Goal: Task Accomplishment & Management: Use online tool/utility

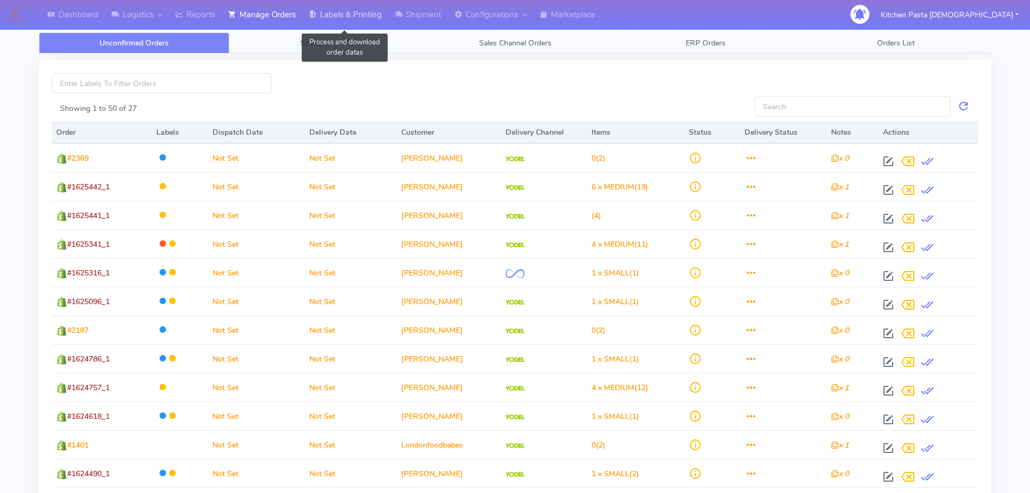
click at [345, 14] on link "Labels & Printing" at bounding box center [345, 15] width 86 height 30
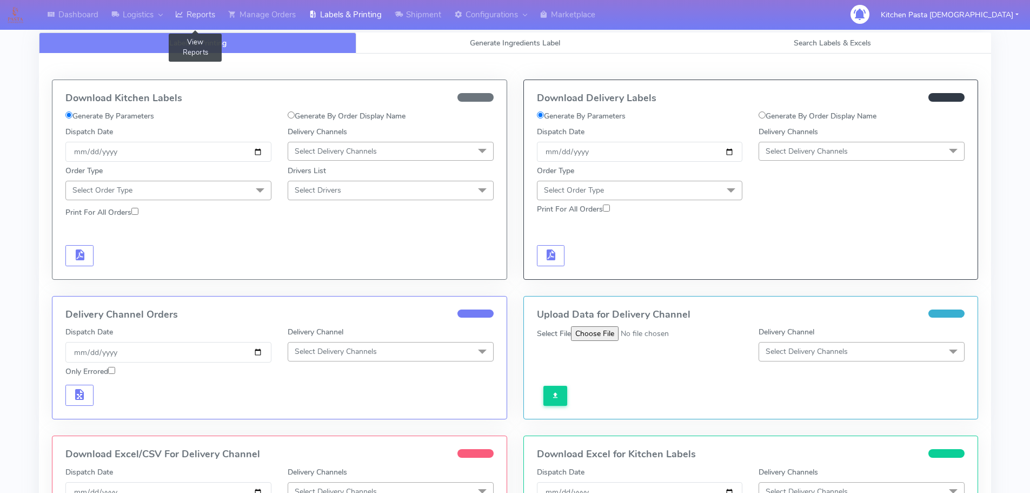
click at [200, 17] on link "Reports" at bounding box center [195, 15] width 53 height 30
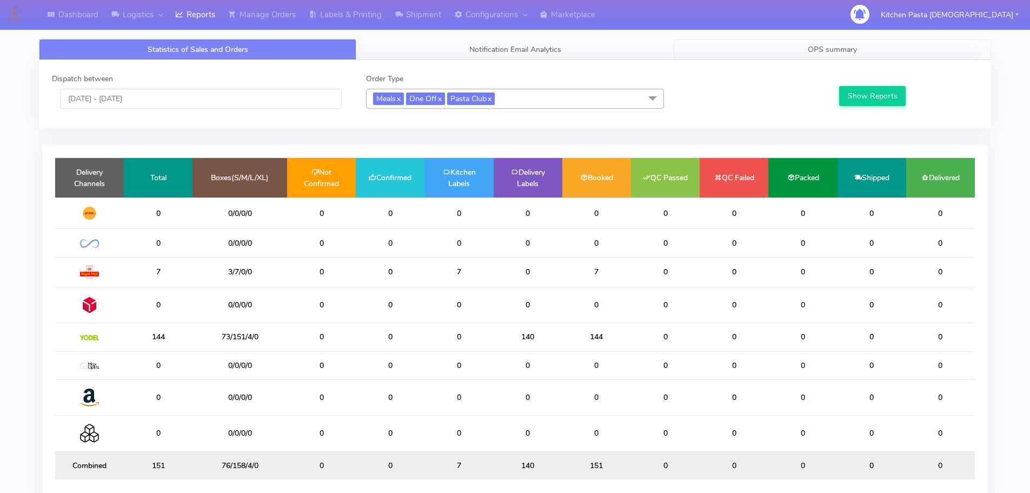
click at [870, 39] on link "OPS summary" at bounding box center [832, 49] width 317 height 21
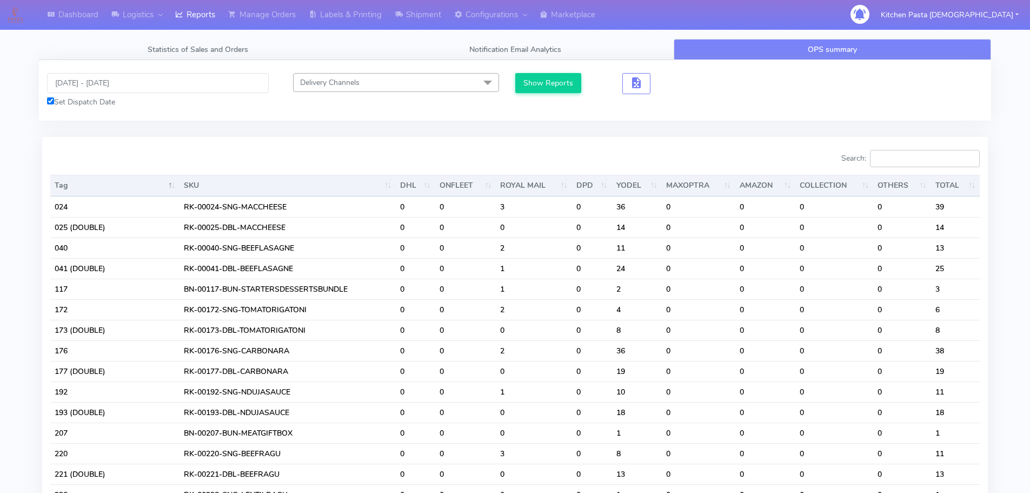
click at [936, 159] on input "Search:" at bounding box center [925, 158] width 110 height 17
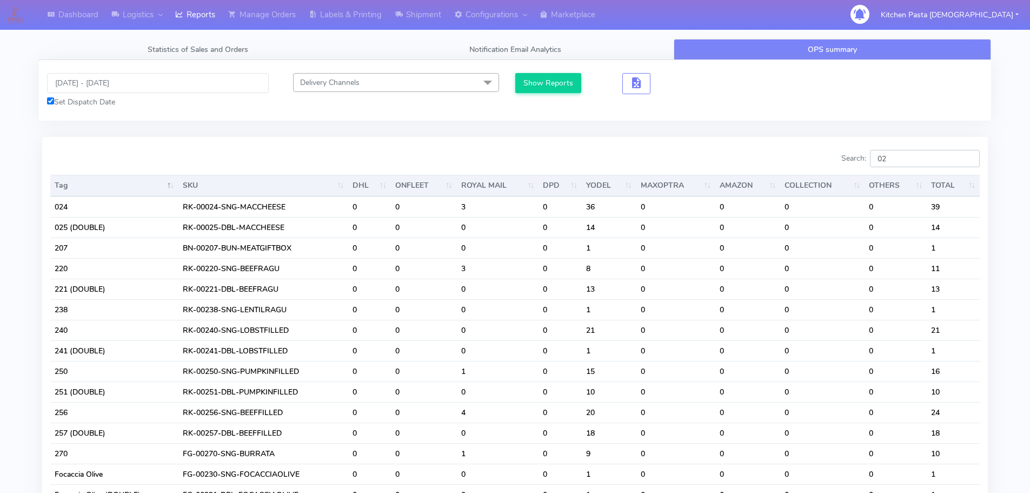
type input "0"
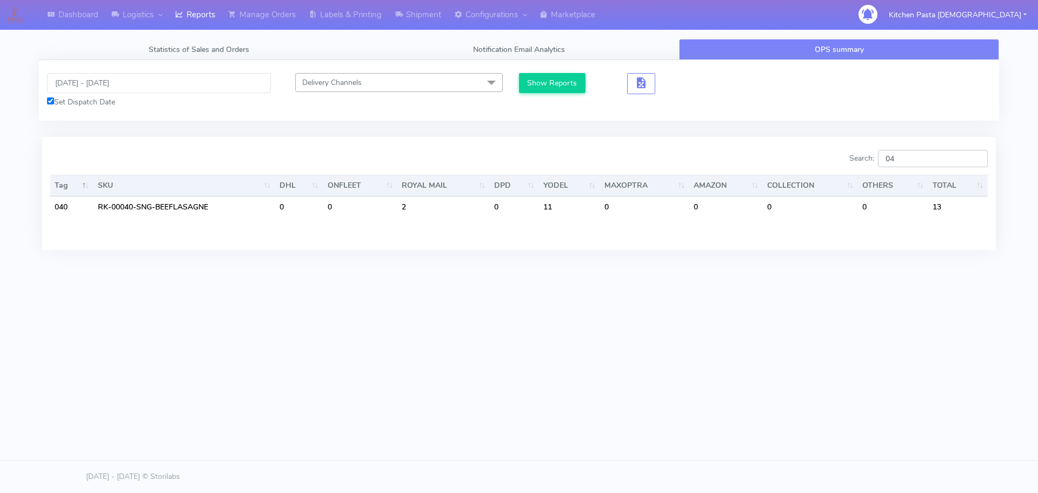
type input "041"
click at [976, 159] on input "041" at bounding box center [933, 158] width 110 height 17
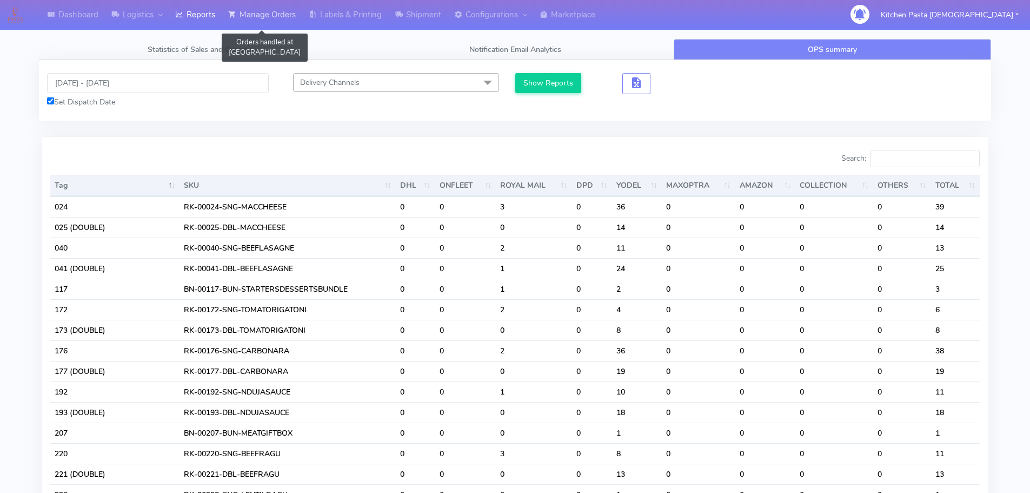
click at [291, 15] on link "Manage Orders" at bounding box center [262, 15] width 81 height 30
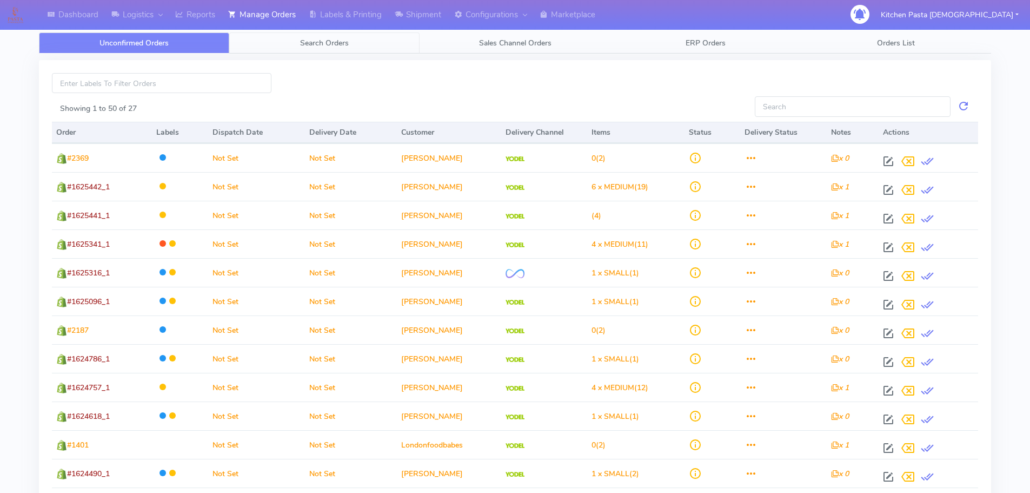
click at [313, 39] on span "Search Orders" at bounding box center [324, 43] width 49 height 10
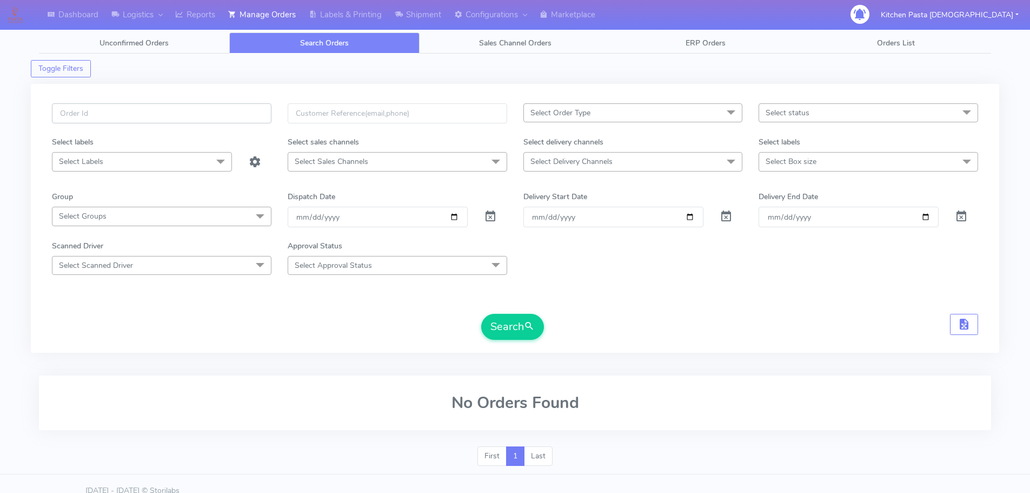
click at [234, 110] on input "text" at bounding box center [162, 113] width 220 height 20
type input "#1625154_1"
click at [505, 321] on button "Search" at bounding box center [512, 327] width 63 height 26
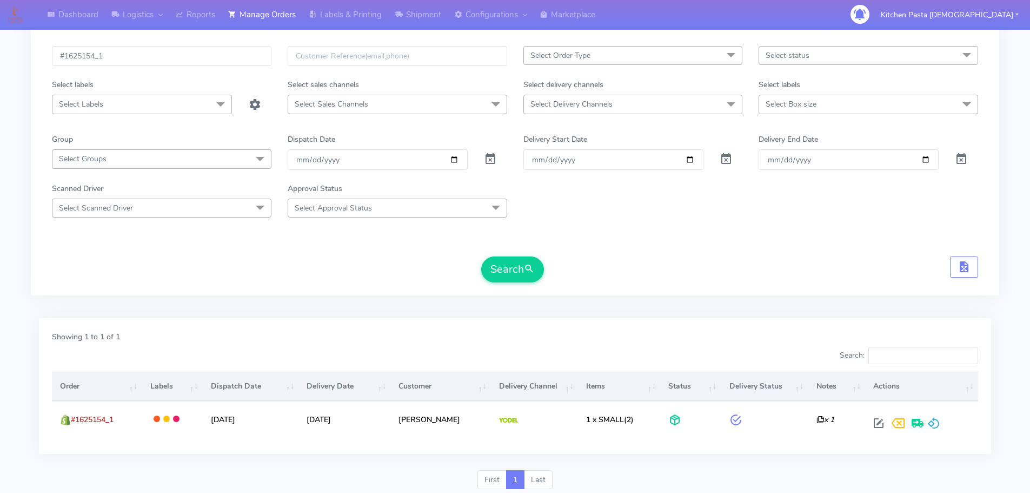
scroll to position [95, 0]
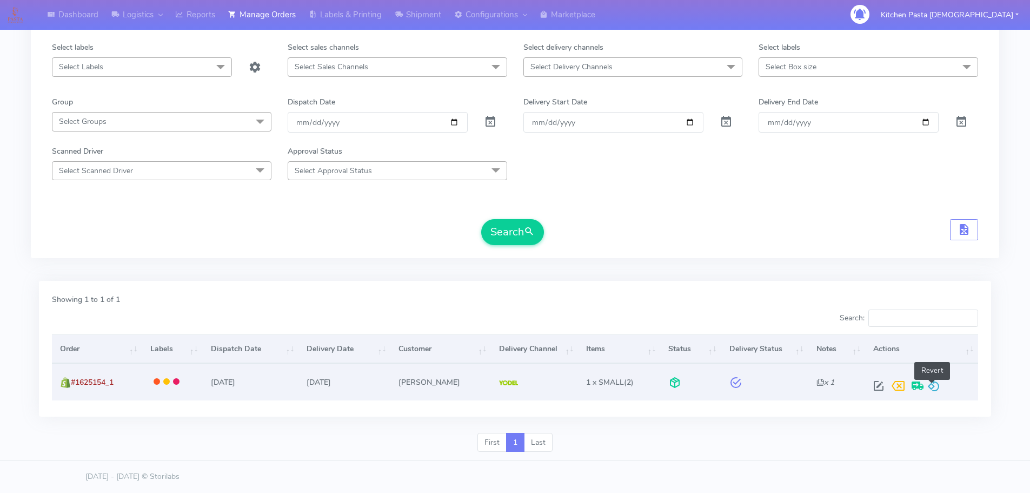
click at [934, 386] on span at bounding box center [933, 388] width 13 height 10
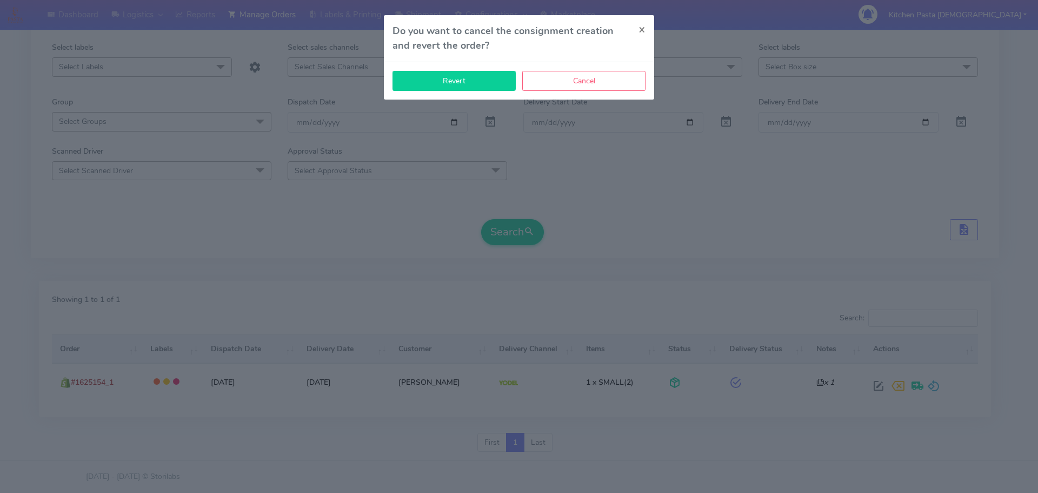
click at [439, 81] on button "Revert" at bounding box center [454, 81] width 123 height 20
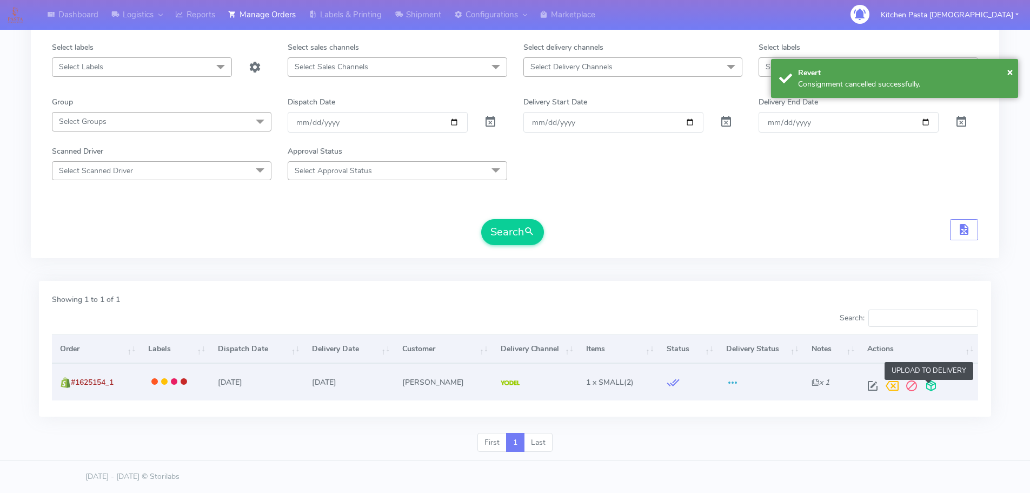
click at [930, 384] on span at bounding box center [930, 388] width 19 height 10
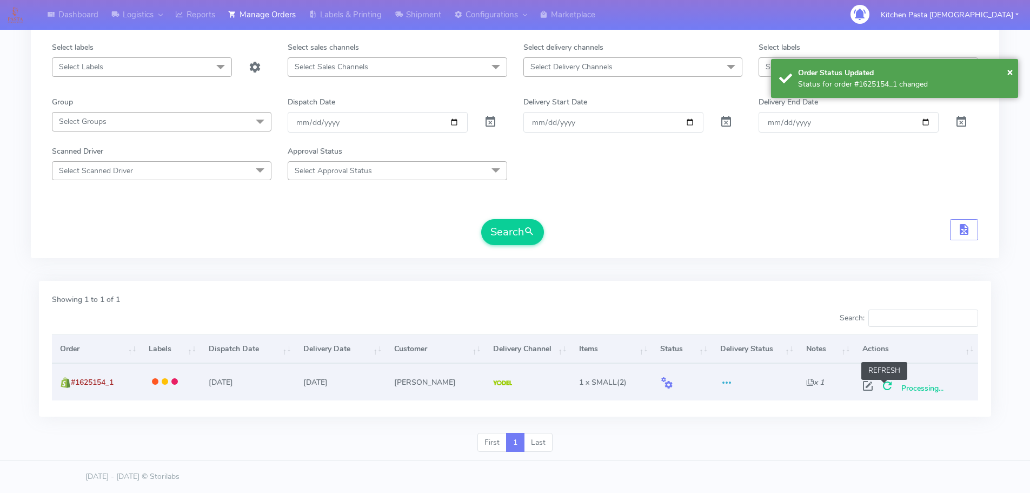
click at [884, 386] on span at bounding box center [887, 388] width 19 height 10
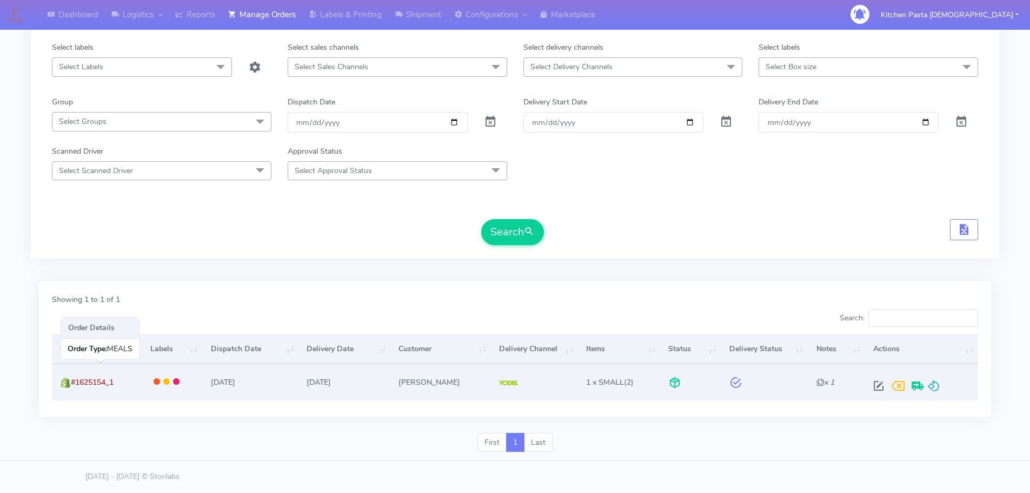
drag, startPoint x: 125, startPoint y: 387, endPoint x: 78, endPoint y: 389, distance: 47.1
click at [78, 389] on td "#1625154_1" at bounding box center [97, 381] width 90 height 36
copy span "1625154_1"
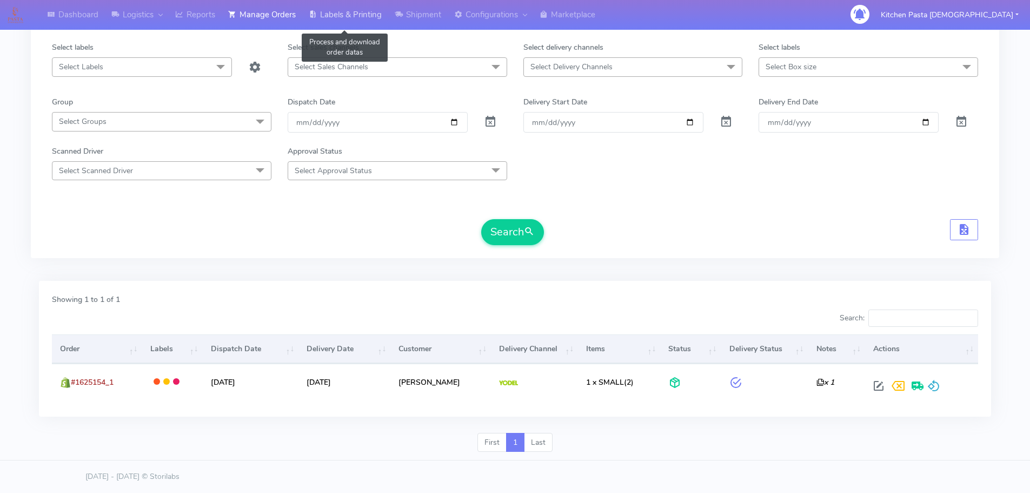
click at [356, 27] on link "Labels & Printing" at bounding box center [345, 15] width 86 height 30
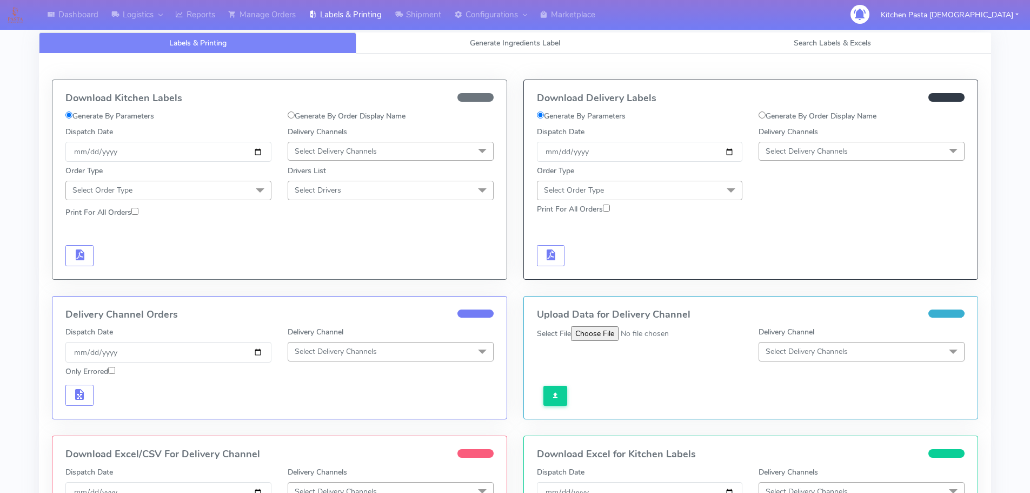
click at [792, 118] on label "Generate By Order Display Name" at bounding box center [818, 115] width 118 height 11
click at [766, 118] on input "Generate By Order Display Name" at bounding box center [762, 114] width 7 height 7
radio input "true"
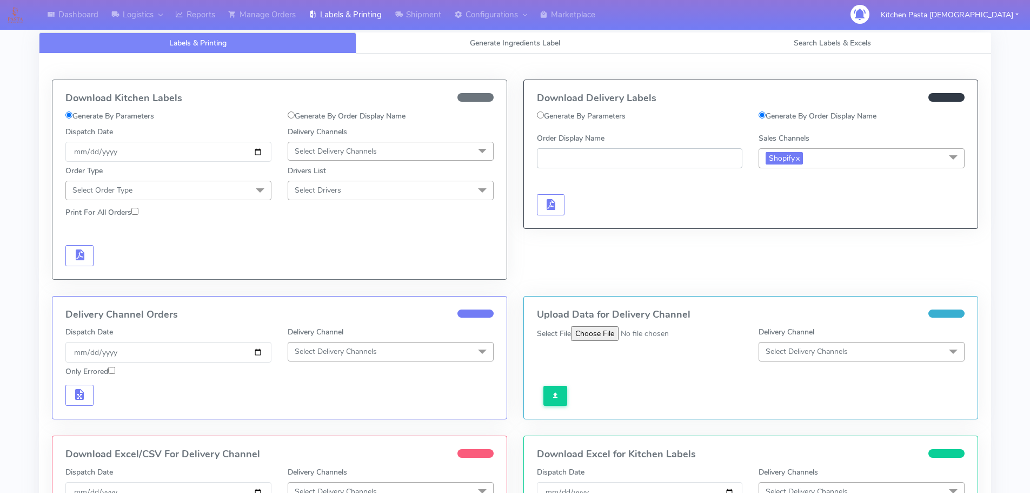
paste input "1625154_1"
click at [547, 157] on input "1625154_1" at bounding box center [640, 158] width 206 height 20
type input "#1625154_1"
click at [555, 206] on span "button" at bounding box center [550, 207] width 13 height 10
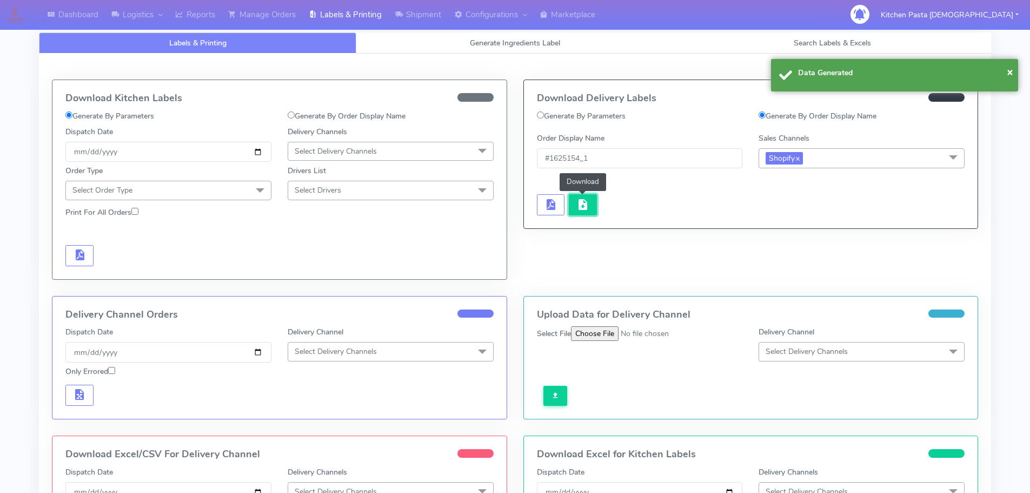
click at [582, 210] on span "button" at bounding box center [582, 207] width 13 height 10
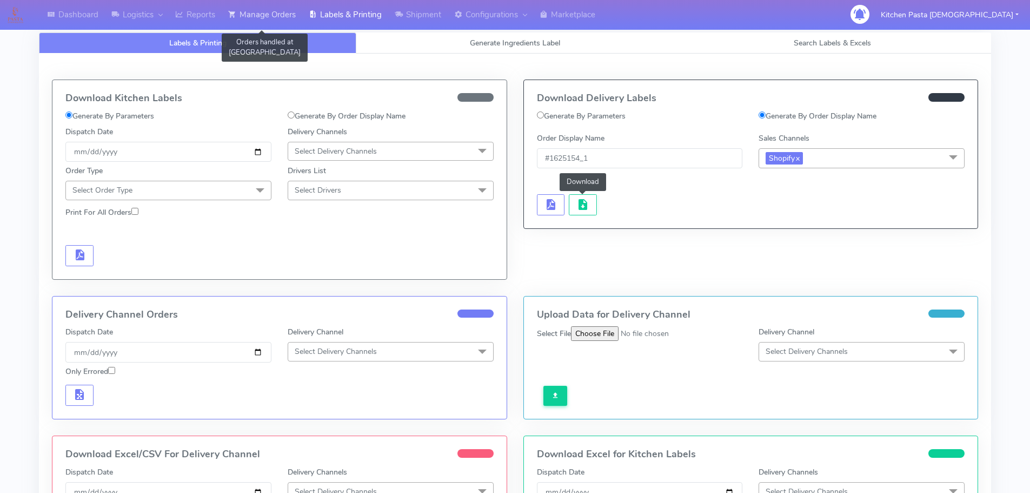
click at [282, 24] on link "Manage Orders" at bounding box center [262, 15] width 81 height 30
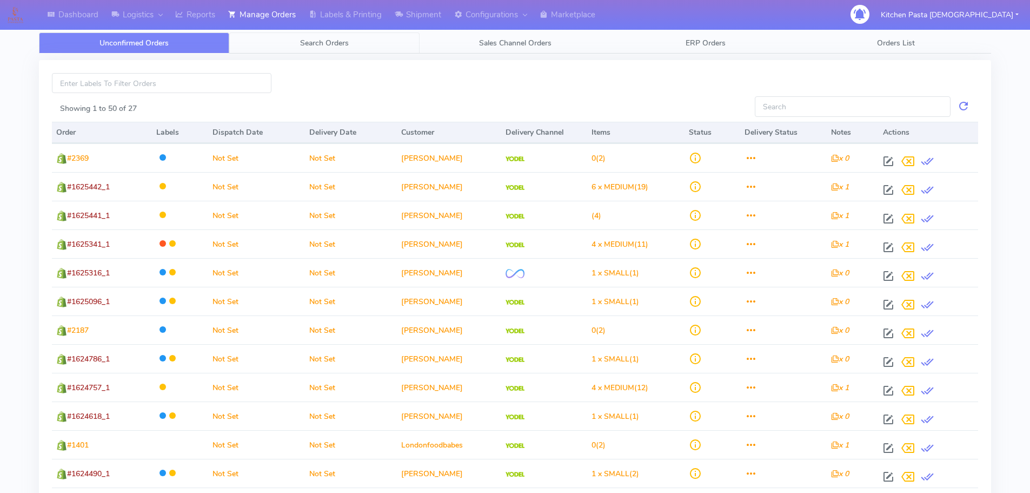
click at [271, 42] on link "Search Orders" at bounding box center [324, 42] width 190 height 21
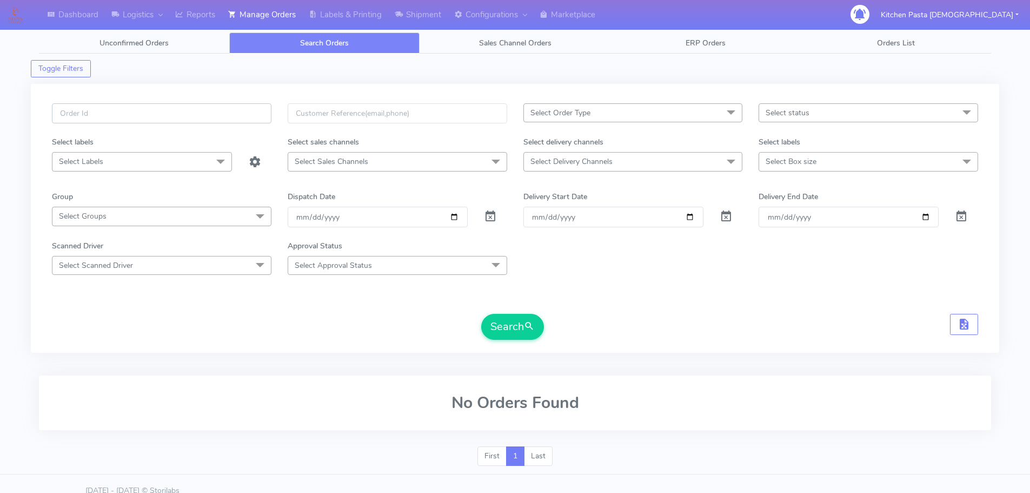
click at [221, 118] on input "text" at bounding box center [162, 113] width 220 height 20
click at [481, 314] on button "Search" at bounding box center [512, 327] width 63 height 26
click at [68, 106] on input "~1625132_1" at bounding box center [162, 113] width 220 height 20
click at [67, 108] on input "~1625132_1" at bounding box center [162, 113] width 220 height 20
type input "#1625132_1"
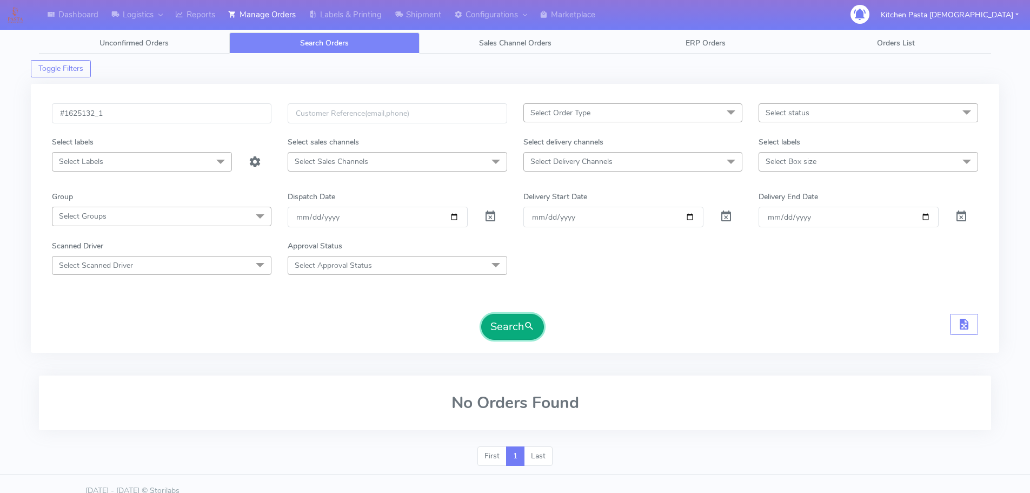
click at [527, 323] on span "submit" at bounding box center [529, 326] width 11 height 15
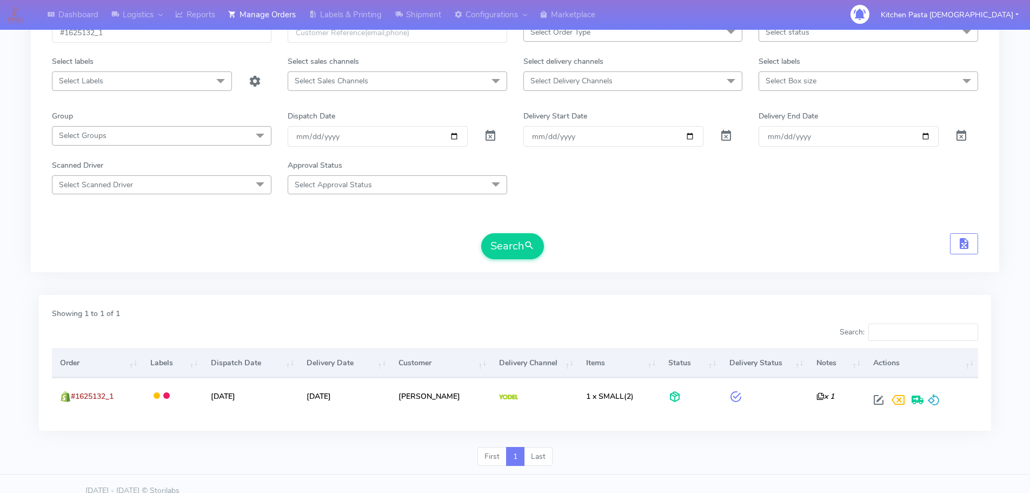
scroll to position [95, 0]
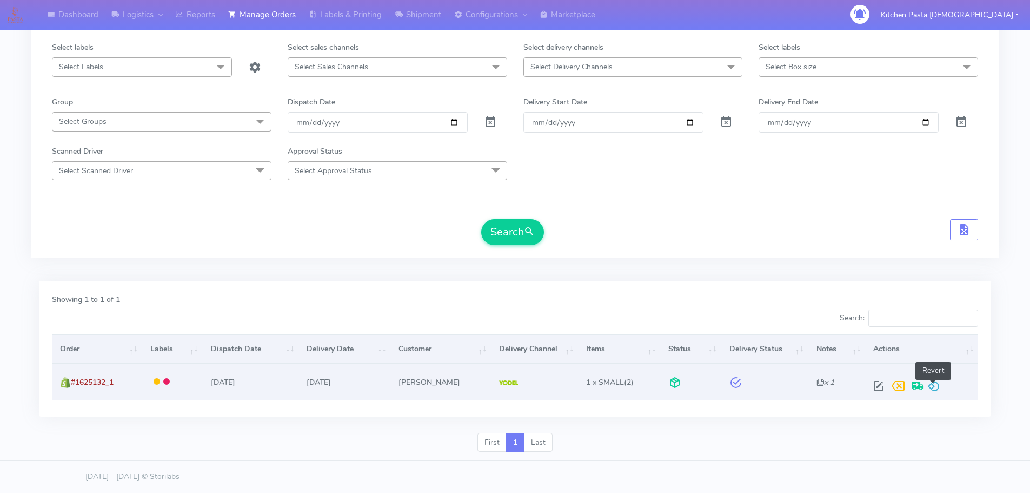
click at [935, 384] on span at bounding box center [933, 388] width 13 height 10
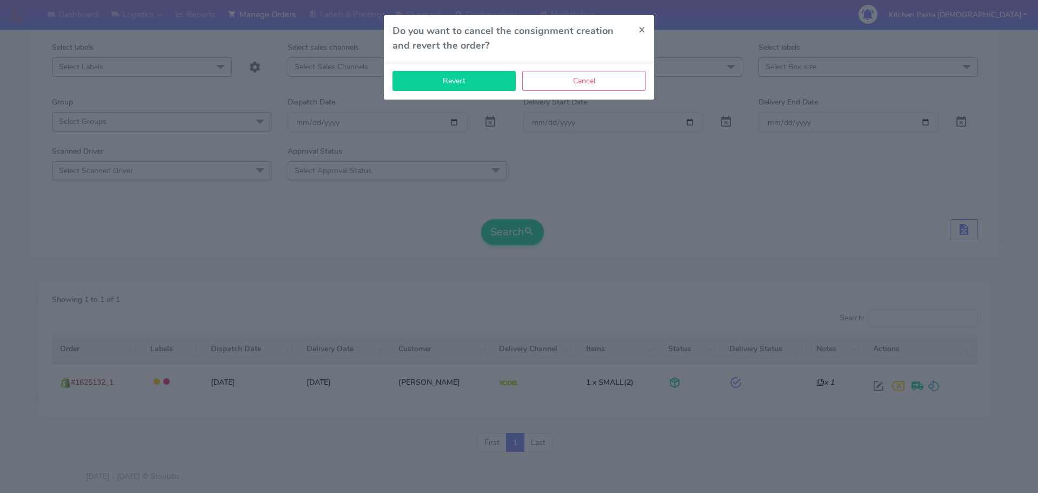
click at [470, 77] on button "Revert" at bounding box center [454, 81] width 123 height 20
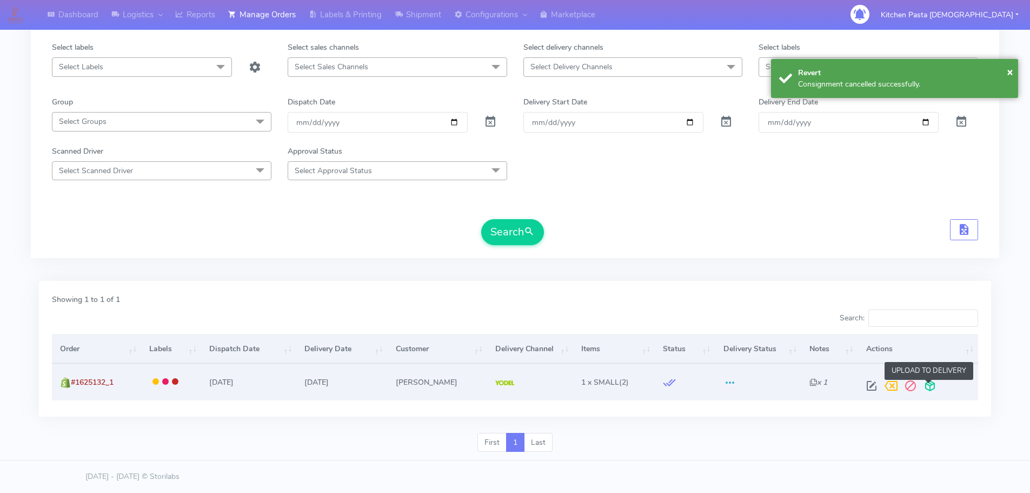
click at [927, 388] on span at bounding box center [929, 388] width 19 height 10
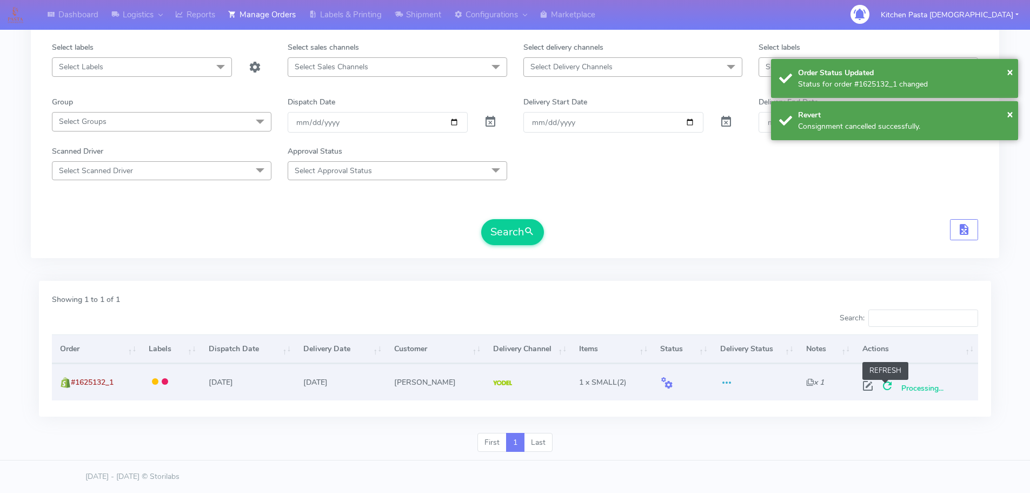
click at [886, 388] on span at bounding box center [887, 388] width 19 height 10
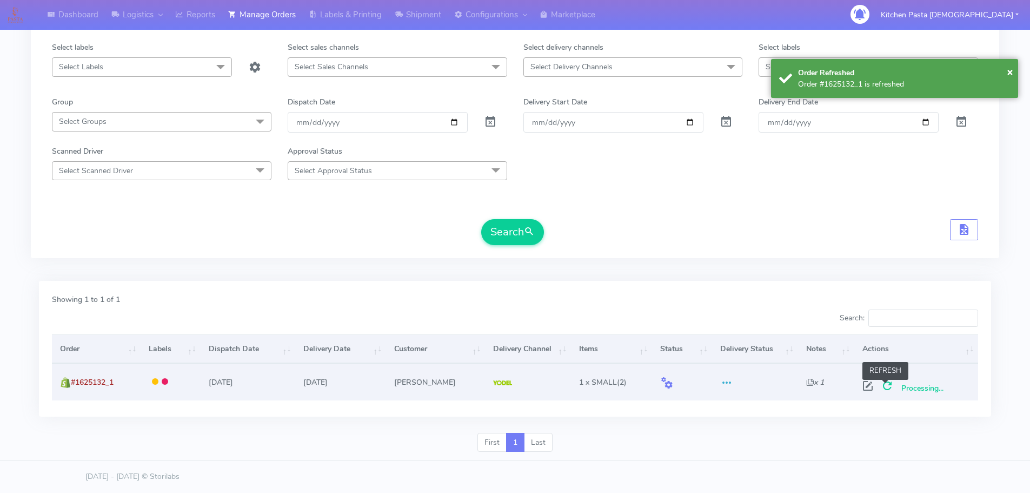
click at [883, 383] on span at bounding box center [887, 388] width 19 height 10
drag, startPoint x: 110, startPoint y: 382, endPoint x: 99, endPoint y: 384, distance: 11.1
click at [99, 384] on span "#1625132_1" at bounding box center [92, 382] width 43 height 10
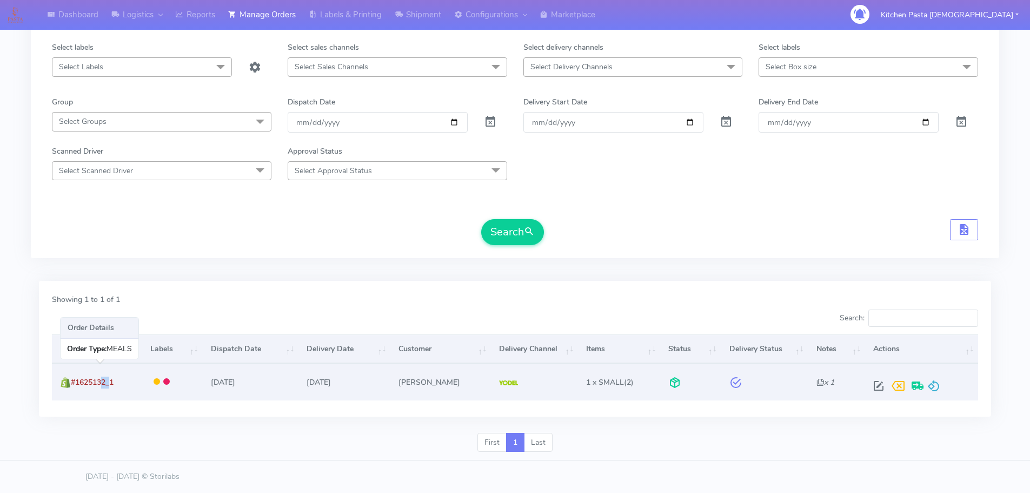
drag, startPoint x: 125, startPoint y: 384, endPoint x: 71, endPoint y: 388, distance: 54.2
click at [71, 388] on td "#1625132_1" at bounding box center [97, 381] width 90 height 36
copy span "#1625132_1"
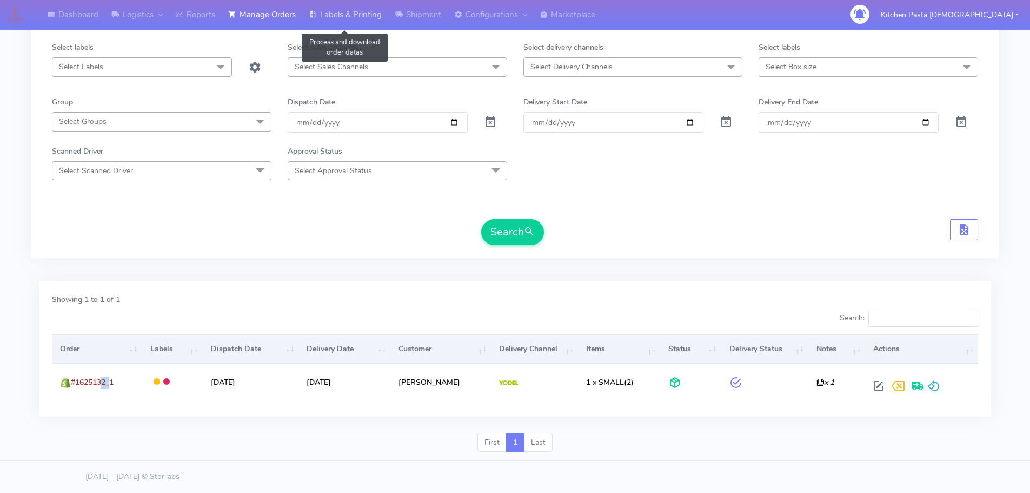
click at [375, 15] on link "Labels & Printing" at bounding box center [345, 15] width 86 height 30
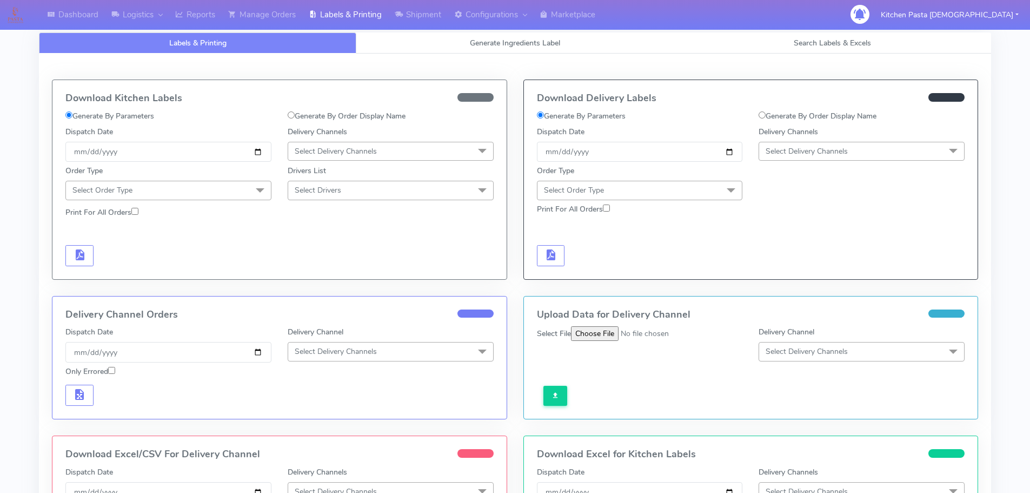
click at [835, 113] on label "Generate By Order Display Name" at bounding box center [818, 115] width 118 height 11
click at [766, 113] on input "Generate By Order Display Name" at bounding box center [762, 114] width 7 height 7
radio input "true"
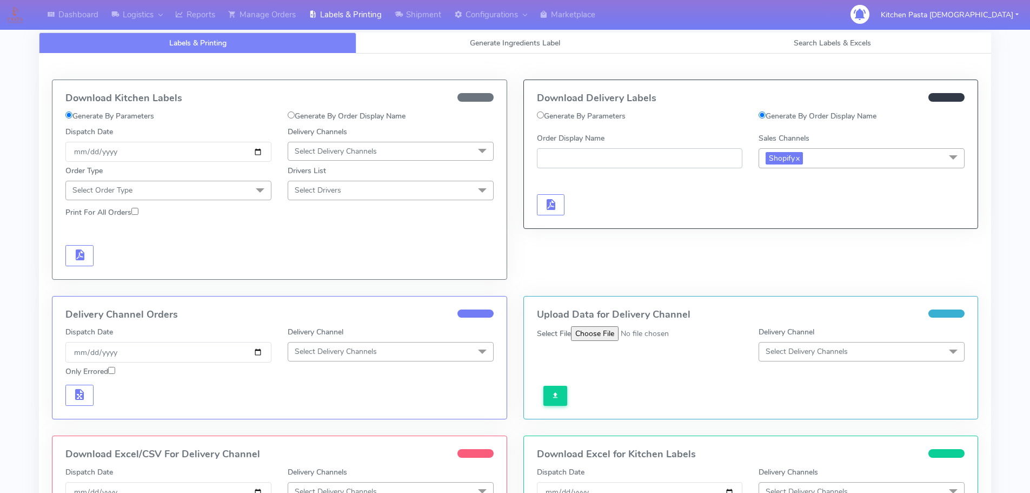
paste input "#1625132_1"
type input "#1625132_1"
click at [558, 201] on button "button" at bounding box center [551, 204] width 28 height 21
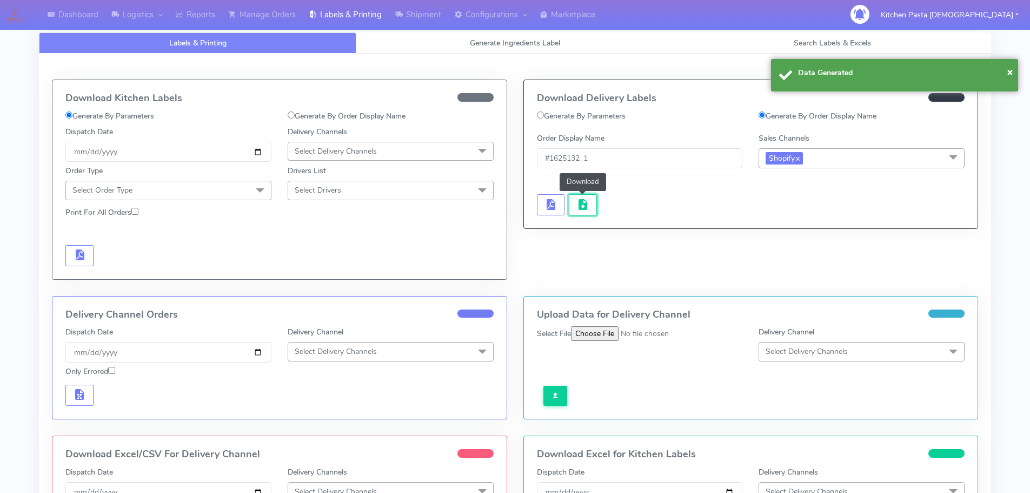
click at [589, 209] on button "button" at bounding box center [583, 204] width 28 height 21
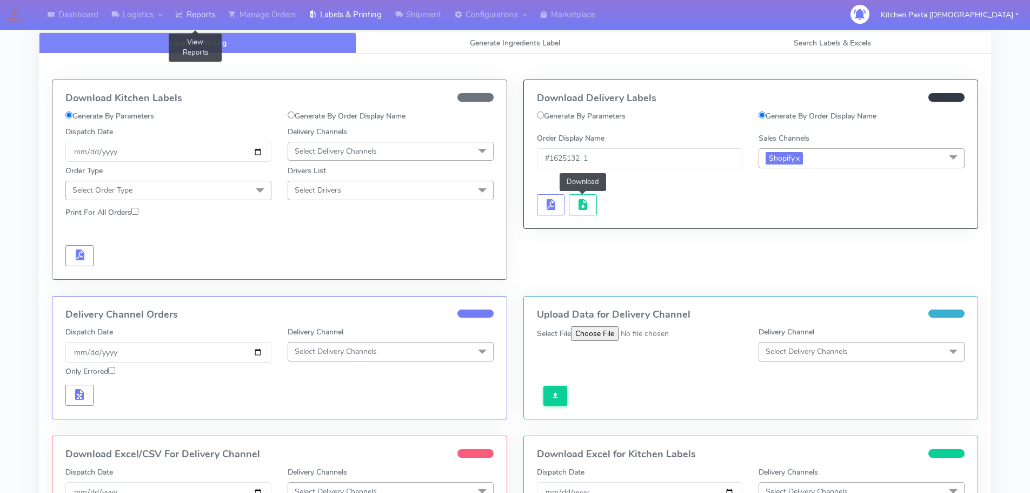
click at [190, 22] on link "Reports" at bounding box center [195, 15] width 53 height 30
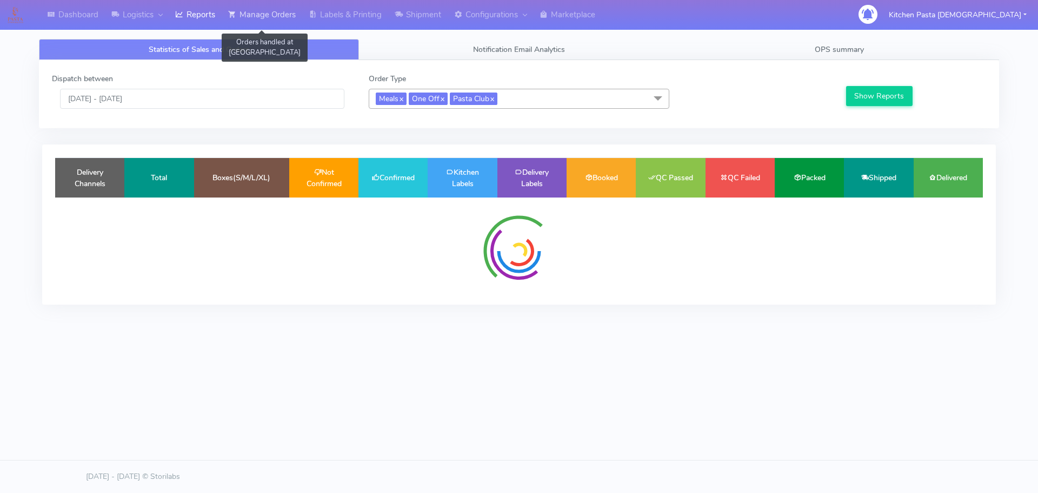
click at [270, 16] on link "Manage Orders" at bounding box center [262, 15] width 81 height 30
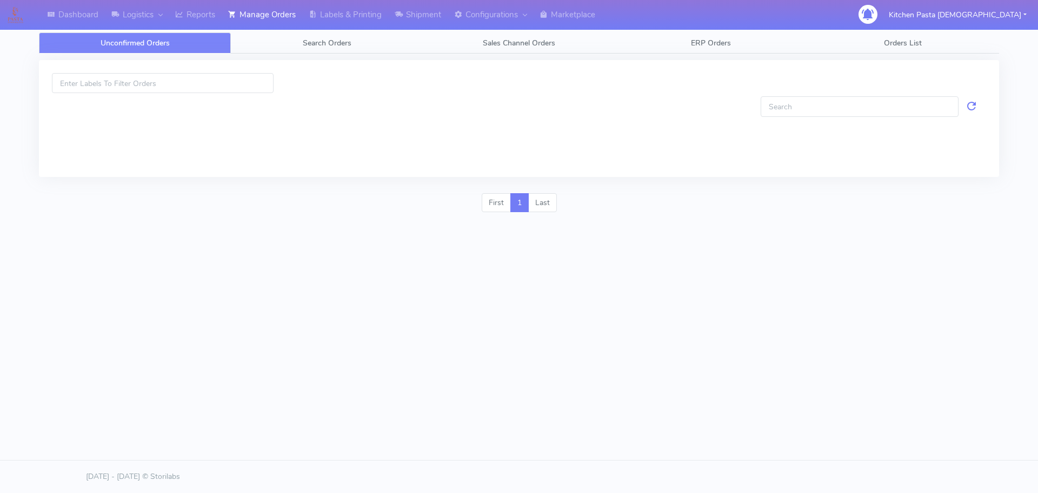
drag, startPoint x: 274, startPoint y: 55, endPoint x: 247, endPoint y: 59, distance: 27.9
click at [274, 55] on div at bounding box center [519, 124] width 977 height 140
click at [310, 39] on span "Search Orders" at bounding box center [327, 43] width 49 height 10
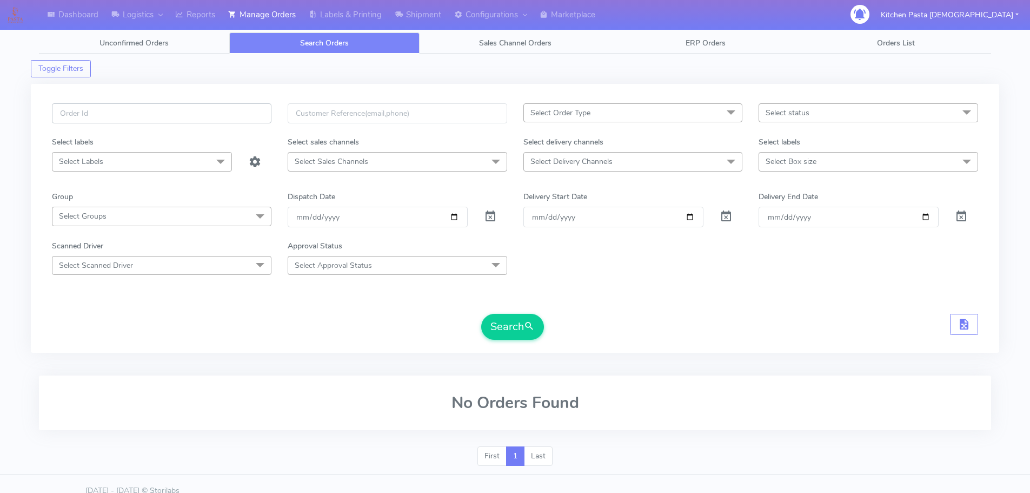
click at [182, 108] on input "text" at bounding box center [162, 113] width 220 height 20
type input "#1624965_1"
click at [481, 314] on button "Search" at bounding box center [512, 327] width 63 height 26
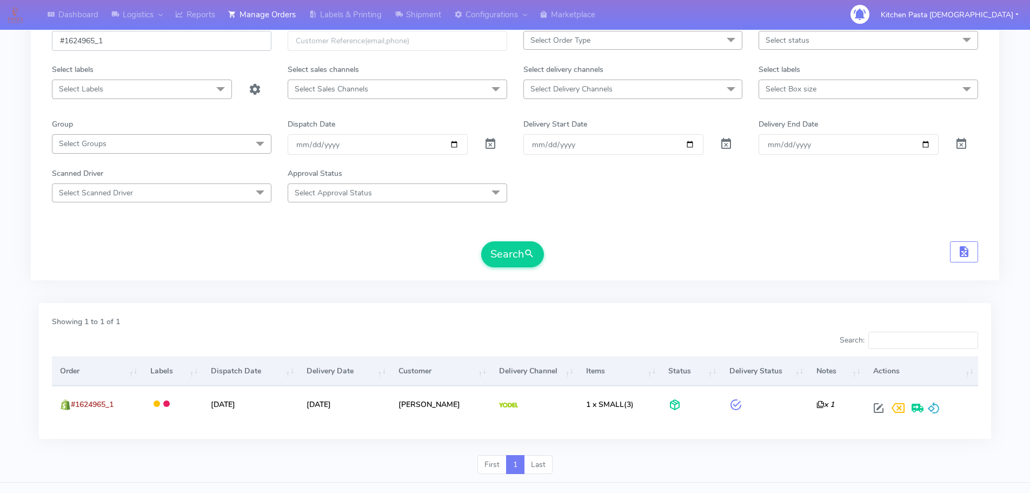
scroll to position [95, 0]
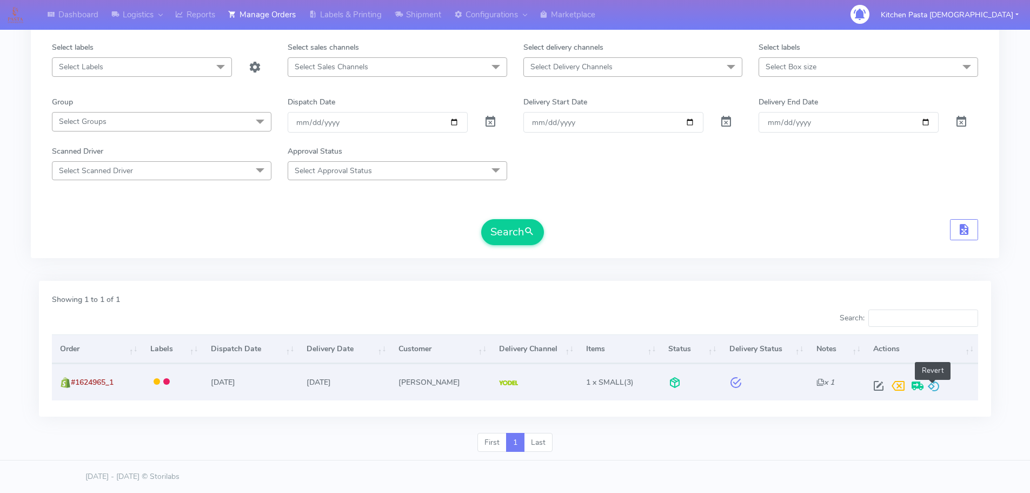
click at [937, 383] on span at bounding box center [933, 388] width 13 height 10
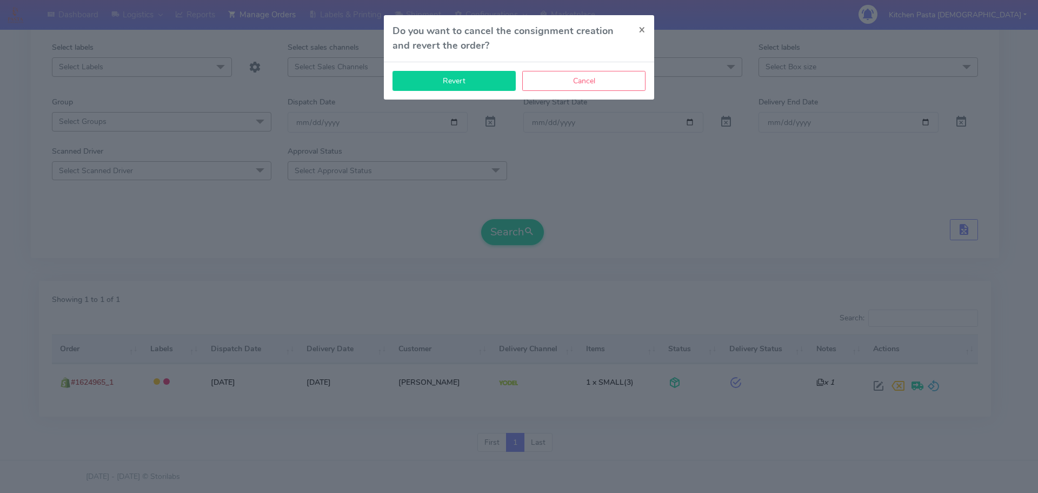
drag, startPoint x: 496, startPoint y: 78, endPoint x: 502, endPoint y: 76, distance: 6.2
click at [497, 77] on button "Revert" at bounding box center [454, 81] width 123 height 20
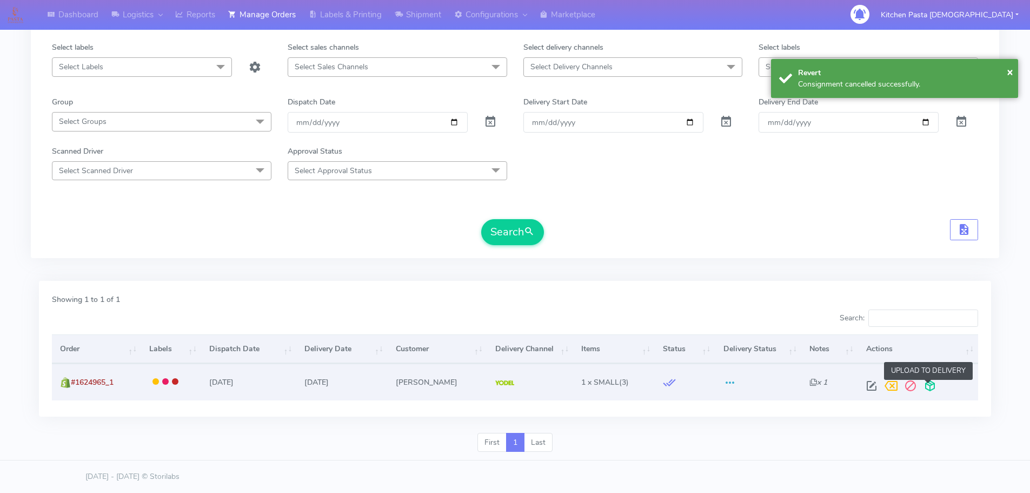
click at [928, 385] on span at bounding box center [929, 388] width 19 height 10
click at [878, 384] on span at bounding box center [887, 388] width 19 height 10
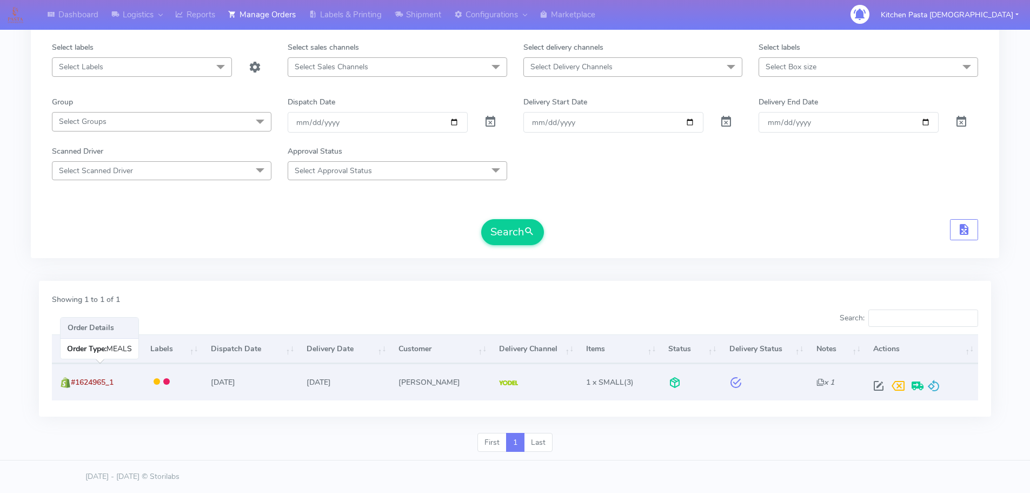
drag, startPoint x: 129, startPoint y: 379, endPoint x: 74, endPoint y: 388, distance: 55.9
click at [75, 389] on td "#1624965_1" at bounding box center [97, 381] width 90 height 36
copy span "#1624965_1"
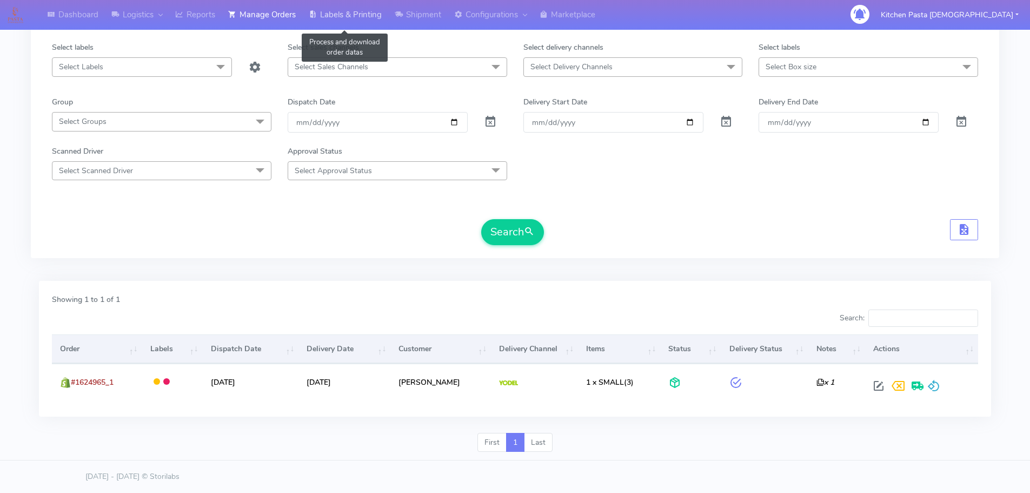
click at [350, 16] on link "Labels & Printing" at bounding box center [345, 15] width 86 height 30
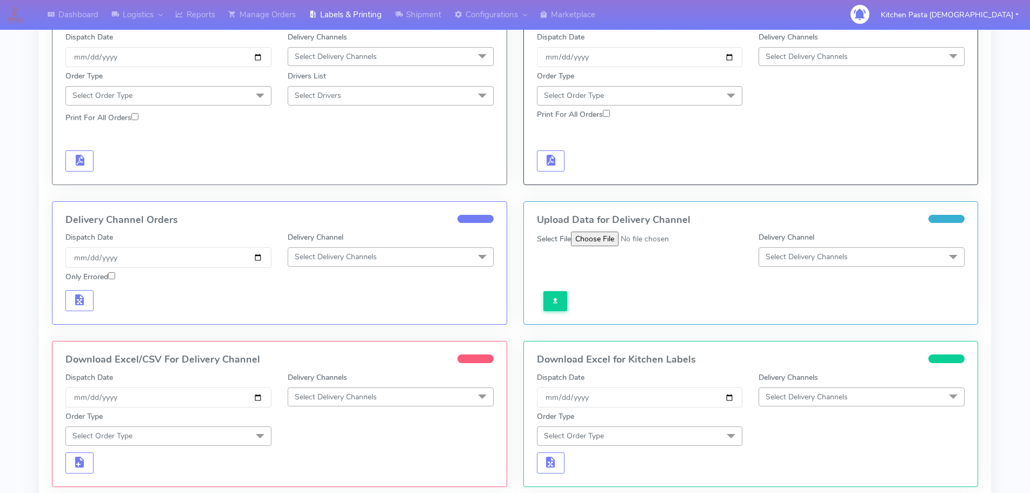
scroll to position [41, 0]
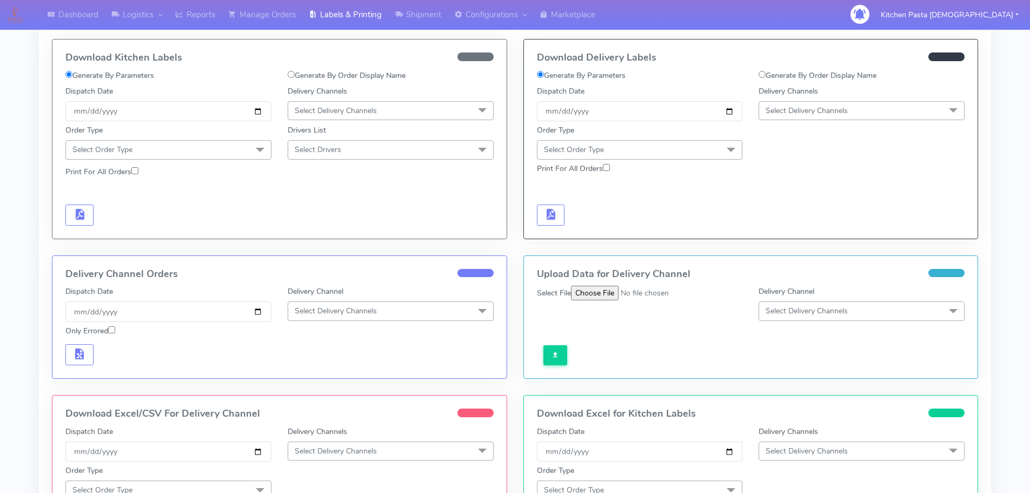
click at [837, 75] on label "Generate By Order Display Name" at bounding box center [818, 75] width 118 height 11
click at [766, 75] on input "Generate By Order Display Name" at bounding box center [762, 74] width 7 height 7
radio input "true"
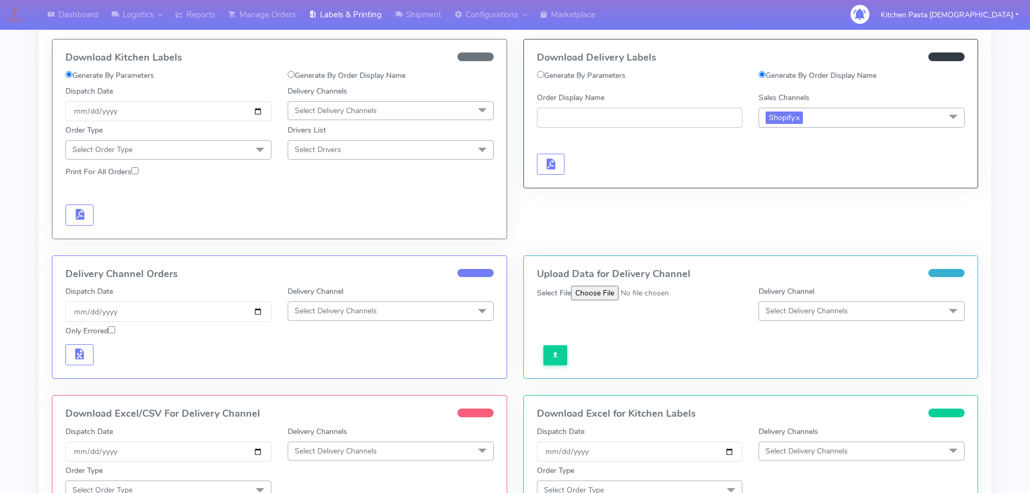
paste input "#1624965_1"
type input "#1624965_1"
click at [560, 165] on button "button" at bounding box center [551, 164] width 28 height 21
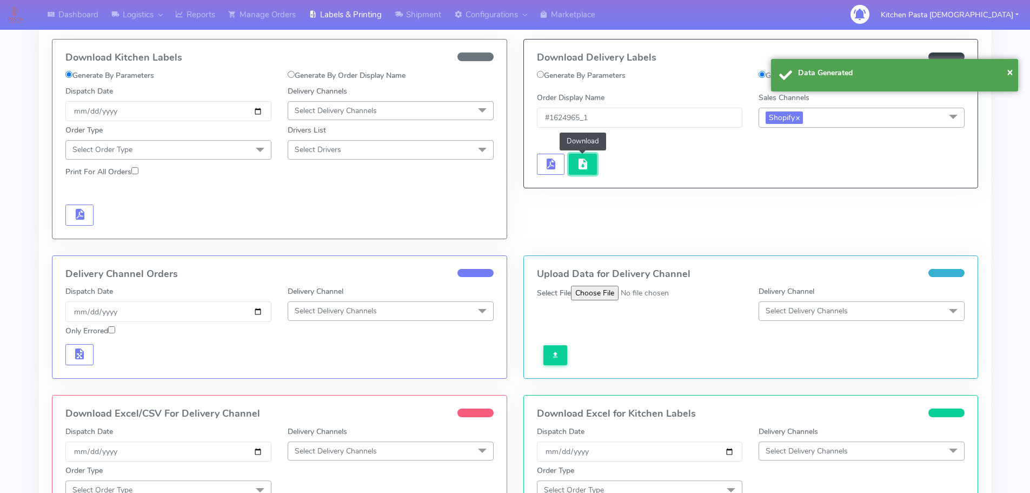
click at [579, 164] on span "button" at bounding box center [582, 166] width 13 height 10
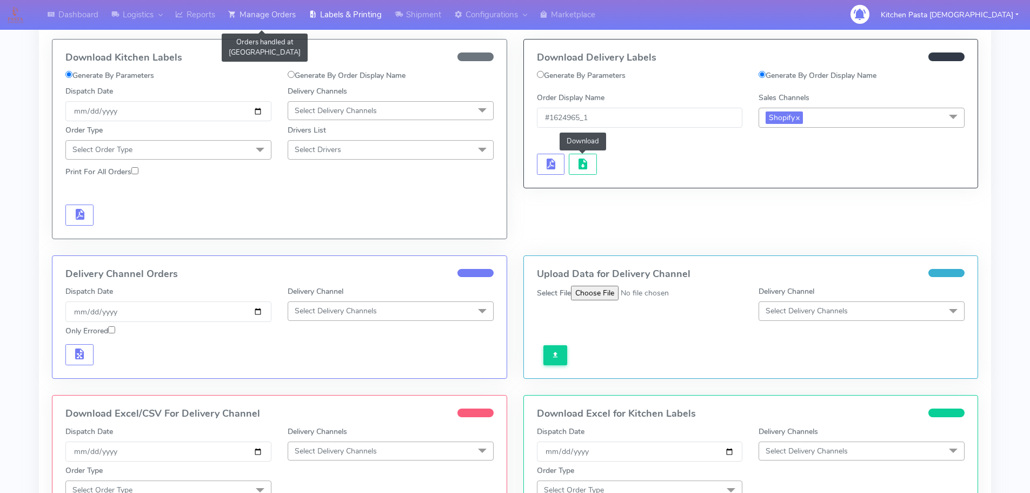
click at [283, 2] on link "Manage Orders" at bounding box center [262, 15] width 81 height 30
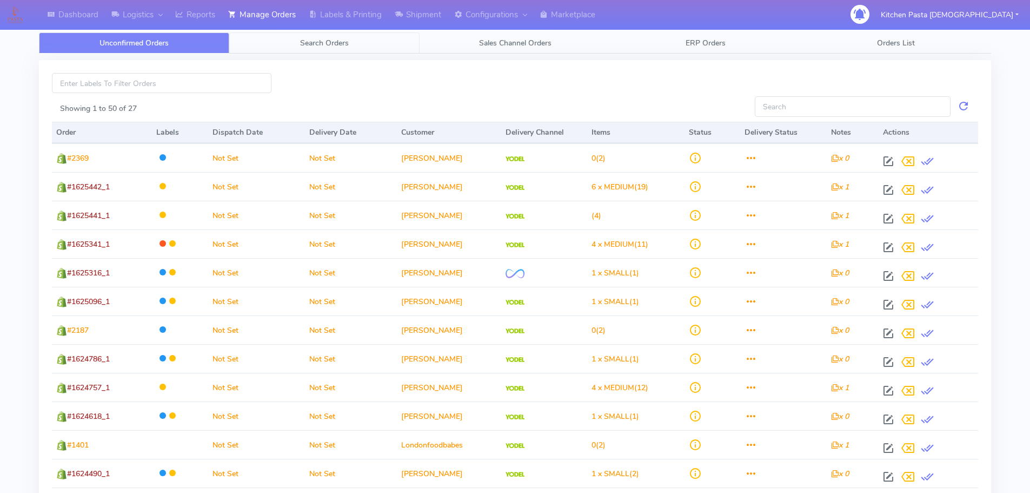
click at [270, 45] on link "Search Orders" at bounding box center [324, 42] width 190 height 21
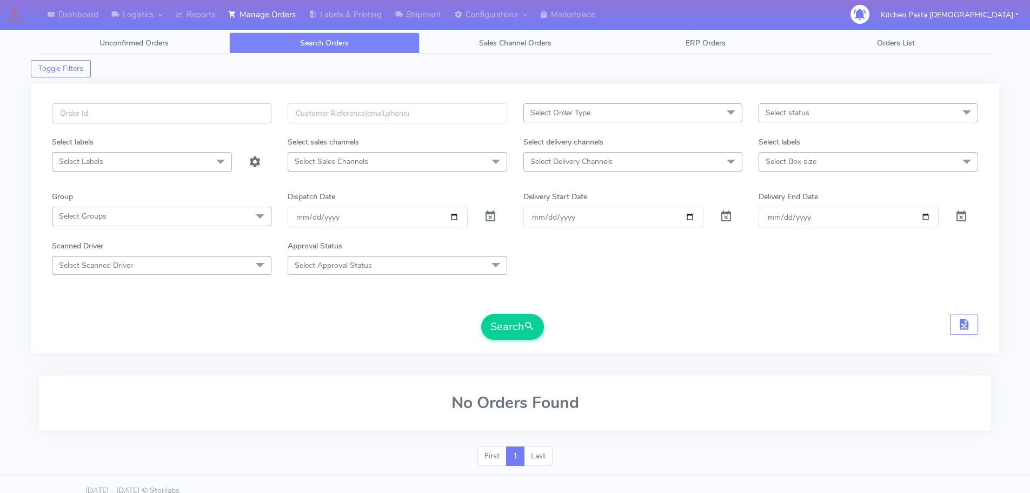
click at [201, 107] on input "text" at bounding box center [162, 113] width 220 height 20
click at [94, 109] on input "#16251142" at bounding box center [162, 113] width 220 height 20
click at [84, 110] on input "#16251142" at bounding box center [162, 113] width 220 height 20
click at [90, 122] on input "#16251142" at bounding box center [162, 113] width 220 height 20
click at [113, 112] on input "#1625142" at bounding box center [162, 113] width 220 height 20
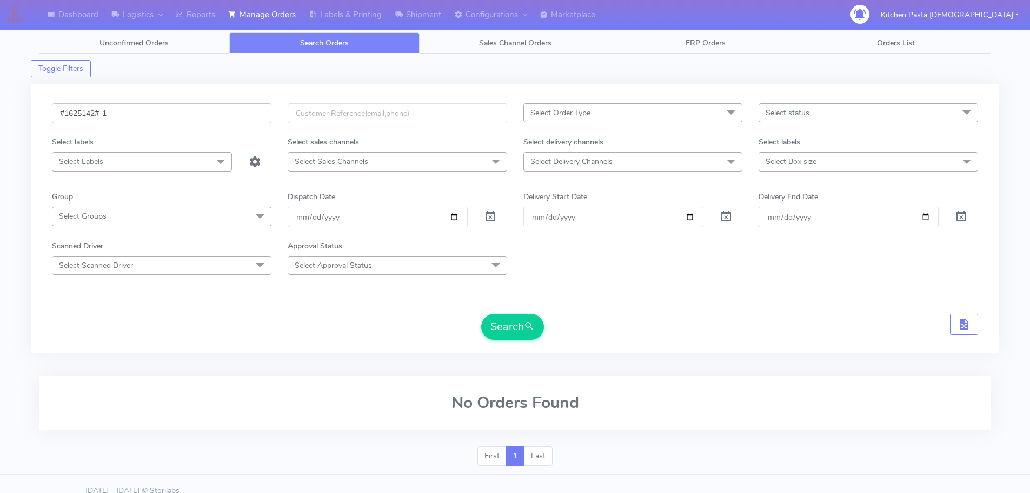
click at [481, 314] on button "Search" at bounding box center [512, 327] width 63 height 26
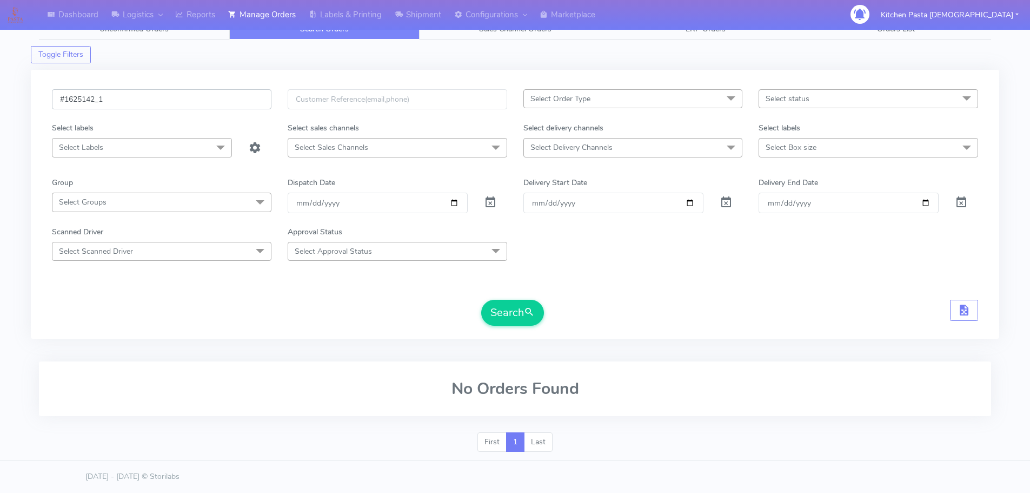
type input "#1625142_1"
click at [481, 300] on button "Search" at bounding box center [512, 313] width 63 height 26
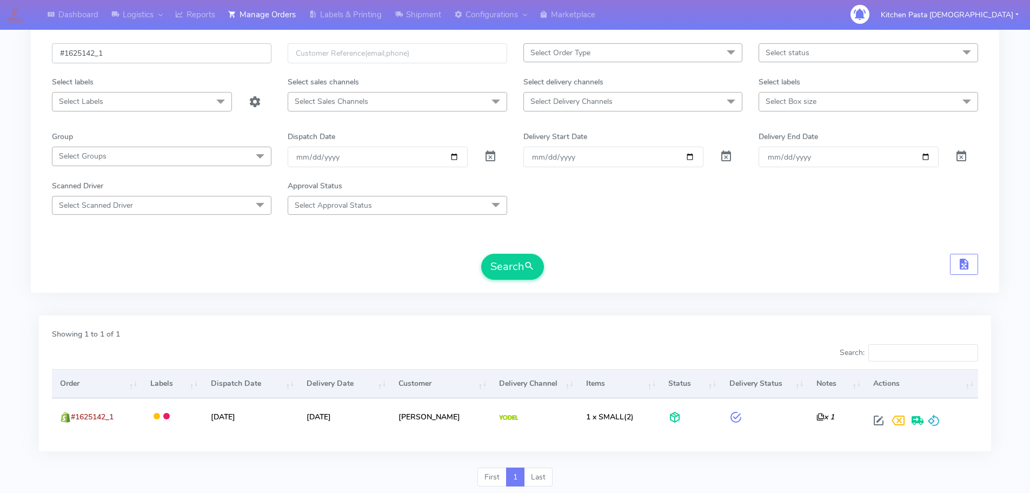
scroll to position [95, 0]
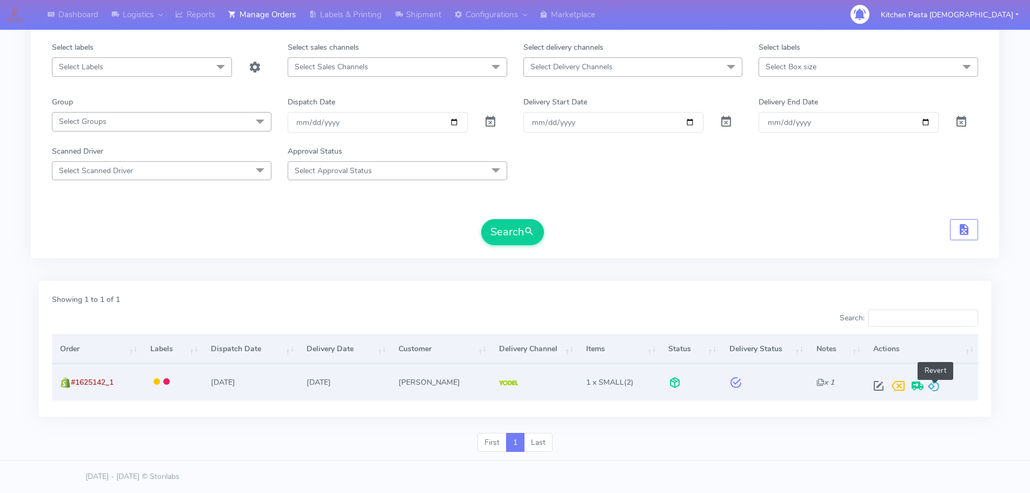
click at [940, 383] on span at bounding box center [933, 388] width 13 height 10
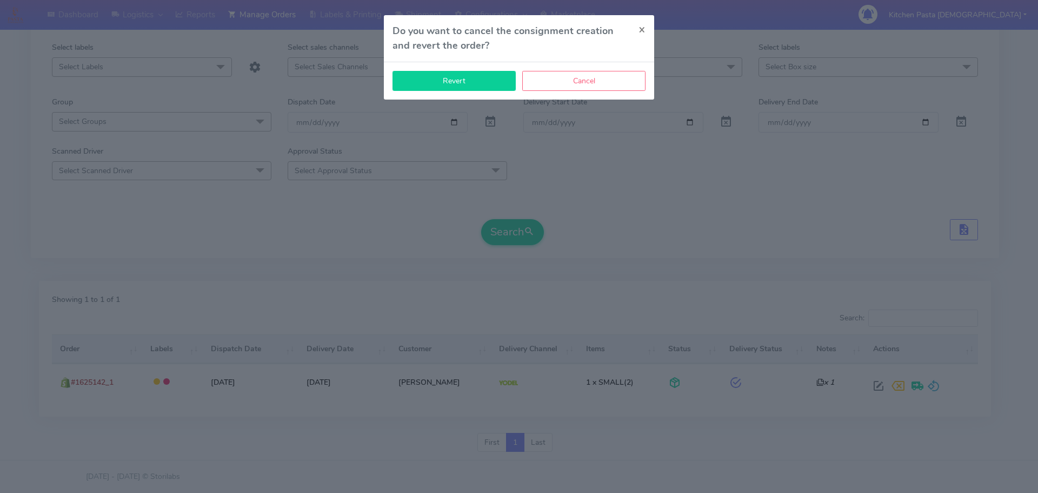
click at [420, 80] on button "Revert" at bounding box center [454, 81] width 123 height 20
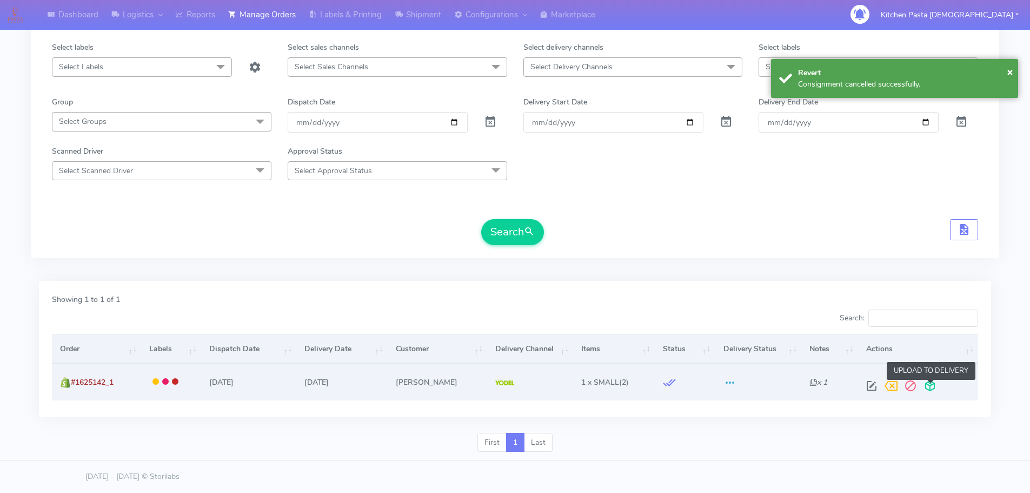
click at [931, 390] on span at bounding box center [929, 388] width 19 height 10
click at [884, 388] on span at bounding box center [887, 388] width 19 height 10
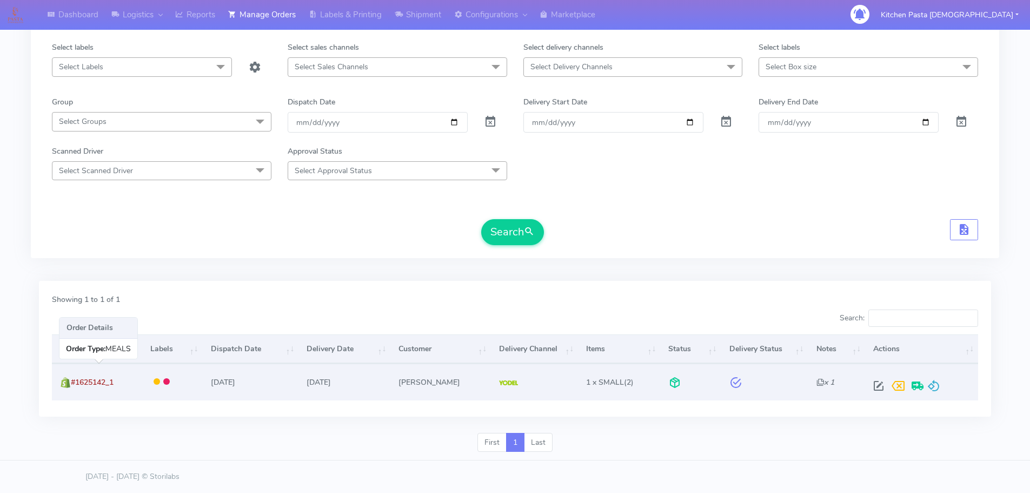
drag, startPoint x: 124, startPoint y: 379, endPoint x: 71, endPoint y: 389, distance: 53.4
click at [71, 389] on td "#1625142_1" at bounding box center [97, 381] width 90 height 36
copy span "#1625142_1"
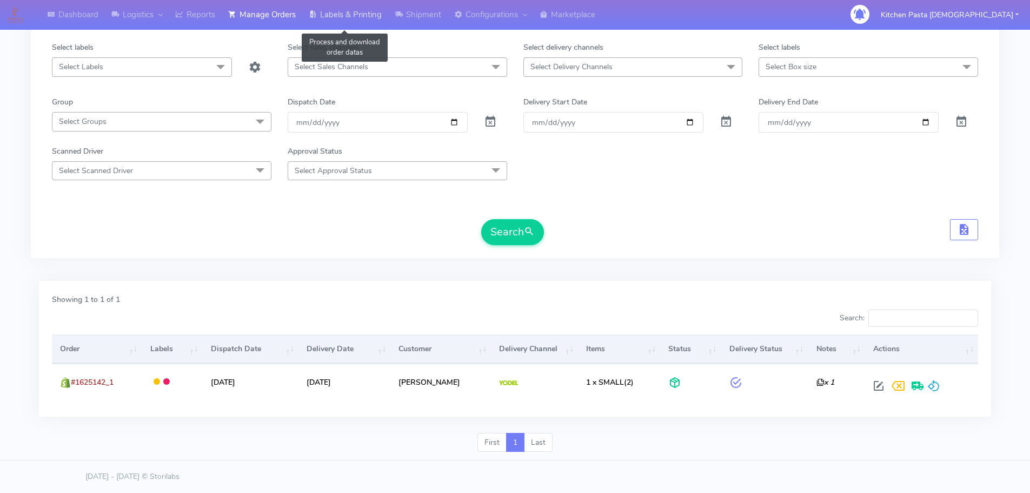
drag, startPoint x: 343, startPoint y: 15, endPoint x: 352, endPoint y: 17, distance: 9.4
click at [343, 15] on link "Labels & Printing" at bounding box center [345, 15] width 86 height 30
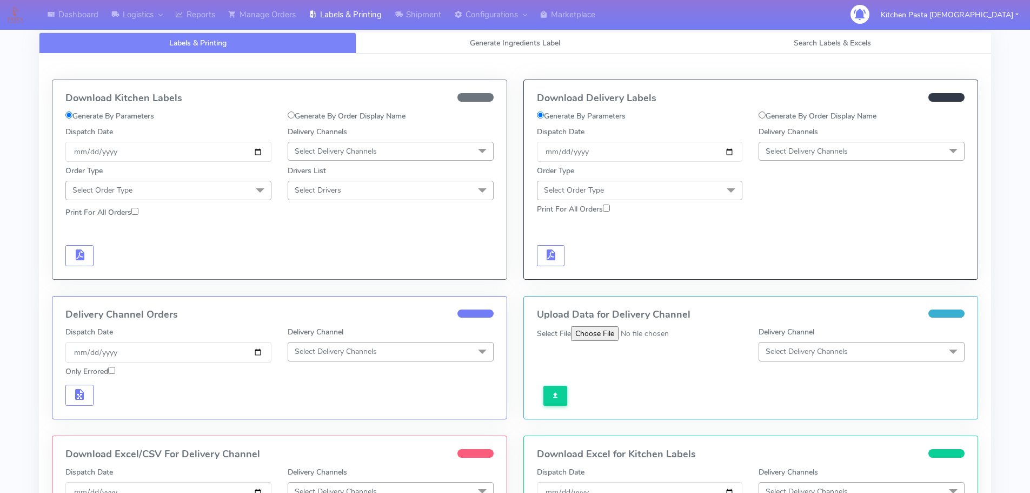
click at [820, 118] on label "Generate By Order Display Name" at bounding box center [818, 115] width 118 height 11
click at [766, 118] on input "Generate By Order Display Name" at bounding box center [762, 114] width 7 height 7
radio input "true"
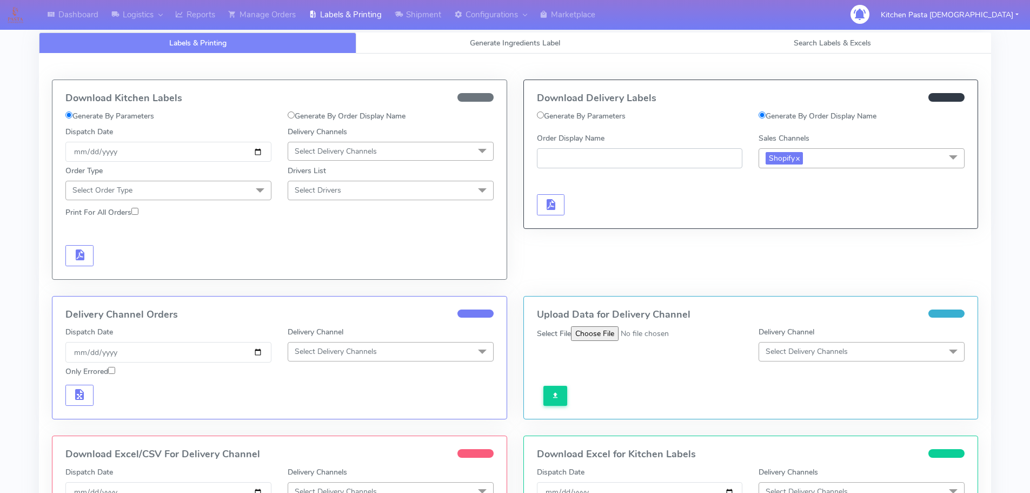
paste input "#1625142_1"
type input "#1625142_1"
click at [563, 208] on button "button" at bounding box center [551, 204] width 28 height 21
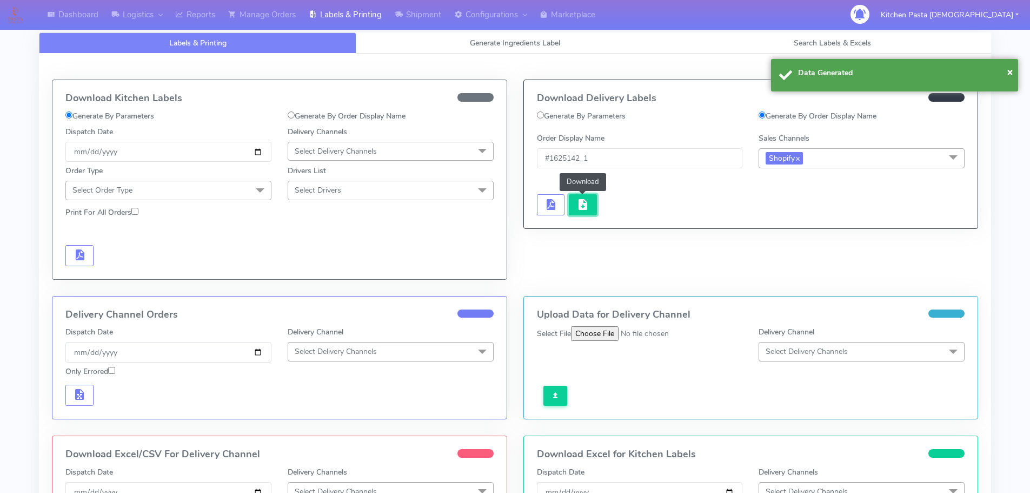
click at [589, 201] on button "button" at bounding box center [583, 204] width 28 height 21
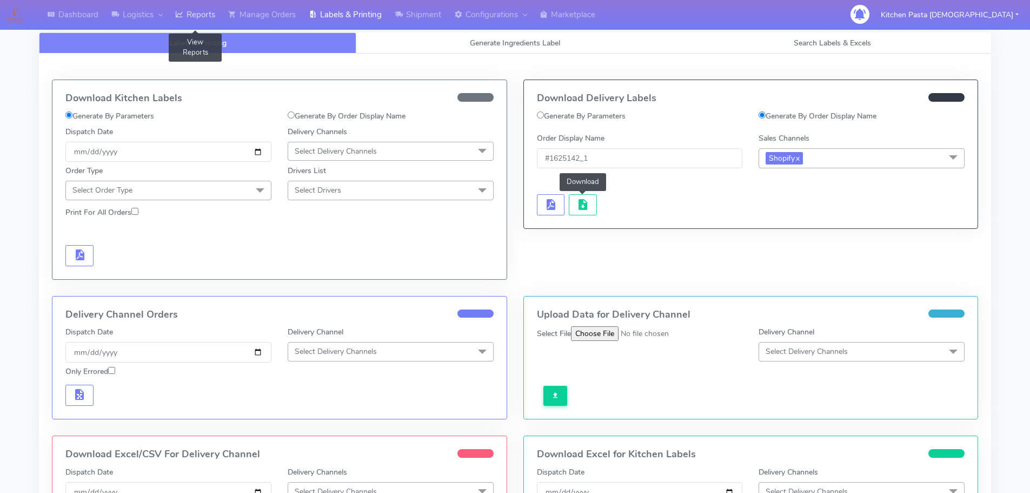
drag, startPoint x: 204, startPoint y: 18, endPoint x: 212, endPoint y: 1, distance: 19.1
click at [205, 18] on link "Reports" at bounding box center [195, 15] width 53 height 30
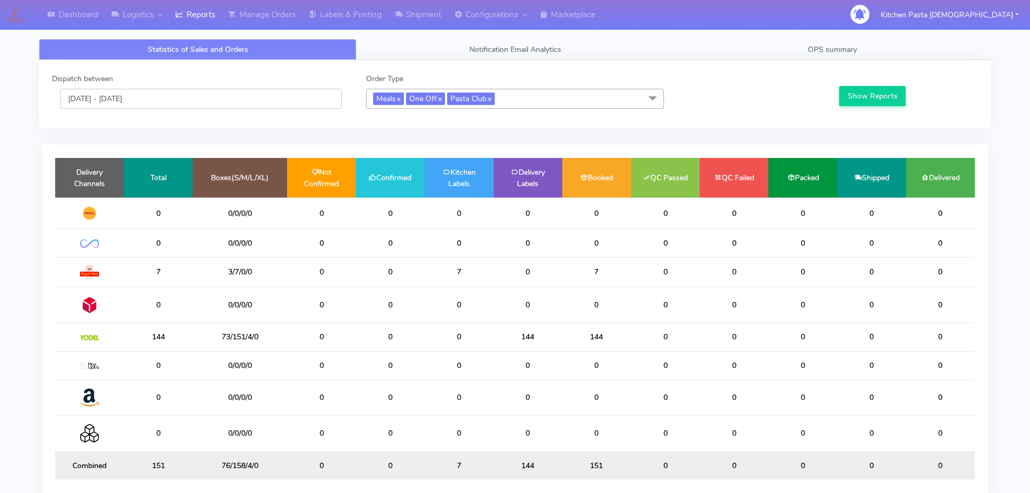
click at [255, 103] on input "[DATE] - [DATE]" at bounding box center [201, 99] width 282 height 20
click at [231, 100] on input "[DATE] - [DATE]" at bounding box center [201, 99] width 282 height 20
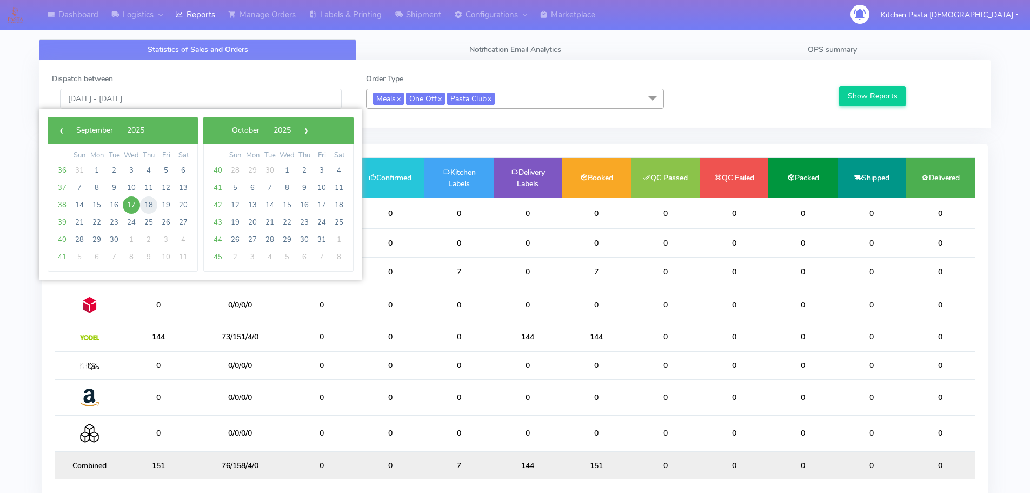
click at [150, 210] on span "18" at bounding box center [148, 204] width 17 height 17
type input "18/09/2025 - 18/09/2025"
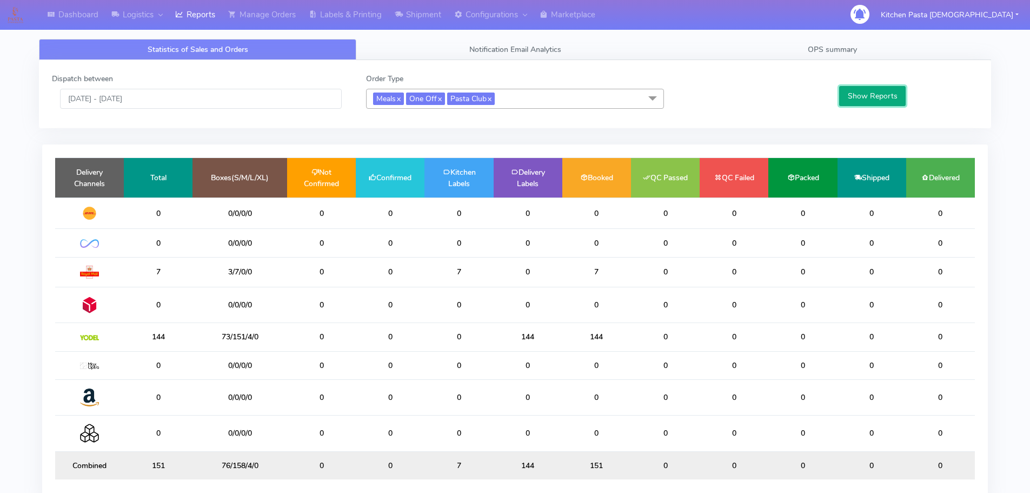
click at [871, 96] on button "Show Reports" at bounding box center [872, 96] width 67 height 20
click at [273, 11] on link "Manage Orders" at bounding box center [262, 15] width 81 height 30
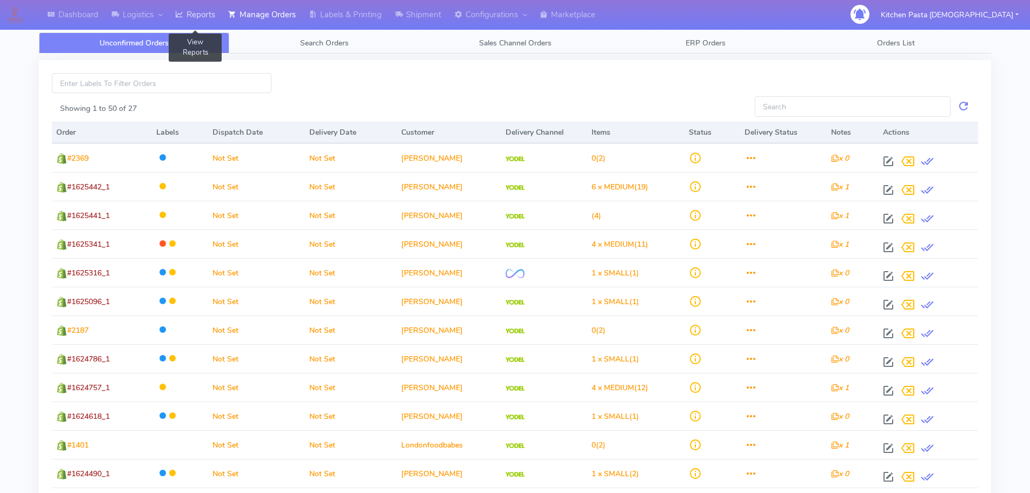
click at [205, 12] on link "Reports" at bounding box center [195, 15] width 53 height 30
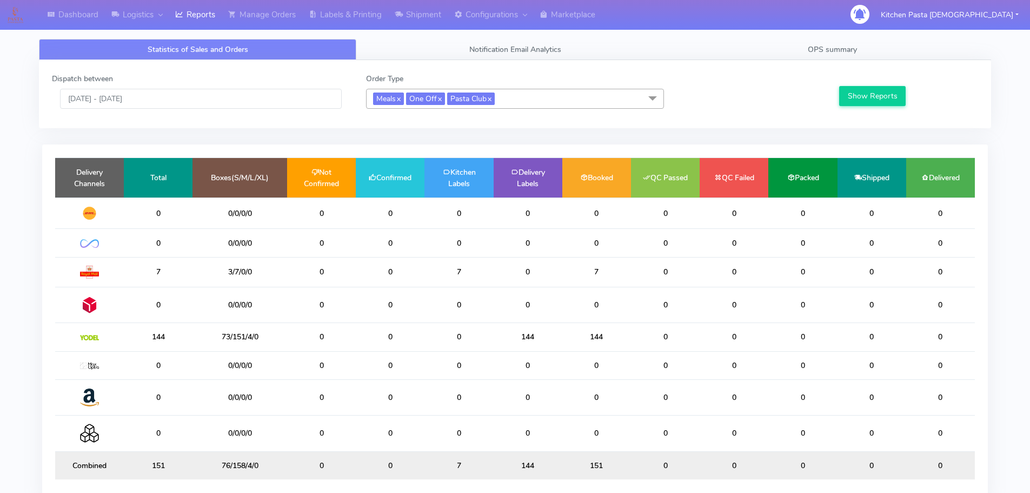
click at [628, 104] on span "Meals x One Off x Pasta Club x" at bounding box center [515, 99] width 298 height 20
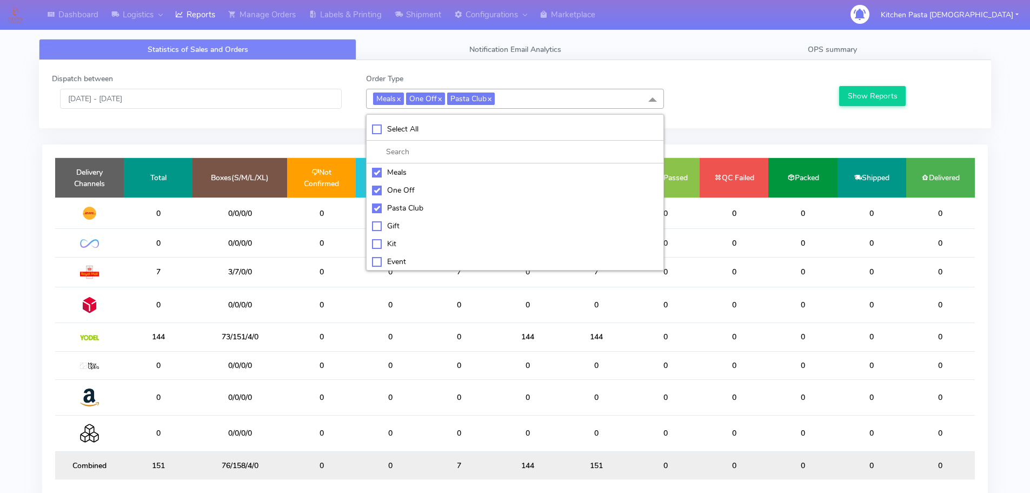
click at [410, 209] on div "Pasta Club" at bounding box center [515, 207] width 286 height 11
checkbox input "false"
click at [408, 190] on div "One Off" at bounding box center [515, 189] width 286 height 11
checkbox input "false"
click at [401, 162] on li at bounding box center [515, 152] width 297 height 23
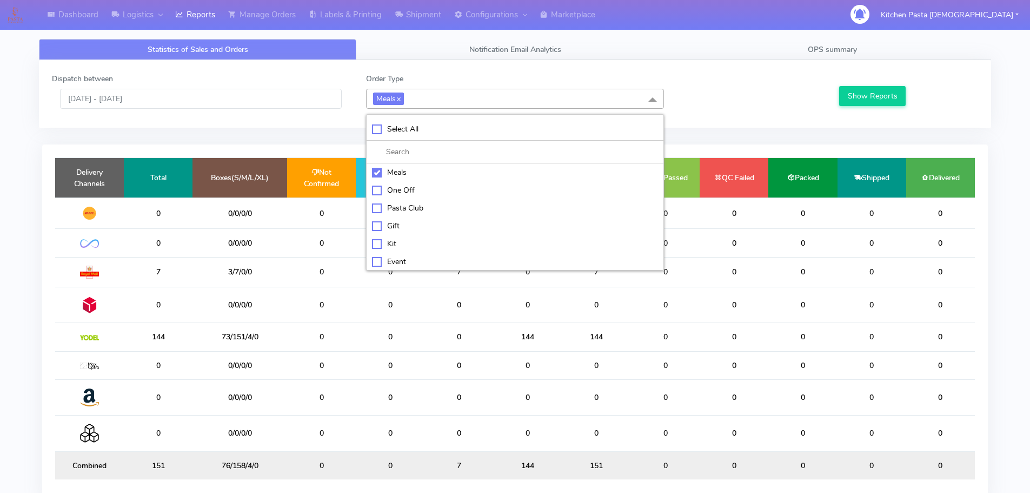
drag, startPoint x: 395, startPoint y: 239, endPoint x: 401, endPoint y: 222, distance: 17.8
click at [395, 240] on div "Kit" at bounding box center [515, 243] width 286 height 11
checkbox input "true"
click at [414, 169] on div "Meals" at bounding box center [515, 172] width 286 height 11
checkbox input "false"
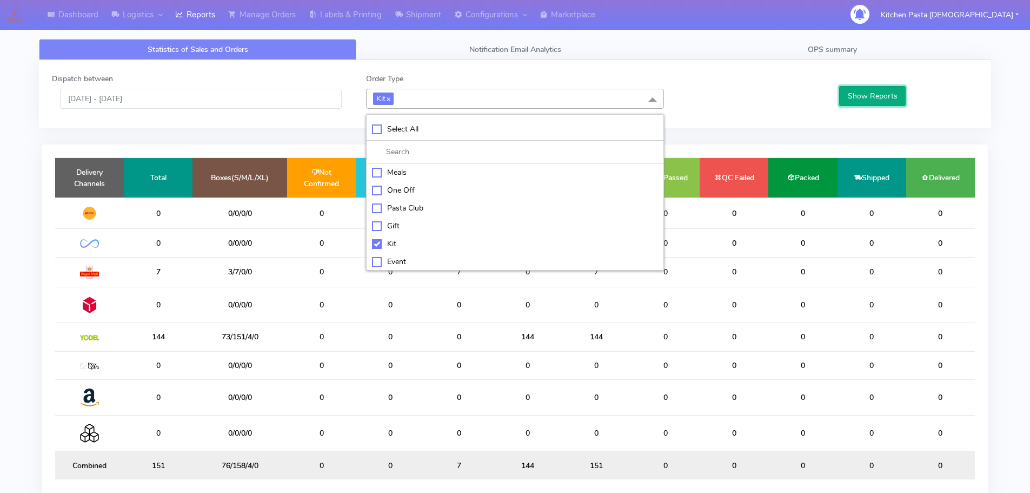
click at [865, 105] on button "Show Reports" at bounding box center [872, 96] width 67 height 20
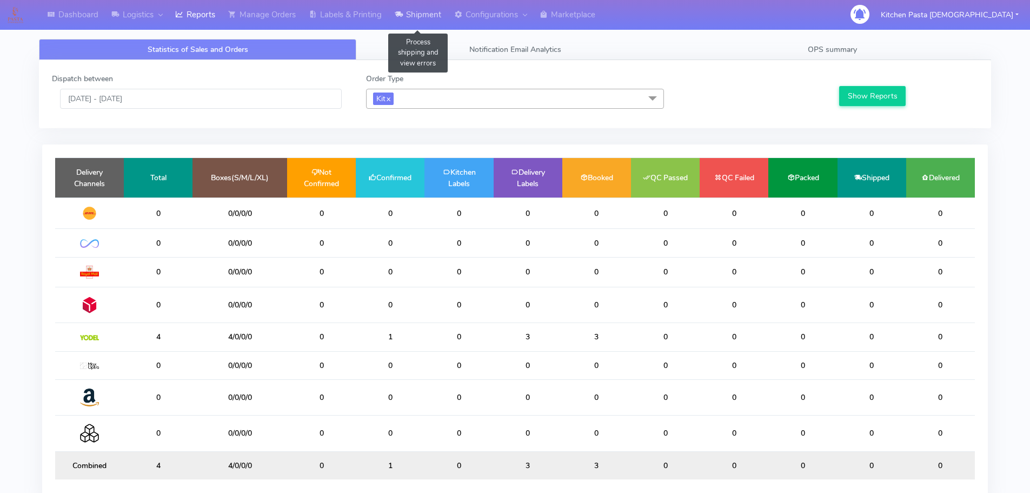
click at [401, 17] on icon at bounding box center [399, 14] width 8 height 11
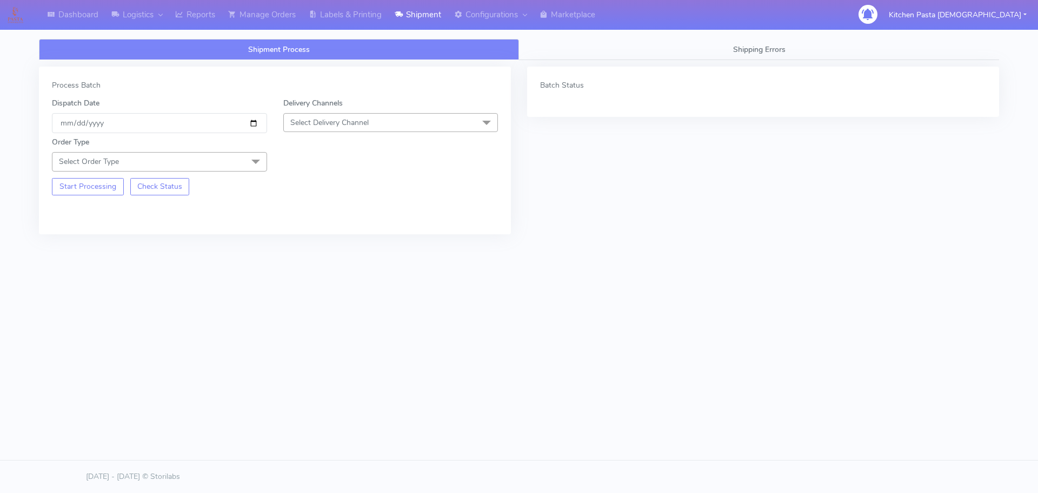
click at [423, 113] on span "Select Delivery Channel" at bounding box center [390, 122] width 215 height 19
click at [309, 238] on li "Yodel" at bounding box center [391, 244] width 214 height 18
click at [241, 156] on span "Select Order Type" at bounding box center [159, 161] width 215 height 19
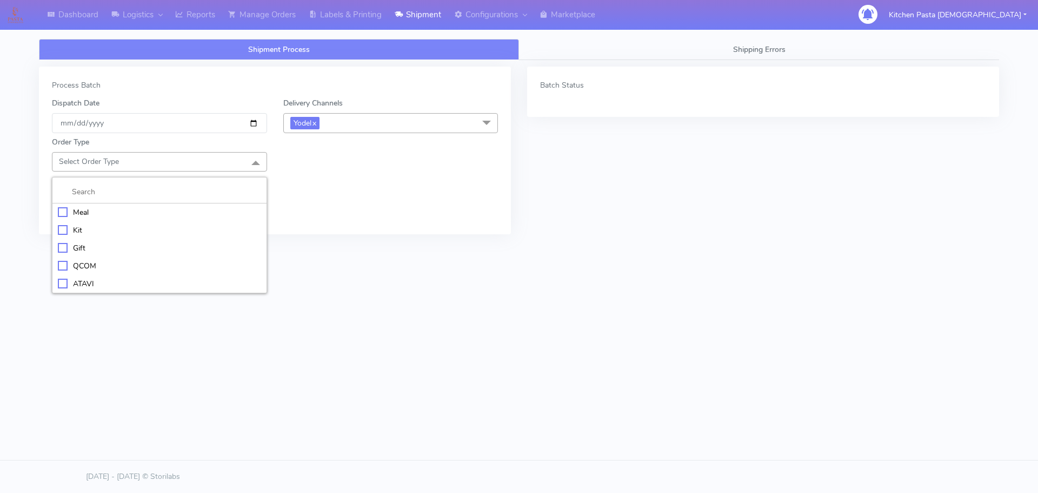
click at [81, 228] on div "Kit" at bounding box center [159, 229] width 203 height 11
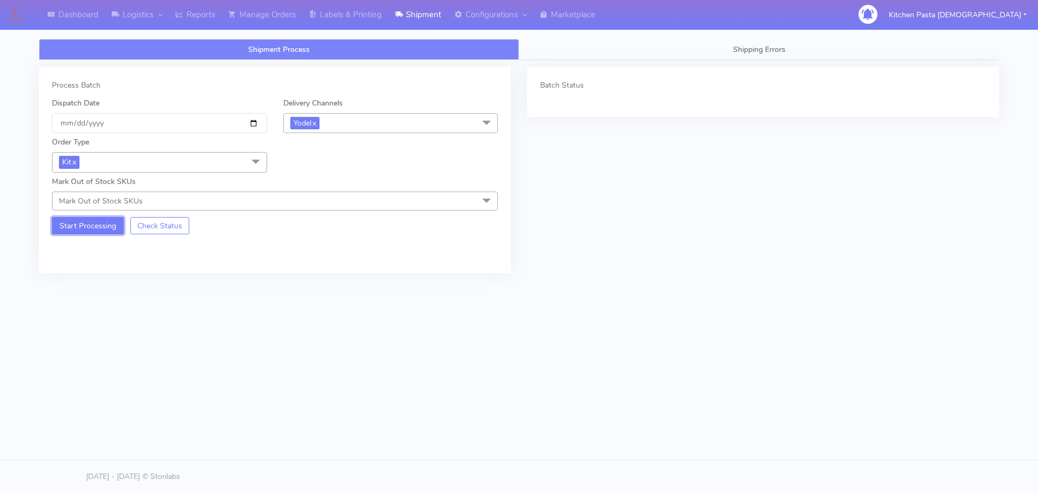
click at [85, 226] on button "Start Processing" at bounding box center [88, 225] width 72 height 17
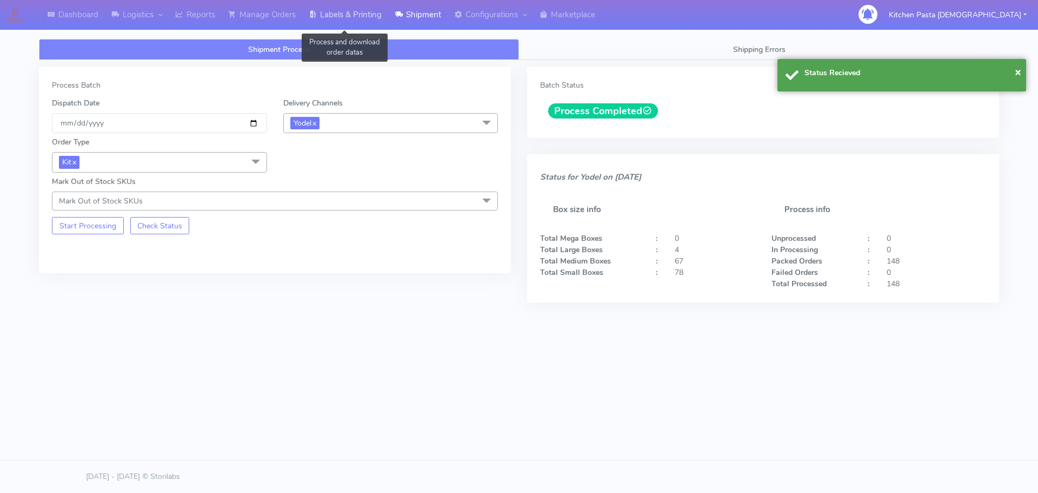
click at [382, 9] on link "Labels & Printing" at bounding box center [345, 15] width 86 height 30
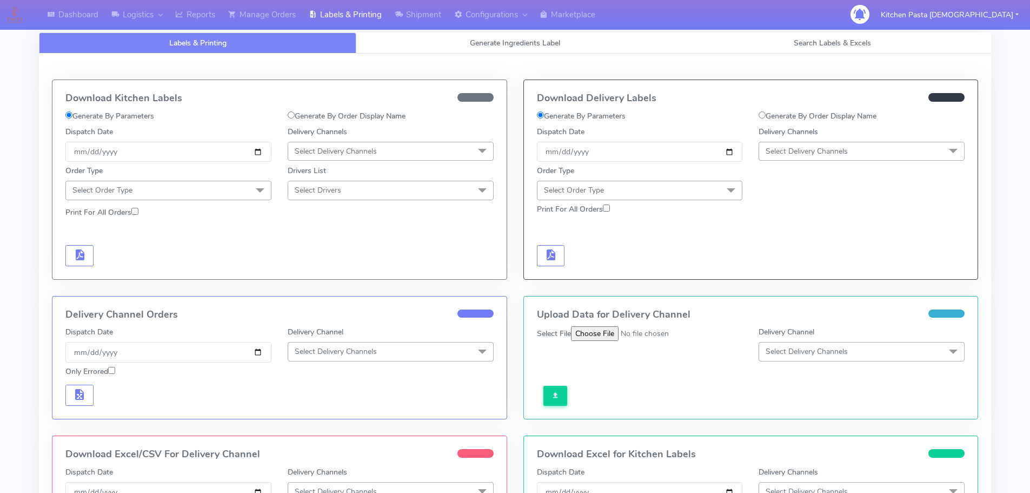
click at [873, 159] on span "Select Delivery Channels" at bounding box center [862, 151] width 206 height 19
click at [814, 276] on div "Yodel" at bounding box center [862, 272] width 194 height 11
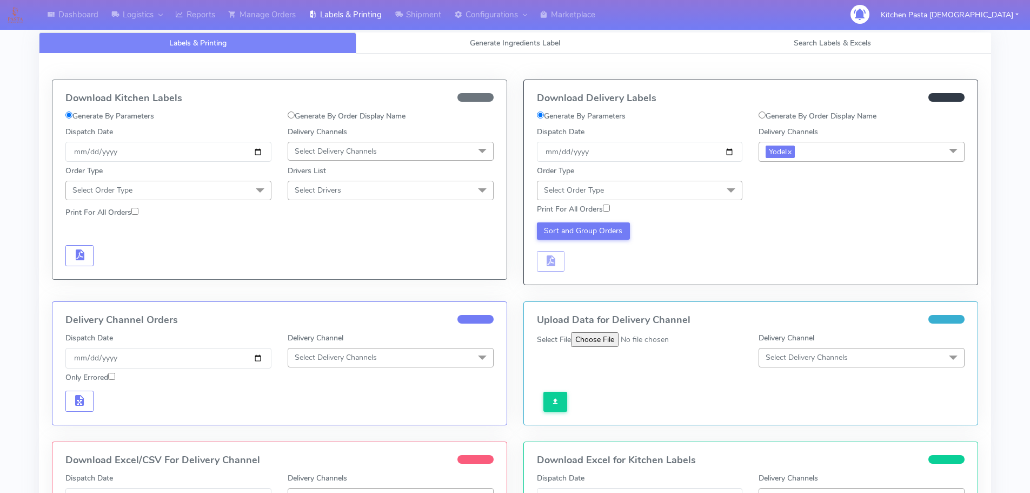
click at [735, 195] on span at bounding box center [731, 191] width 22 height 21
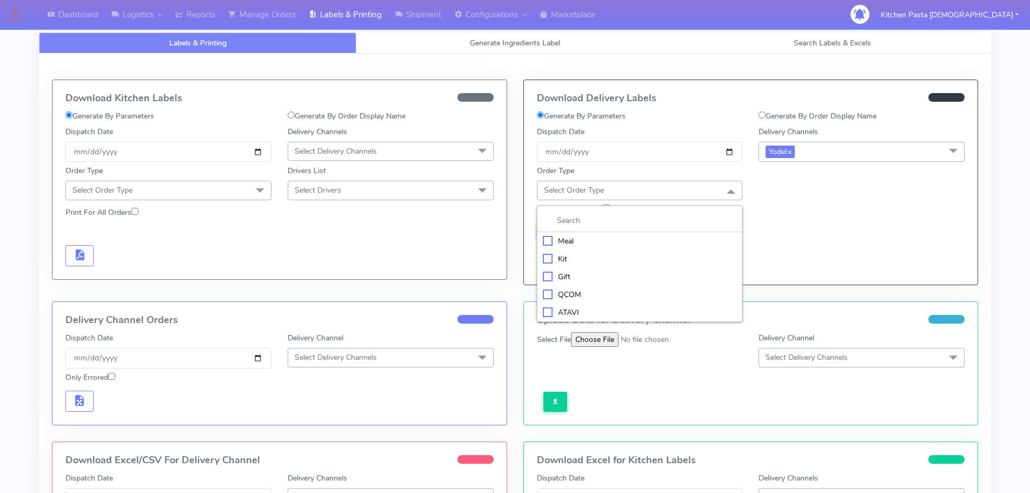
click at [576, 253] on div "Kit" at bounding box center [640, 258] width 194 height 11
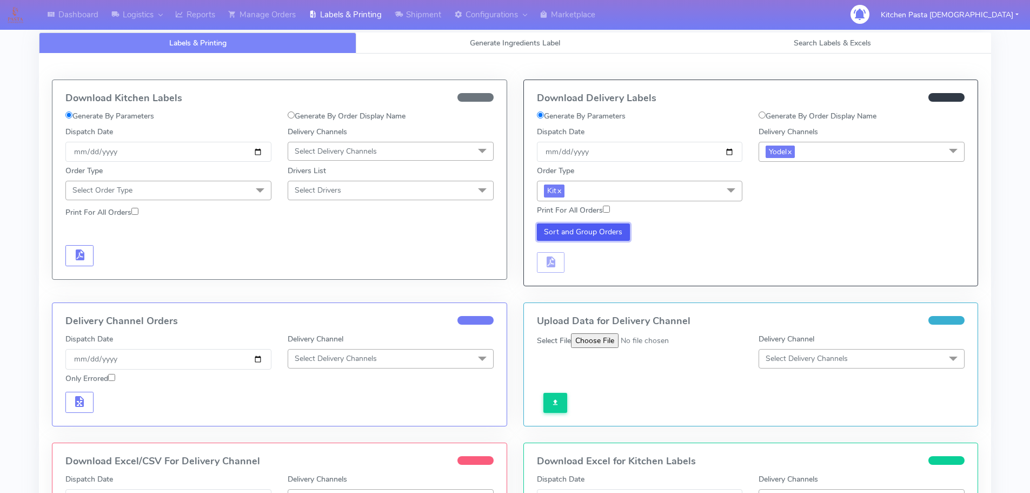
click at [571, 236] on button "Sort and Group Orders" at bounding box center [584, 231] width 94 height 17
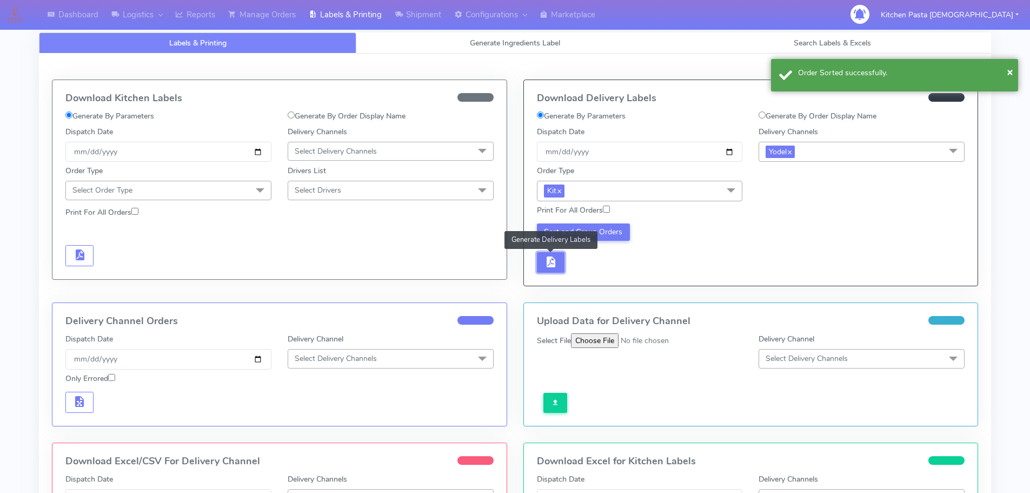
click at [547, 265] on span "button" at bounding box center [550, 264] width 13 height 10
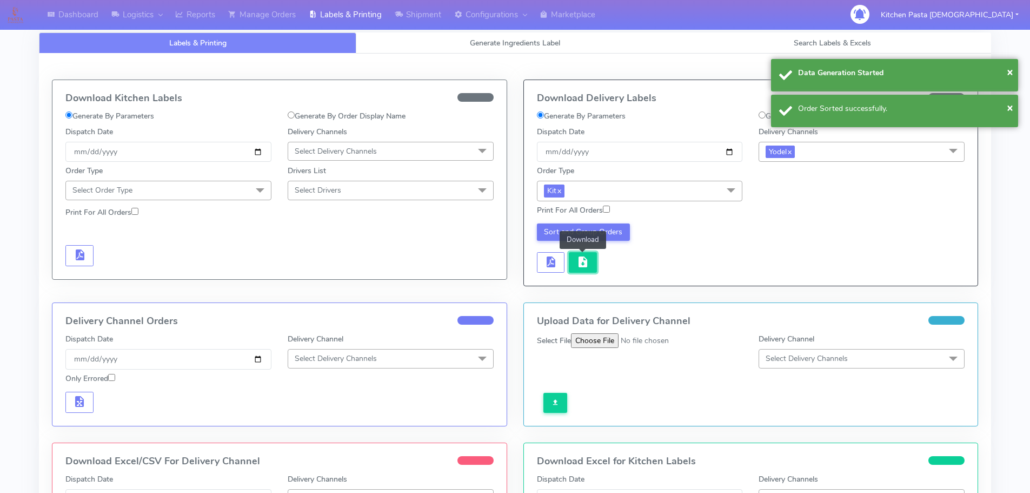
click at [580, 266] on span "button" at bounding box center [582, 264] width 13 height 10
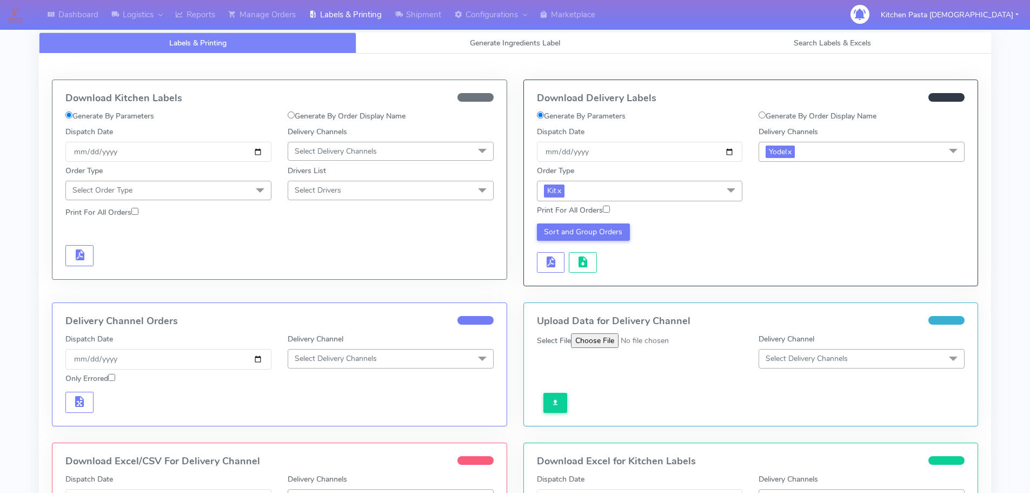
click at [344, 22] on link "Labels & Printing" at bounding box center [345, 15] width 86 height 30
click at [413, 39] on link "Generate Ingredients Label" at bounding box center [514, 42] width 317 height 21
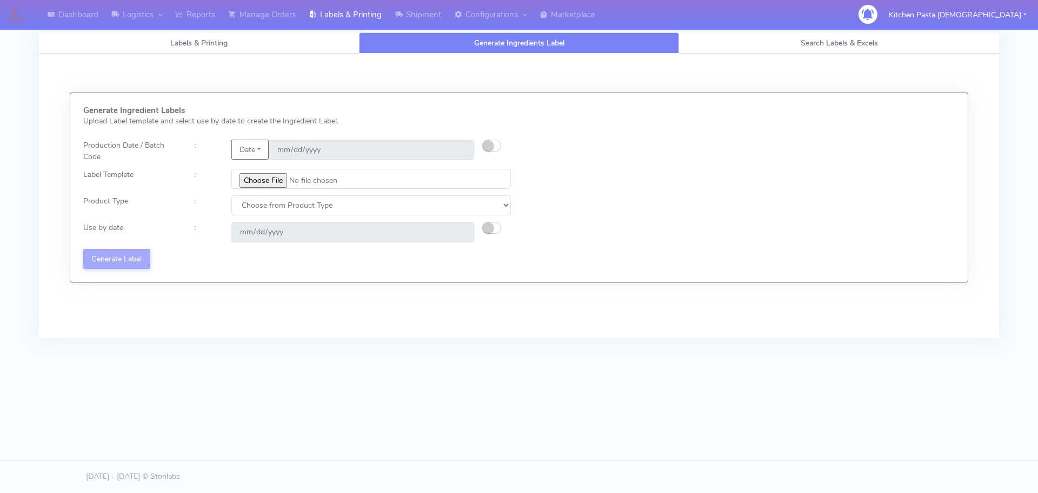
drag, startPoint x: 260, startPoint y: 161, endPoint x: 255, endPoint y: 157, distance: 5.7
click at [257, 158] on div "Date 2025-09-17" at bounding box center [352, 151] width 259 height 23
click at [491, 140] on button "button" at bounding box center [491, 146] width 19 height 12
click at [280, 181] on input "file" at bounding box center [371, 179] width 280 height 20
drag, startPoint x: 263, startPoint y: 146, endPoint x: 265, endPoint y: 155, distance: 9.4
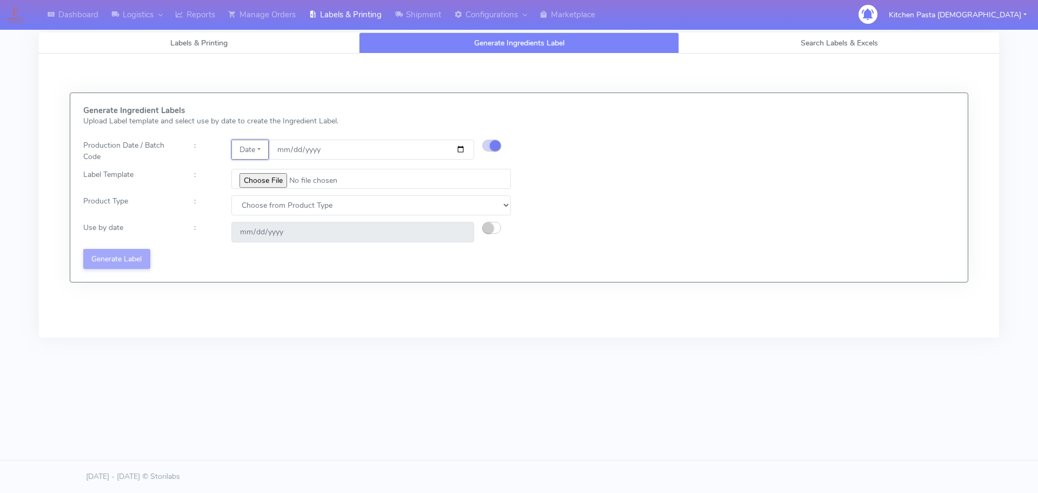
click at [263, 146] on button "Date" at bounding box center [249, 150] width 37 height 20
click at [466, 149] on input "[DATE]" at bounding box center [371, 150] width 205 height 20
click at [458, 149] on input "[DATE]" at bounding box center [371, 150] width 205 height 20
type input "2025-09-19"
click at [265, 180] on input "file" at bounding box center [371, 179] width 280 height 20
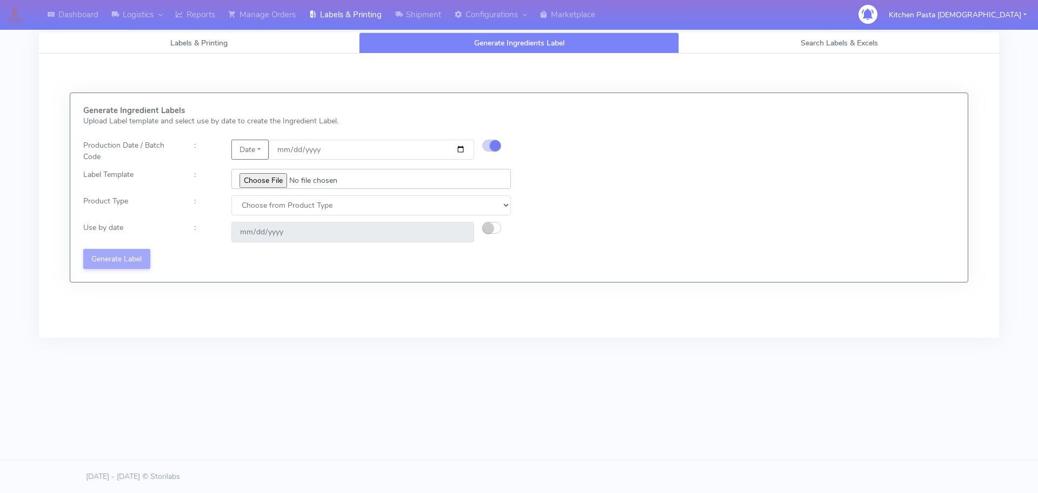
type input "C:\fakepath\Pasta Evangelists Lobster crab and prawn ravioli dinner kit for 2 v…"
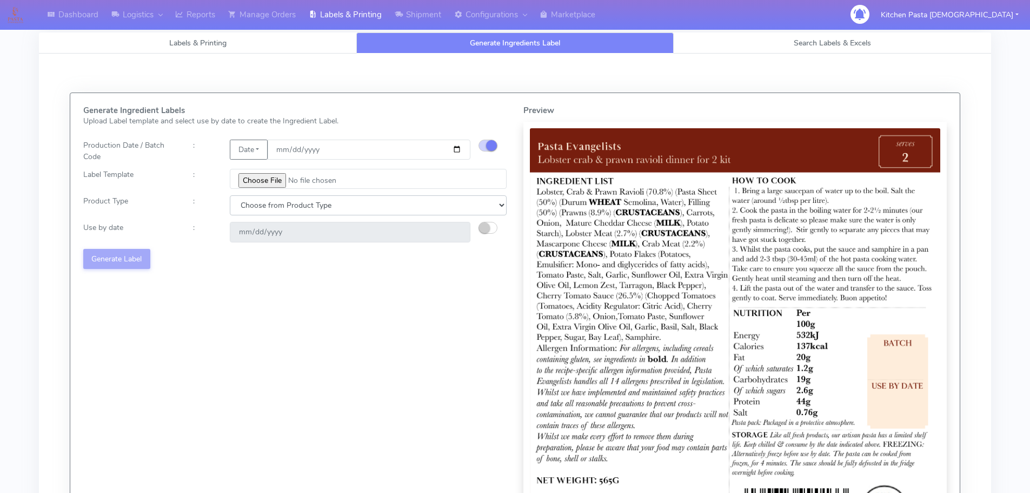
drag, startPoint x: 270, startPoint y: 202, endPoint x: 263, endPoint y: 209, distance: 10.3
click at [269, 204] on select "Choose from Product Type ECOM ERETAIL CIRCULAR CIRC_DESERTS LASAGNE" at bounding box center [368, 205] width 277 height 20
select select "1"
click at [230, 195] on select "Choose from Product Type ECOM ERETAIL CIRCULAR CIRC_DESERTS LASAGNE" at bounding box center [368, 205] width 277 height 20
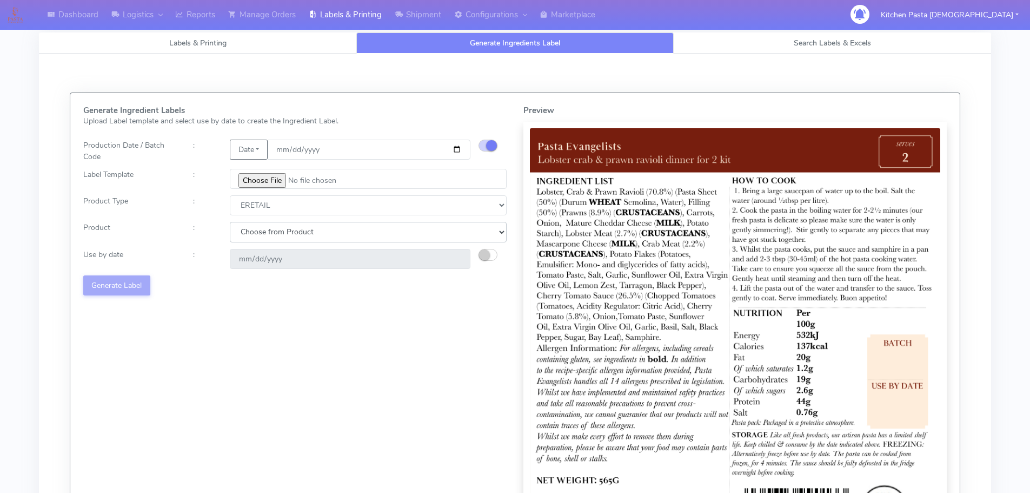
click at [270, 236] on select "Choose from Product PLAIN PASTA FILLED PASTA BUTTER (INTERNAL PRODUCTION) BUTTE…" at bounding box center [368, 232] width 277 height 20
select select "0"
click at [230, 222] on select "Choose from Product PLAIN PASTA FILLED PASTA BUTTER (INTERNAL PRODUCTION) BUTTE…" at bounding box center [368, 232] width 277 height 20
click at [483, 254] on small "button" at bounding box center [484, 254] width 11 height 11
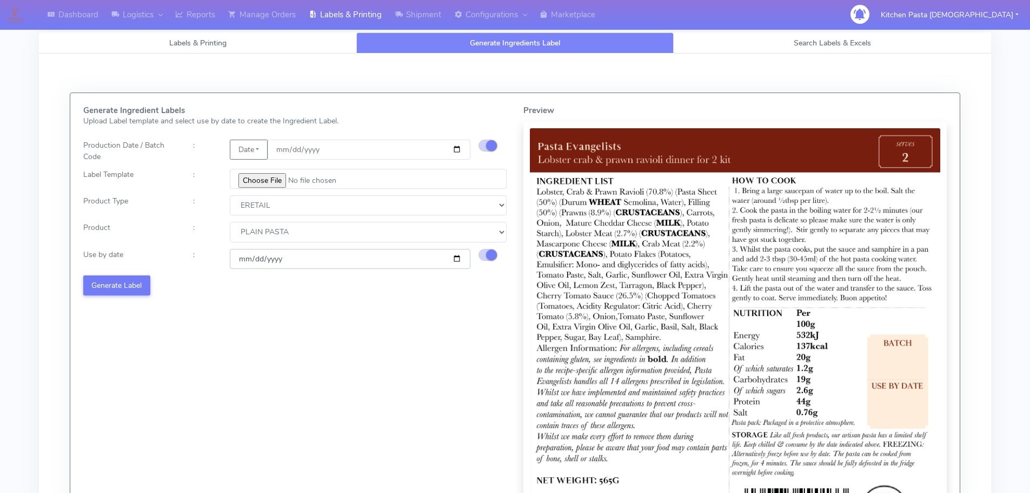
click at [457, 257] on input "2025-09-25" at bounding box center [350, 259] width 241 height 20
type input "2025-09-26"
click at [119, 273] on div "Generate Ingredient Labels Upload Label template and select use by date to crea…" at bounding box center [295, 325] width 440 height 439
click at [140, 283] on button "Generate Label" at bounding box center [116, 285] width 67 height 20
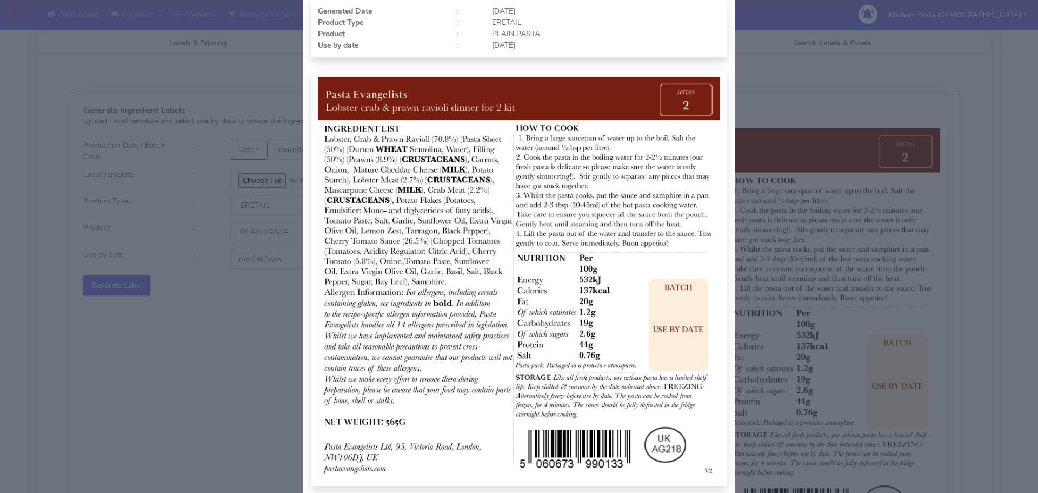
scroll to position [112, 0]
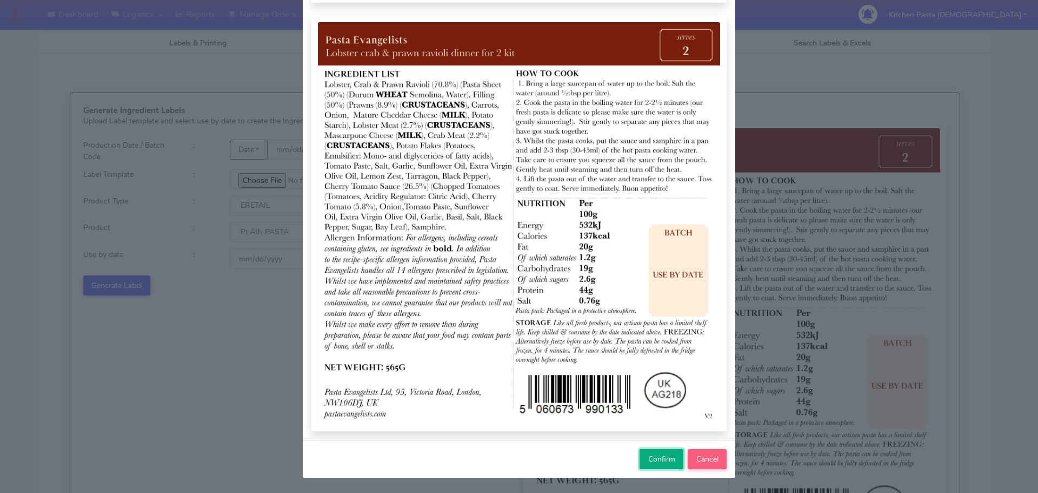
click at [653, 459] on span "Confirm" at bounding box center [661, 459] width 27 height 10
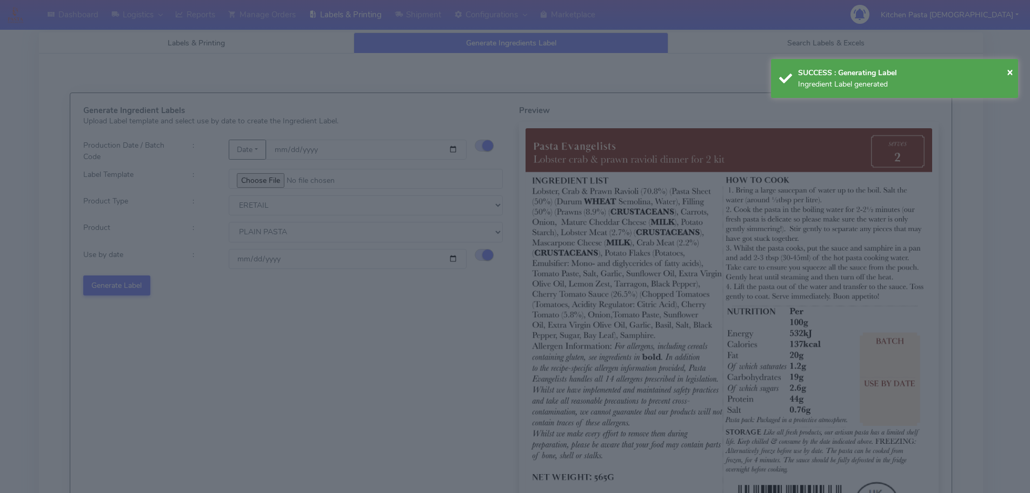
select select
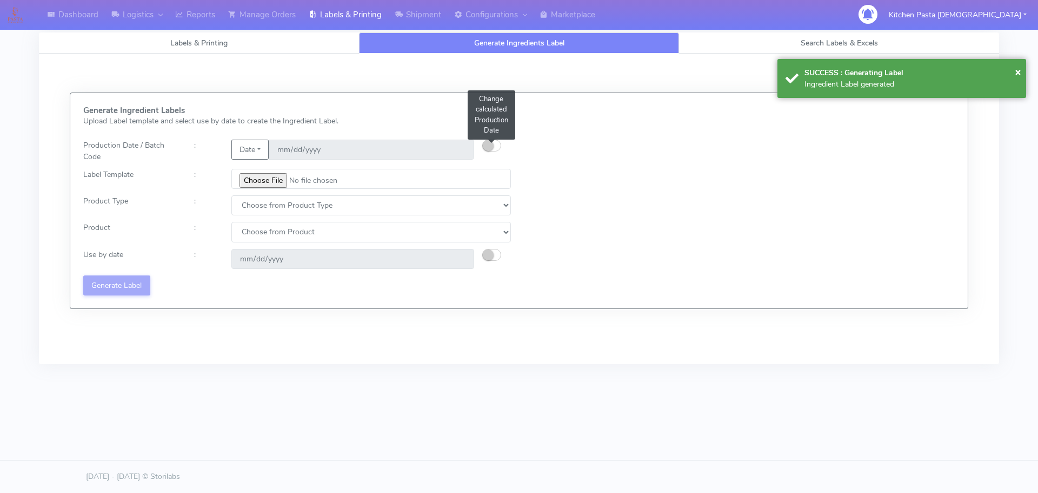
drag, startPoint x: 492, startPoint y: 143, endPoint x: 570, endPoint y: 59, distance: 114.8
click at [492, 143] on small "button" at bounding box center [488, 145] width 11 height 11
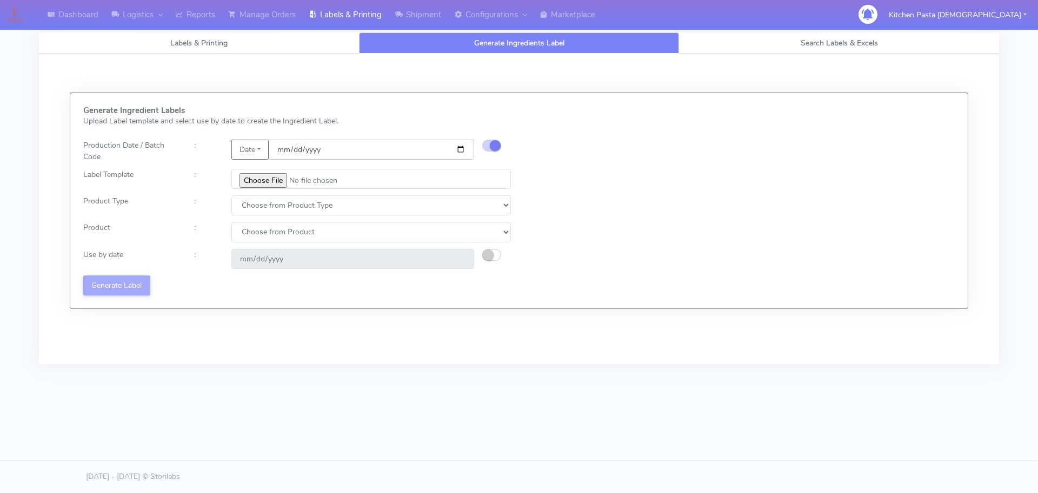
click at [460, 147] on input "date" at bounding box center [371, 150] width 205 height 20
type input "2025-09-19"
type input "2025-09-25"
click at [270, 179] on input "file" at bounding box center [371, 179] width 280 height 20
type input "C:\fakepath\Pasta Evangelists spicy 'nduja mafaldine kit for 2 v5.jpg"
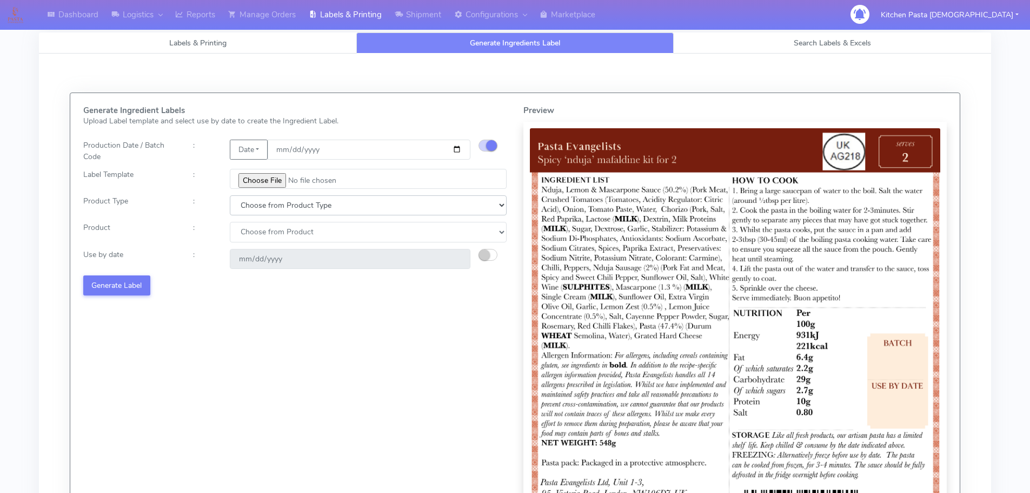
click at [290, 200] on select "Choose from Product Type ECOM ERETAIL CIRCULAR CIRC_DESERTS LASAGNE" at bounding box center [368, 205] width 277 height 20
select select "0"
click at [230, 195] on select "Choose from Product Type ECOM ERETAIL CIRCULAR CIRC_DESERTS LASAGNE" at bounding box center [368, 205] width 277 height 20
select select
drag, startPoint x: 268, startPoint y: 227, endPoint x: 267, endPoint y: 238, distance: 11.9
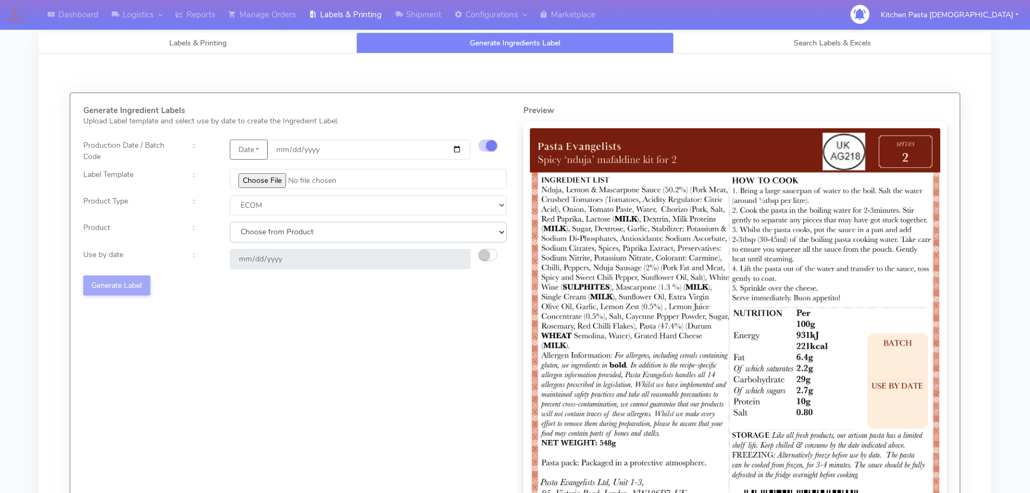
click at [268, 229] on select "Choose from Product PLAIN PASTA (EXCEPT HURRA) HURRA FILLED PASTA BUTTER (INTER…" at bounding box center [368, 232] width 277 height 20
drag, startPoint x: 253, startPoint y: 207, endPoint x: 254, endPoint y: 213, distance: 6.7
click at [253, 207] on select "Choose from Product Type ECOM ERETAIL CIRCULAR CIRC_DESERTS LASAGNE" at bounding box center [368, 205] width 277 height 20
select select "1"
click at [230, 195] on select "Choose from Product Type ECOM ERETAIL CIRCULAR CIRC_DESERTS LASAGNE" at bounding box center [368, 205] width 277 height 20
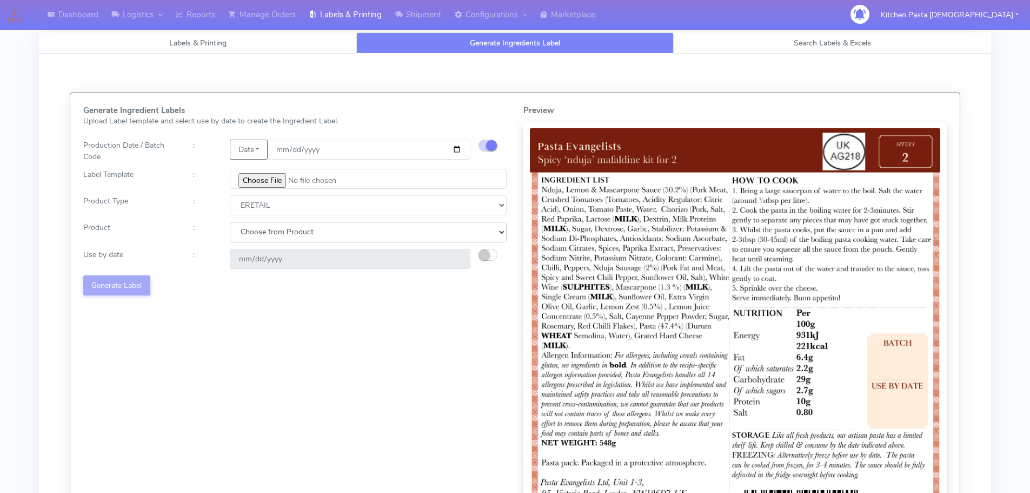
drag, startPoint x: 266, startPoint y: 233, endPoint x: 263, endPoint y: 241, distance: 7.9
click at [266, 233] on select "Choose from Product PLAIN PASTA FILLED PASTA BUTTER (INTERNAL PRODUCTION) BUTTE…" at bounding box center [368, 232] width 277 height 20
select select "0"
click at [230, 222] on select "Choose from Product PLAIN PASTA FILLED PASTA BUTTER (INTERNAL PRODUCTION) BUTTE…" at bounding box center [368, 232] width 277 height 20
click at [494, 256] on button "button" at bounding box center [488, 255] width 19 height 12
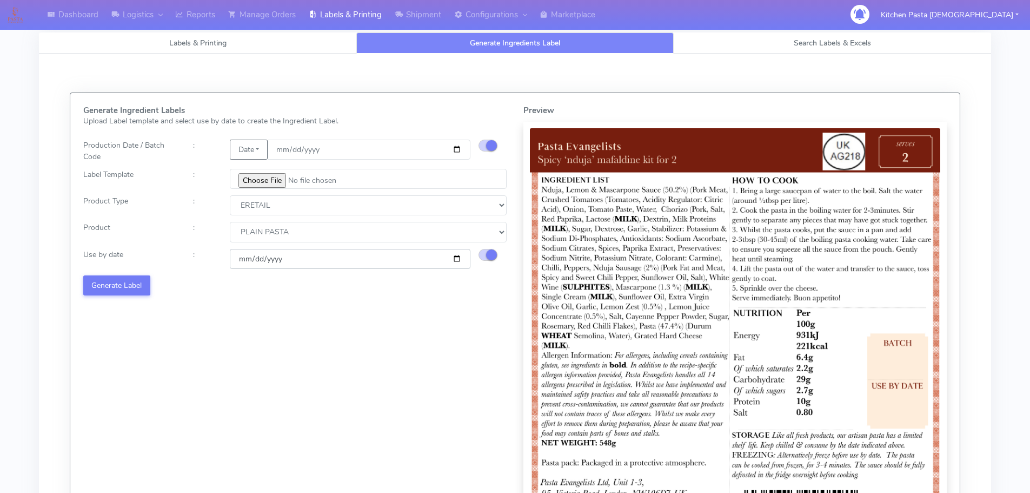
click at [456, 258] on input "2025-09-25" at bounding box center [350, 259] width 241 height 20
type input "2025-10-01"
click at [106, 286] on button "Generate Label" at bounding box center [116, 285] width 67 height 20
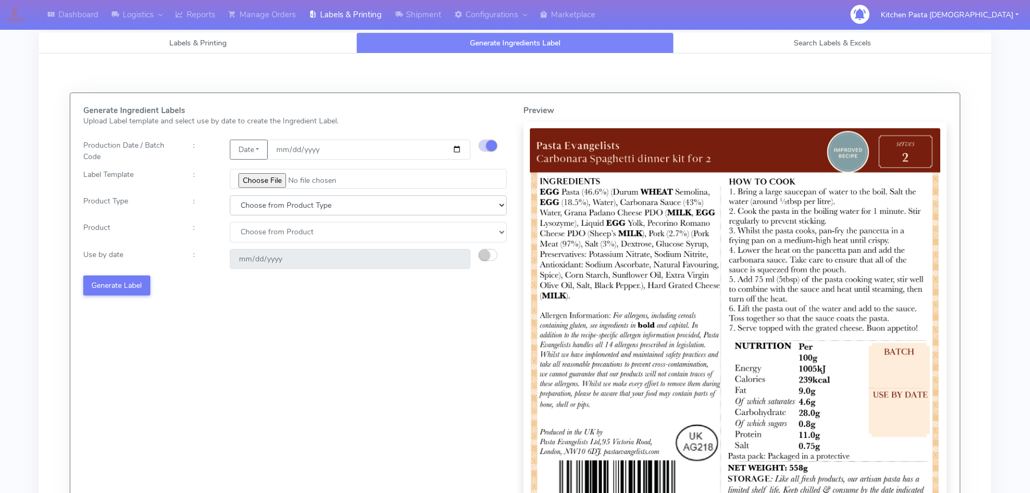
click at [260, 213] on select "Choose from Product Type ECOM ERETAIL CIRCULAR CIRC_DESERTS LASAGNE" at bounding box center [368, 205] width 277 height 20
select select "1"
click at [230, 195] on select "Choose from Product Type ECOM ERETAIL CIRCULAR CIRC_DESERTS LASAGNE" at bounding box center [368, 205] width 277 height 20
select select
click at [260, 235] on select "Choose from Product PLAIN PASTA FILLED PASTA BUTTER (INTERNAL PRODUCTION) BUTTE…" at bounding box center [368, 232] width 277 height 20
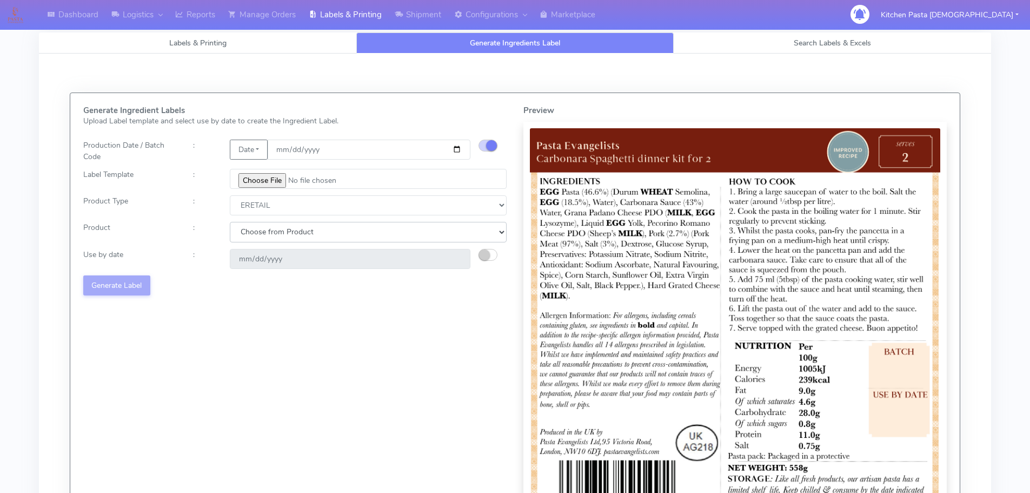
select select "0"
click at [230, 222] on select "Choose from Product PLAIN PASTA FILLED PASTA BUTTER (INTERNAL PRODUCTION) BUTTE…" at bounding box center [368, 232] width 277 height 20
click at [485, 249] on button "button" at bounding box center [488, 255] width 19 height 12
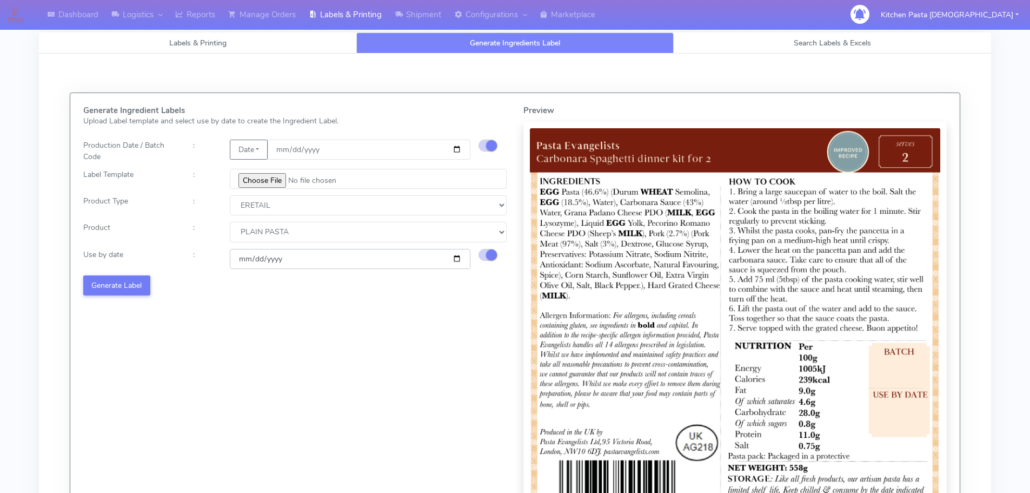
click at [455, 257] on input "2025-09-25" at bounding box center [350, 259] width 241 height 20
type input "2025-10-01"
click at [118, 292] on button "Generate Label" at bounding box center [116, 285] width 67 height 20
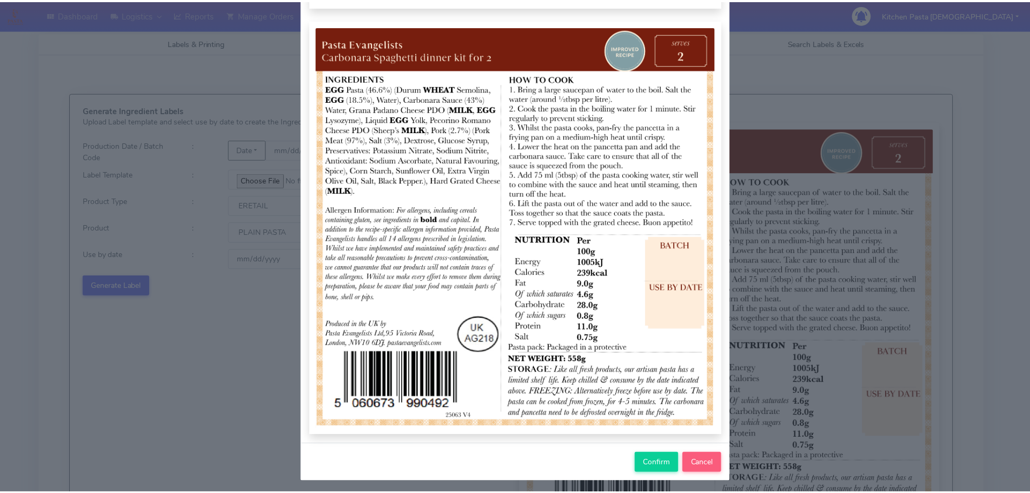
scroll to position [112, 0]
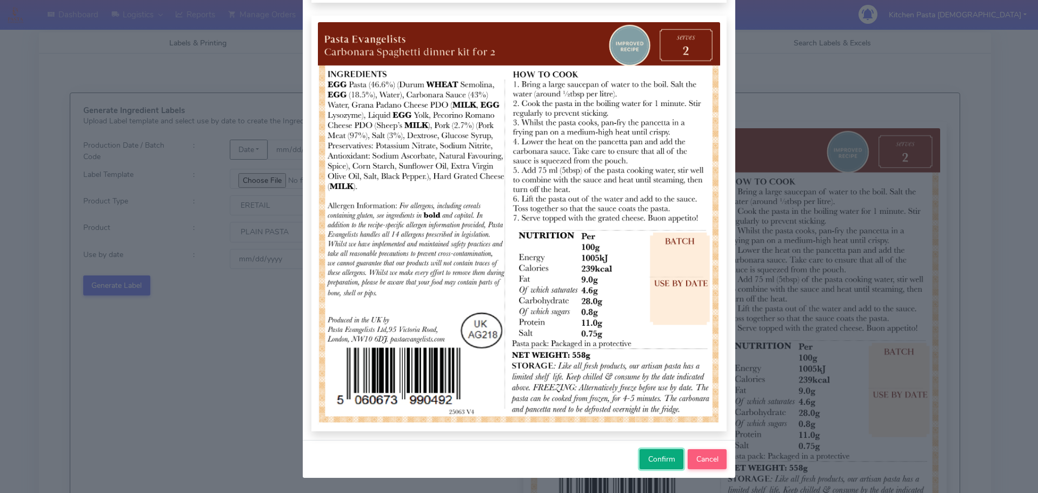
click at [648, 456] on span "Confirm" at bounding box center [661, 459] width 27 height 10
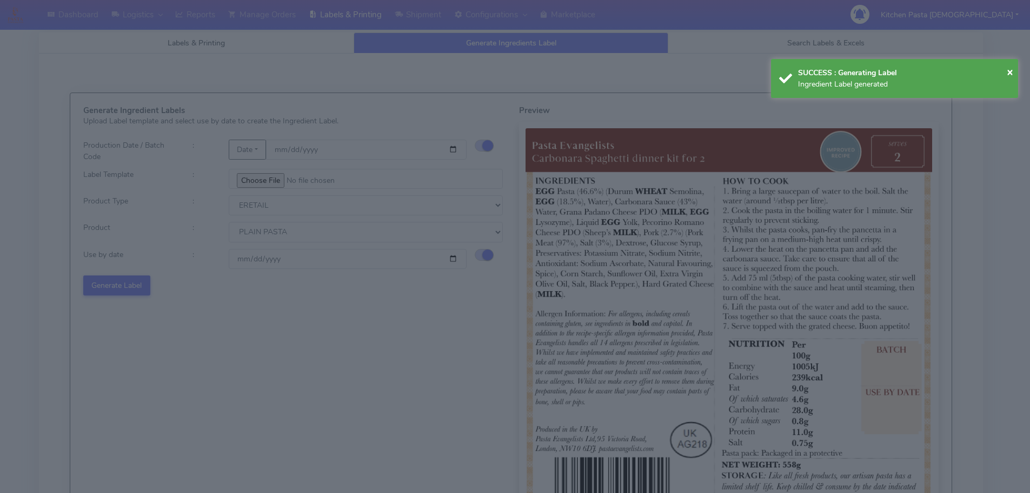
select select
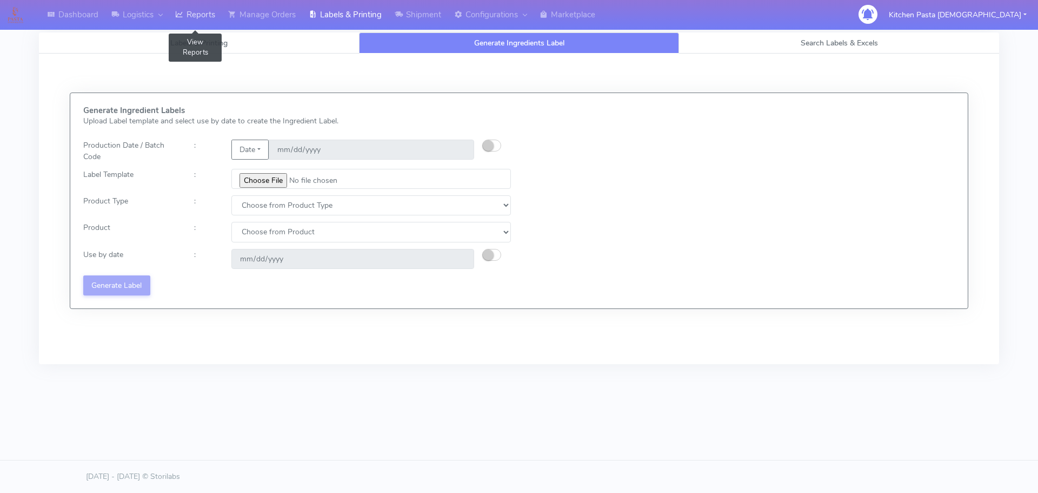
drag, startPoint x: 205, startPoint y: 16, endPoint x: 197, endPoint y: 7, distance: 11.5
click at [205, 16] on link "Reports" at bounding box center [195, 15] width 53 height 30
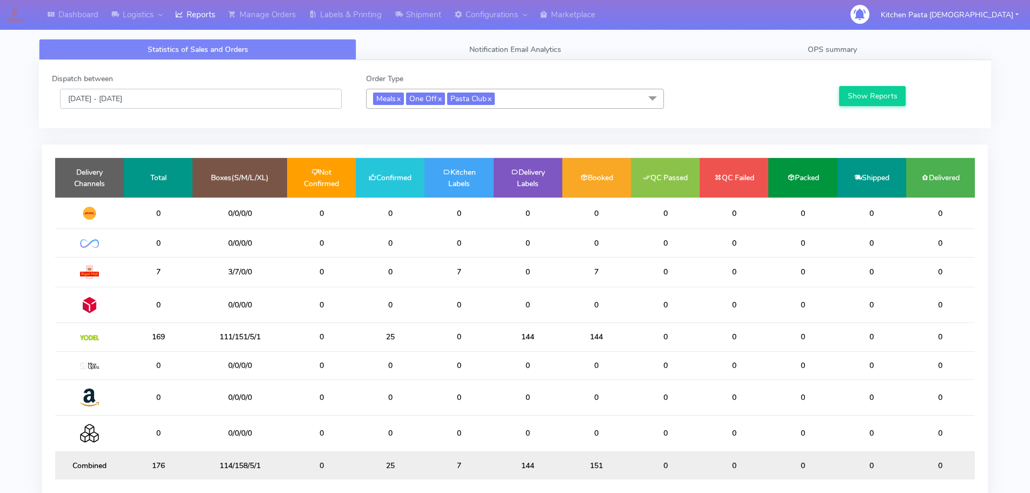
click at [188, 101] on input "[DATE] - [DATE]" at bounding box center [201, 99] width 282 height 20
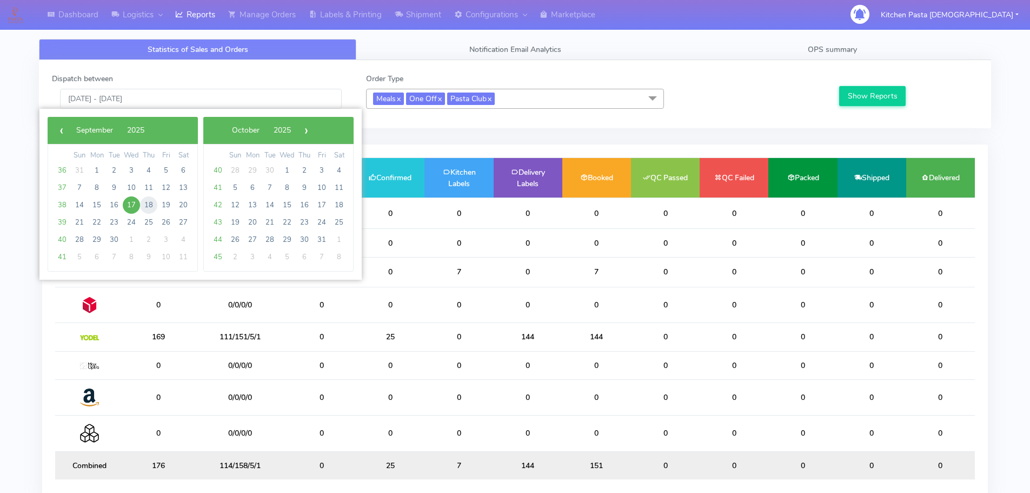
click at [148, 202] on span "18" at bounding box center [148, 204] width 17 height 17
click at [854, 90] on button "Show Reports" at bounding box center [872, 96] width 67 height 20
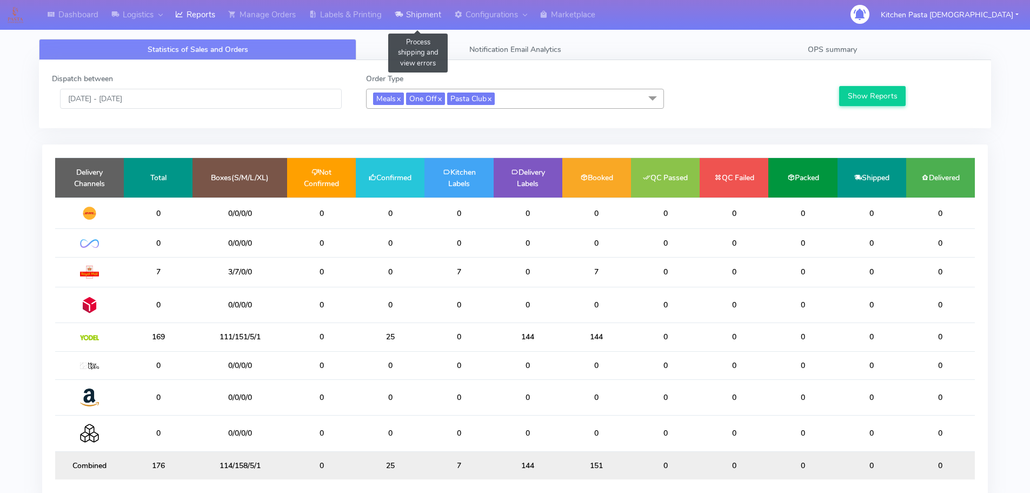
drag, startPoint x: 441, startPoint y: 20, endPoint x: 431, endPoint y: 24, distance: 10.9
click at [441, 20] on link "Shipment" at bounding box center [417, 15] width 59 height 30
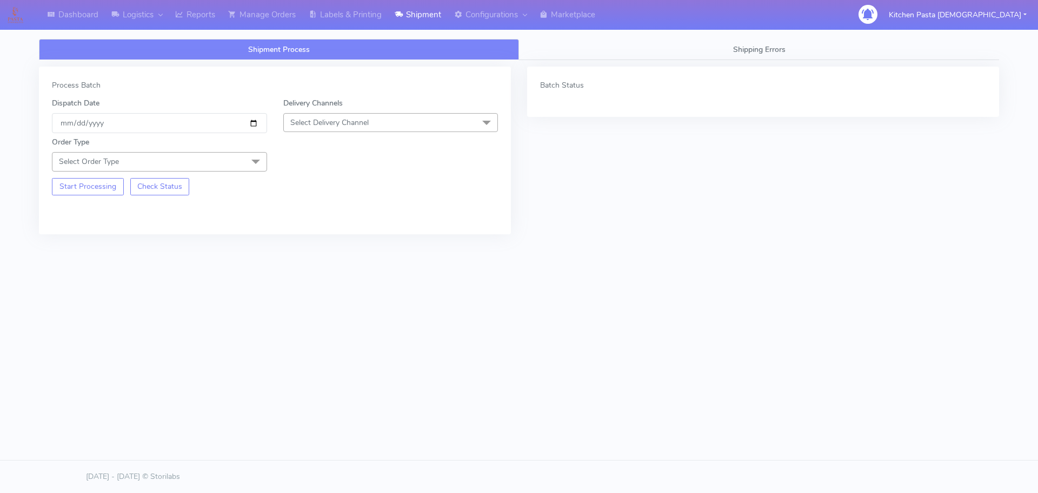
click at [320, 128] on span "Select Delivery Channel" at bounding box center [390, 122] width 215 height 19
click at [311, 245] on div "Yodel" at bounding box center [390, 243] width 203 height 11
click at [230, 160] on span "Select Order Type" at bounding box center [159, 161] width 215 height 19
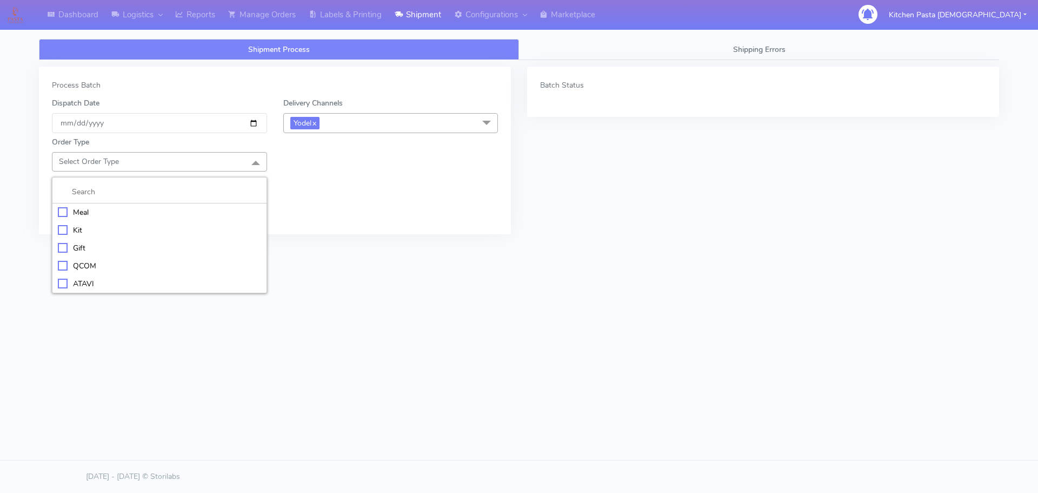
click at [143, 207] on div "Meal" at bounding box center [159, 212] width 203 height 11
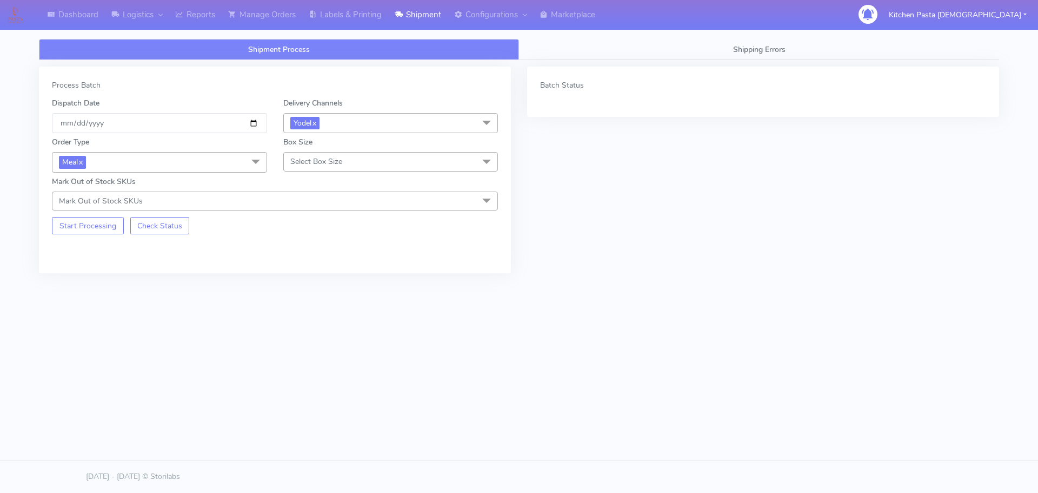
click at [305, 164] on span "Select Box Size" at bounding box center [316, 161] width 52 height 10
click at [319, 251] on div "Medium" at bounding box center [390, 247] width 203 height 11
checkbox input "true"
click at [107, 233] on button "Start Processing" at bounding box center [88, 225] width 72 height 17
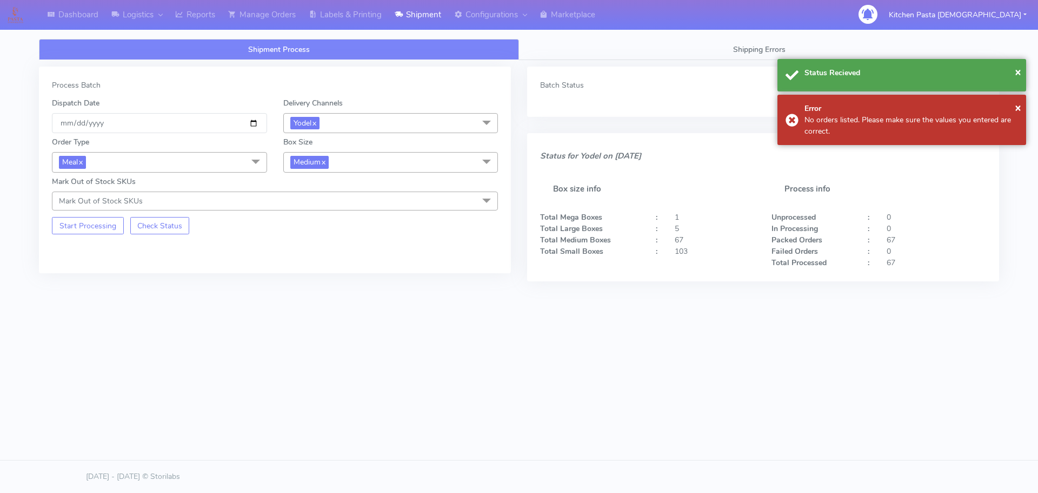
click at [395, 162] on span "Medium x" at bounding box center [390, 162] width 215 height 20
click at [348, 213] on div "Small" at bounding box center [390, 213] width 203 height 11
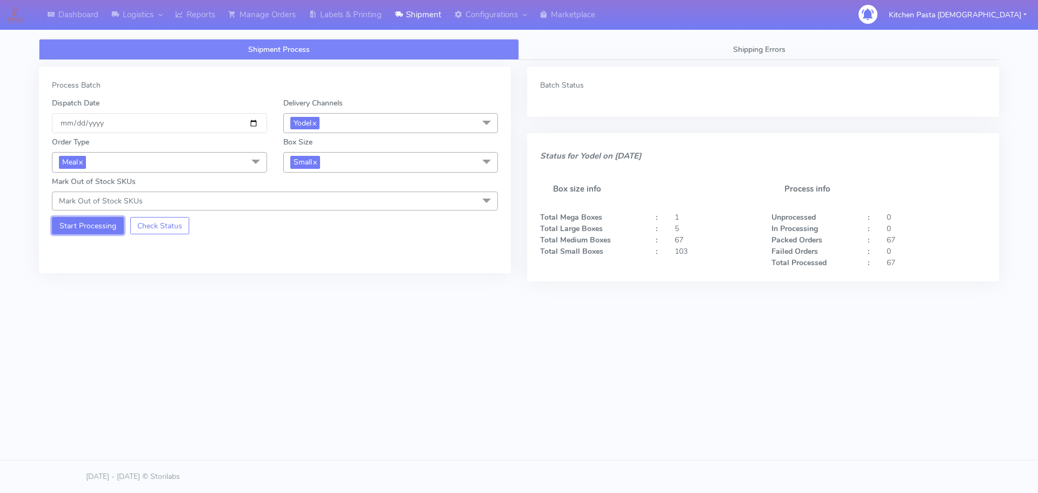
click at [83, 229] on button "Start Processing" at bounding box center [88, 225] width 72 height 17
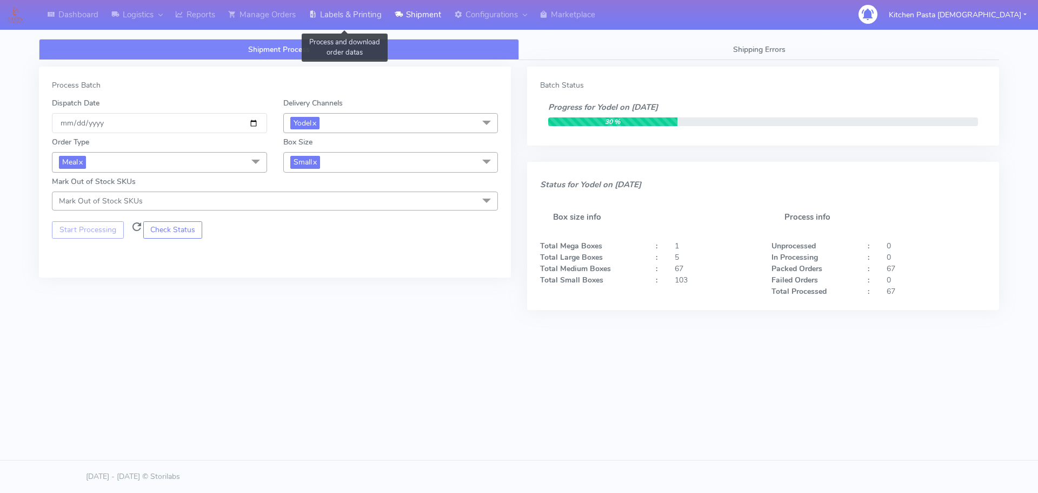
click at [347, 23] on link "Labels & Printing" at bounding box center [345, 15] width 86 height 30
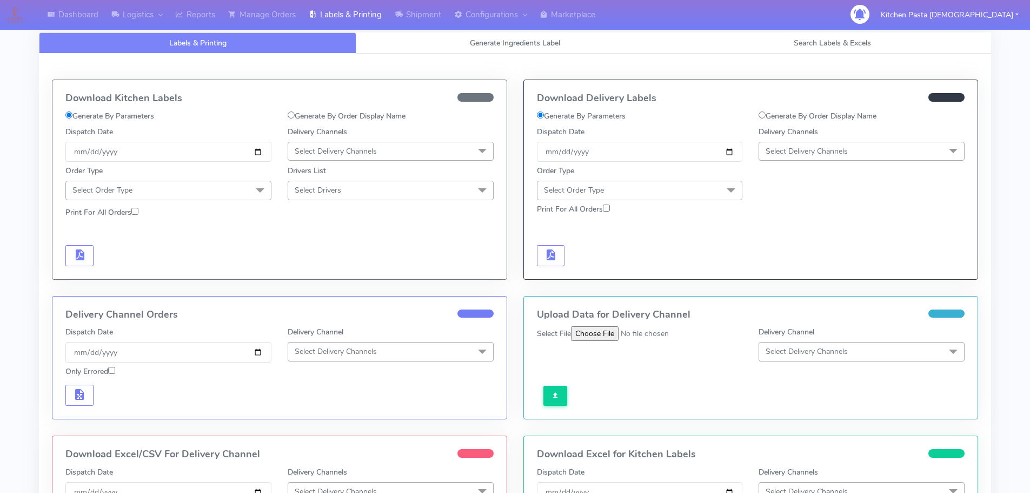
click at [864, 143] on span "Select Delivery Channels" at bounding box center [862, 151] width 206 height 19
click at [804, 269] on div "Yodel" at bounding box center [862, 272] width 194 height 11
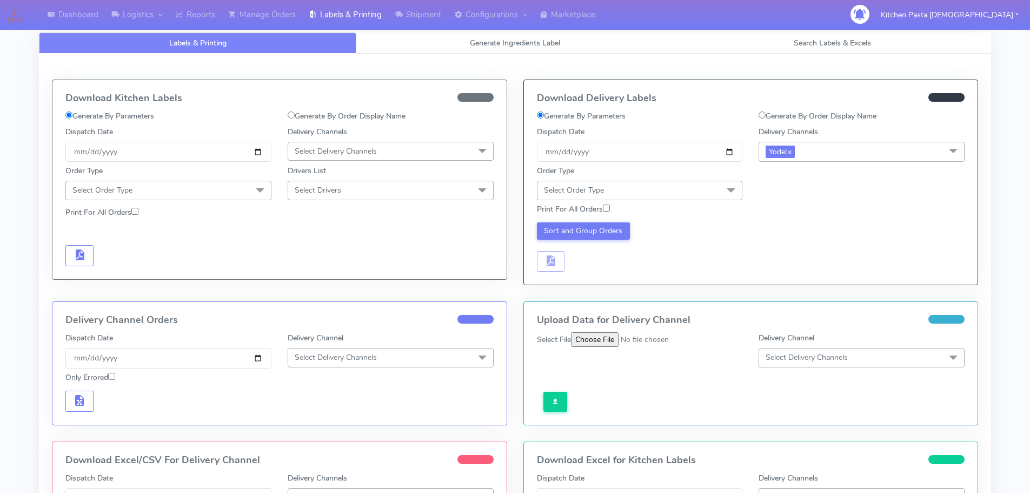
click at [728, 185] on span at bounding box center [731, 191] width 22 height 21
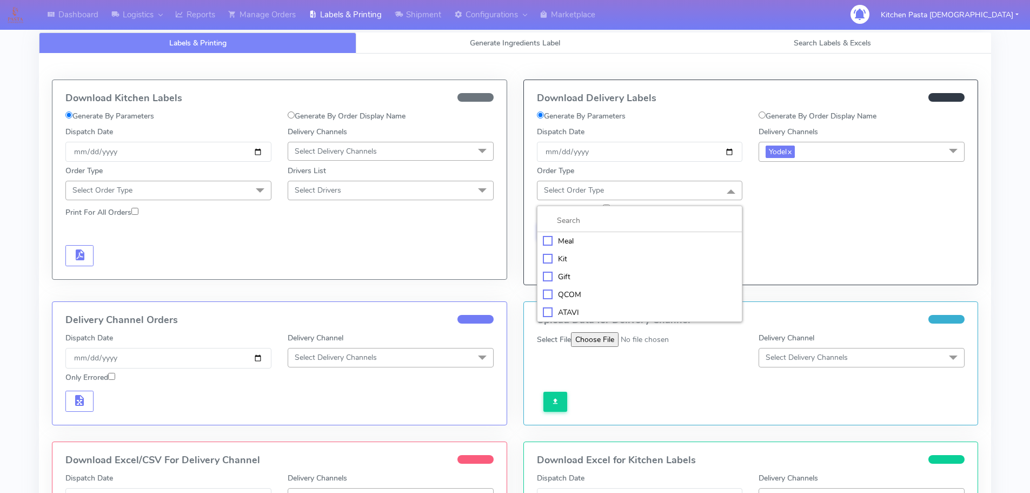
click at [639, 238] on div "Meal" at bounding box center [640, 240] width 194 height 11
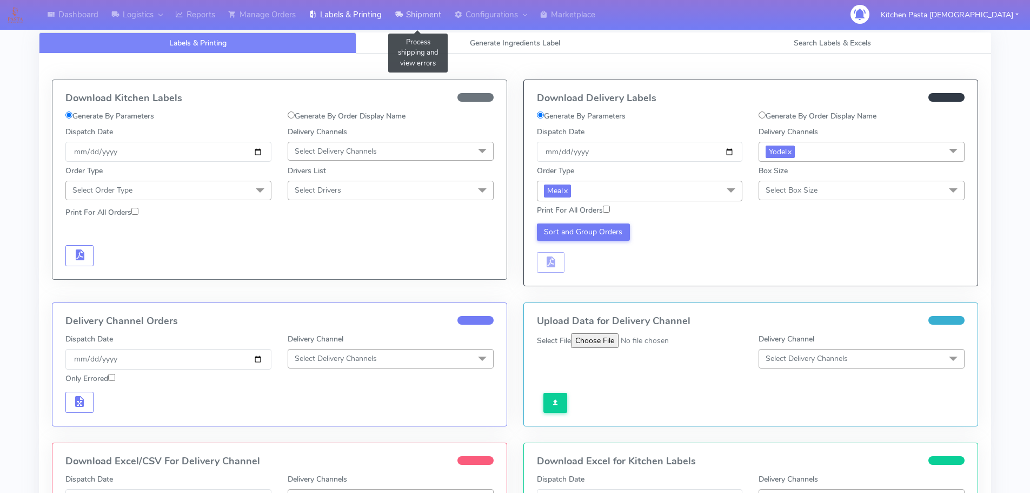
click at [425, 14] on link "Shipment" at bounding box center [417, 15] width 59 height 30
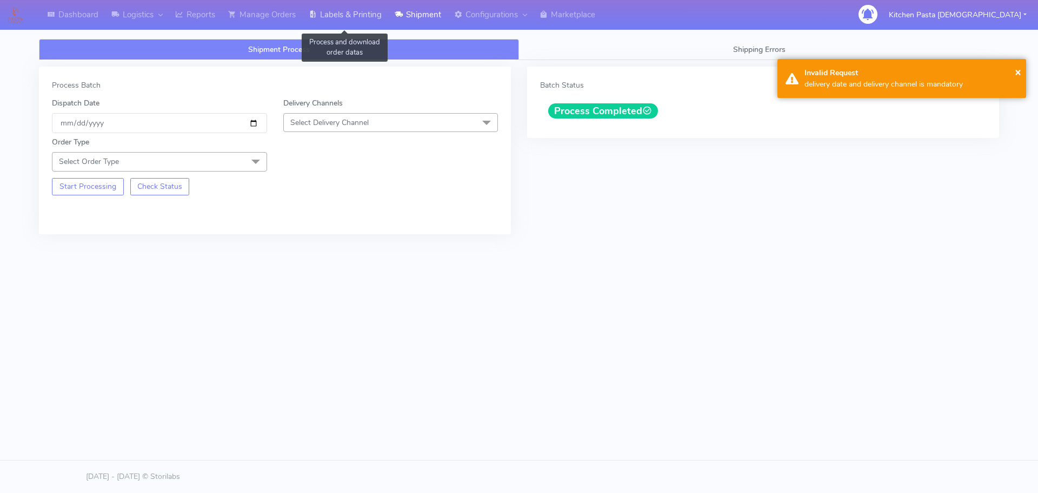
click at [354, 13] on link "Labels & Printing" at bounding box center [345, 15] width 86 height 30
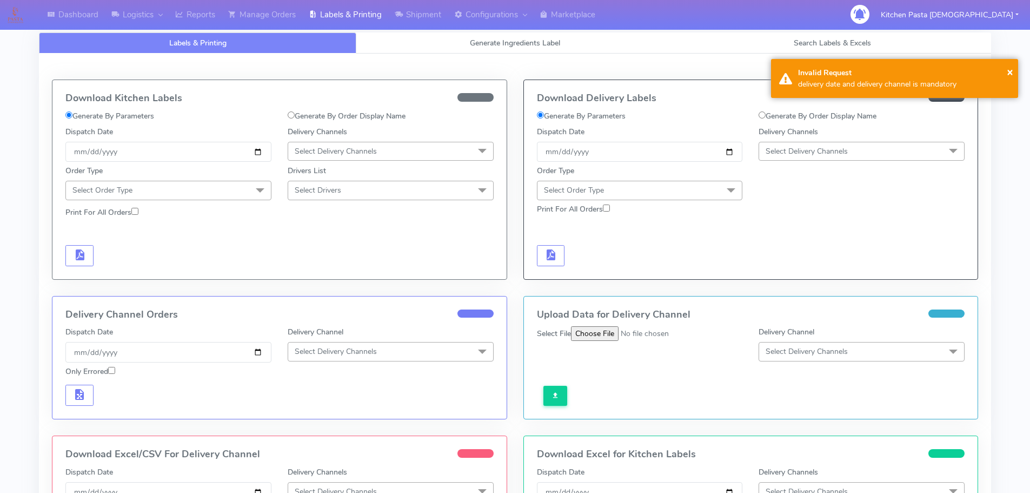
click at [842, 169] on div at bounding box center [862, 182] width 222 height 35
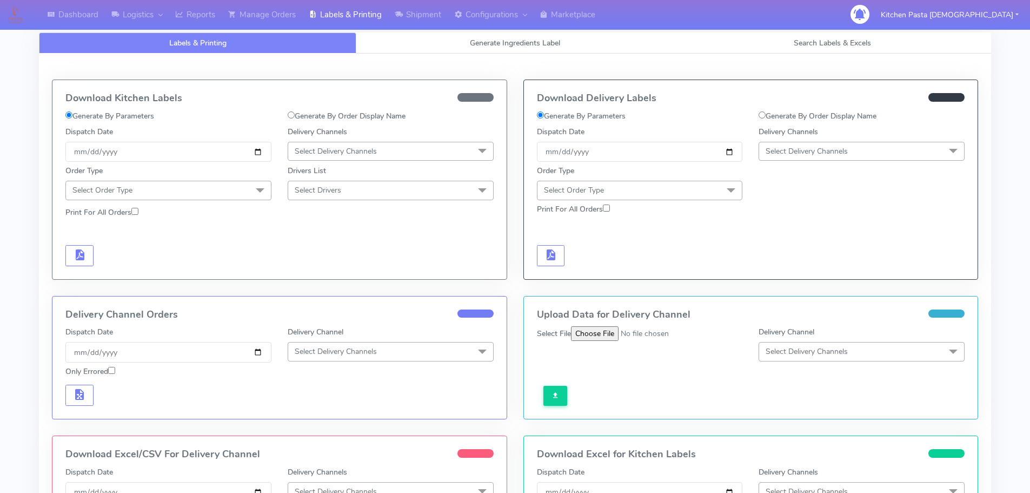
click at [847, 158] on span "Select Delivery Channels" at bounding box center [862, 151] width 206 height 19
click at [815, 268] on div "Yodel" at bounding box center [862, 272] width 194 height 11
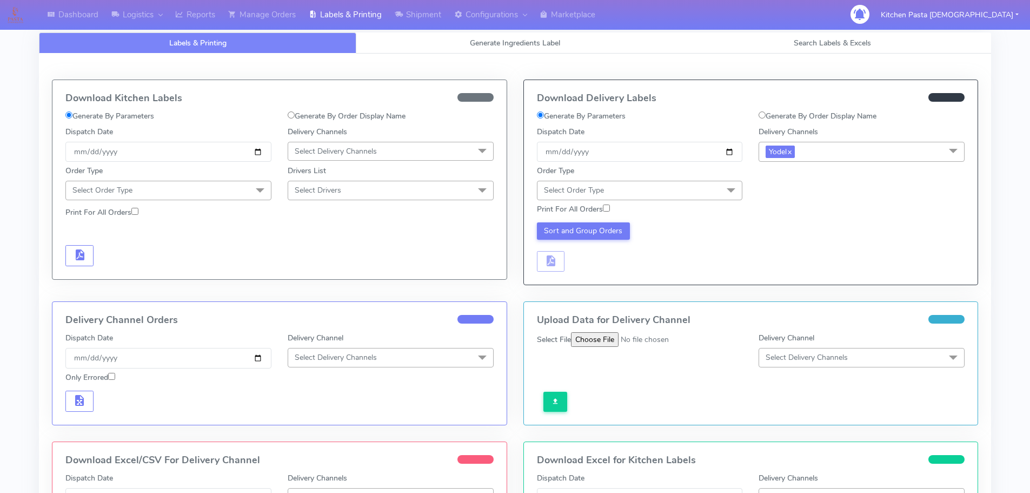
click at [707, 187] on span "Select Order Type" at bounding box center [640, 190] width 206 height 19
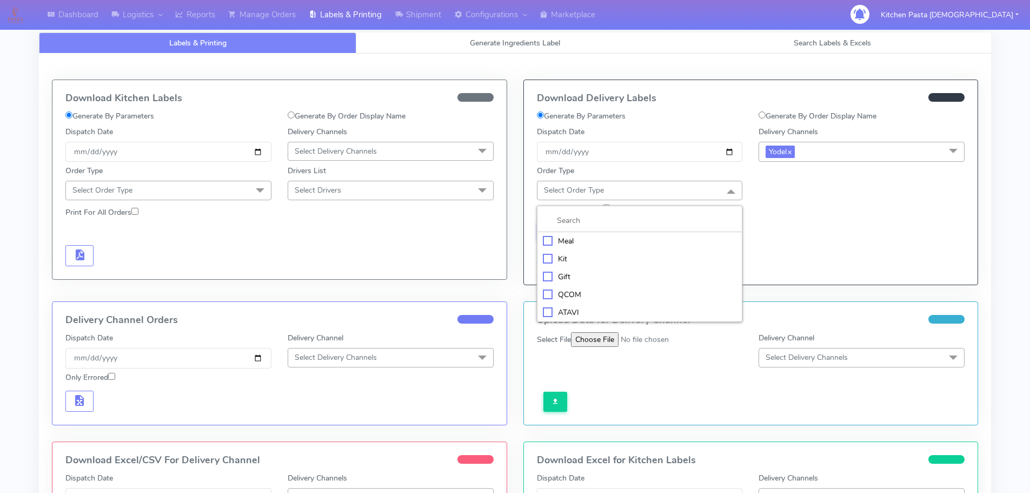
click at [655, 239] on div "Meal" at bounding box center [640, 240] width 194 height 11
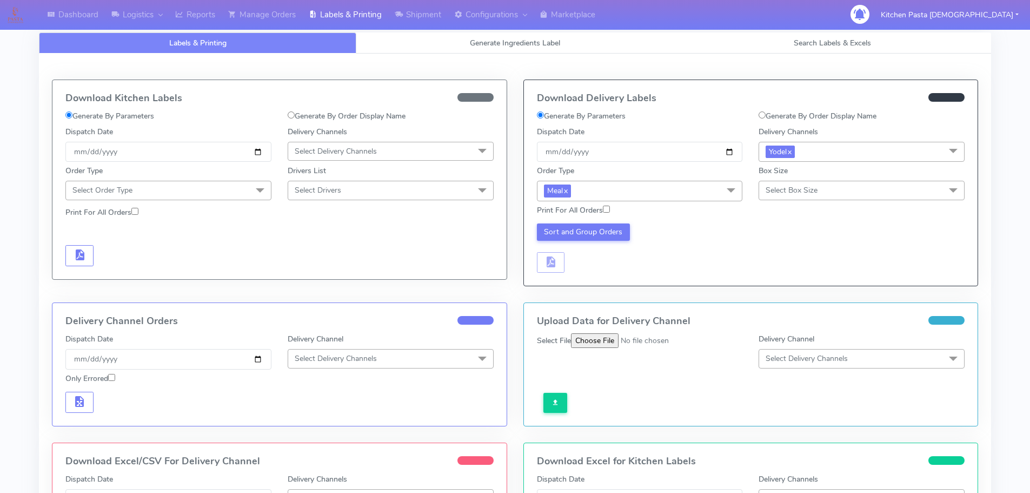
click at [818, 189] on span "Select Box Size" at bounding box center [792, 190] width 52 height 10
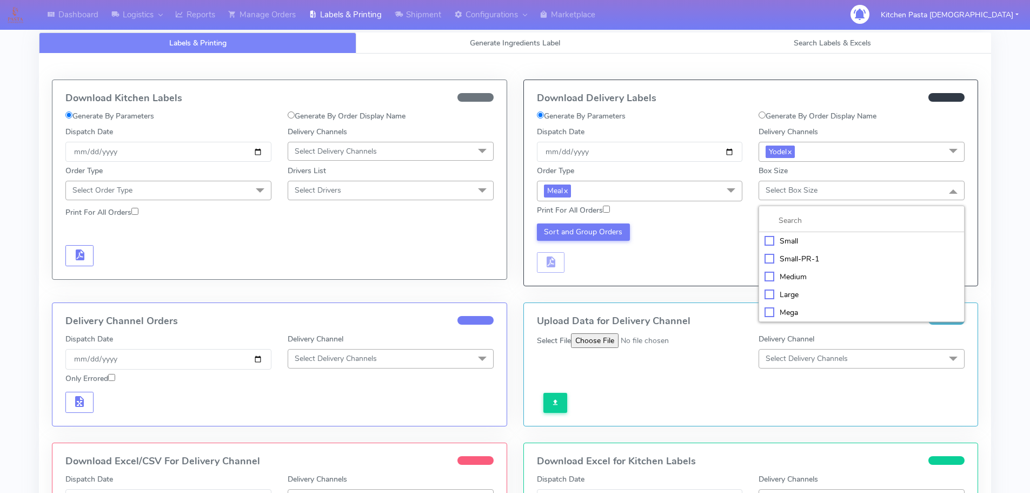
click at [789, 243] on div "Small" at bounding box center [862, 240] width 194 height 11
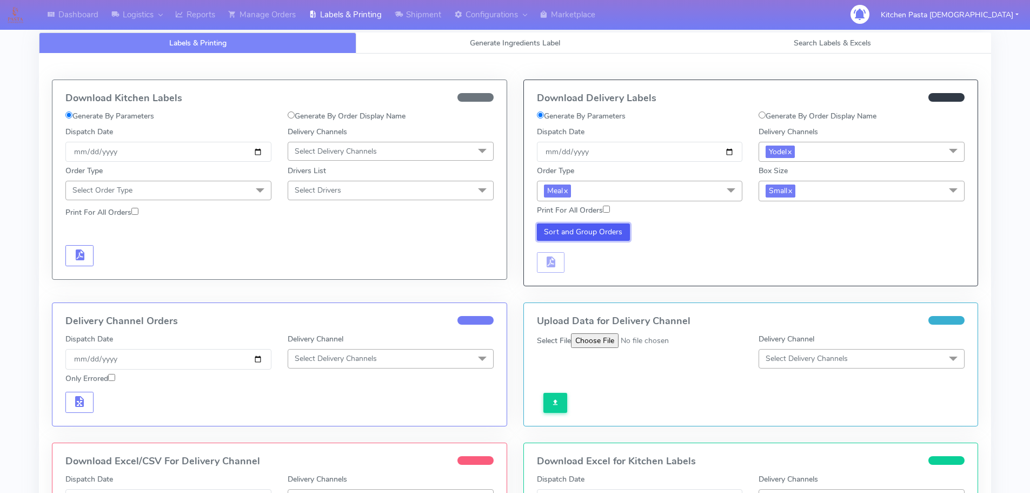
click at [590, 229] on button "Sort and Group Orders" at bounding box center [584, 231] width 94 height 17
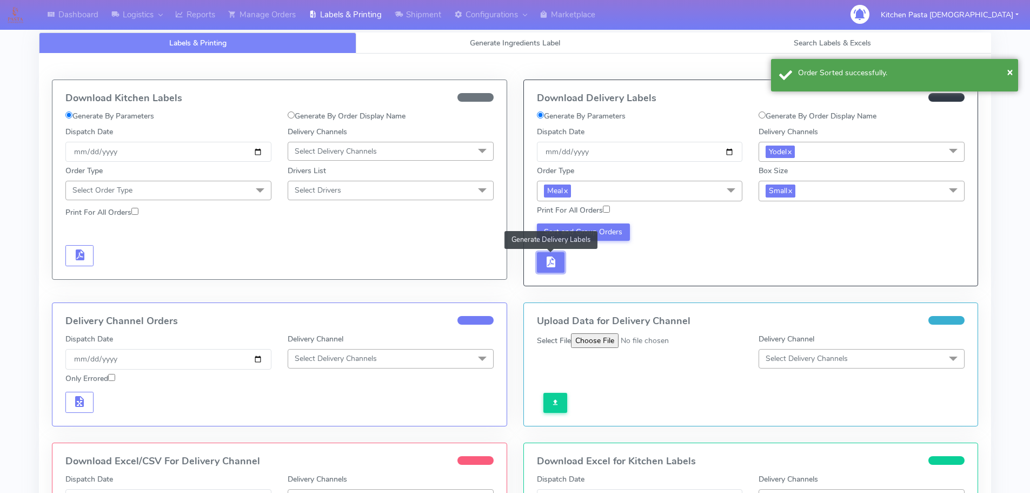
click at [555, 260] on span "button" at bounding box center [550, 264] width 13 height 10
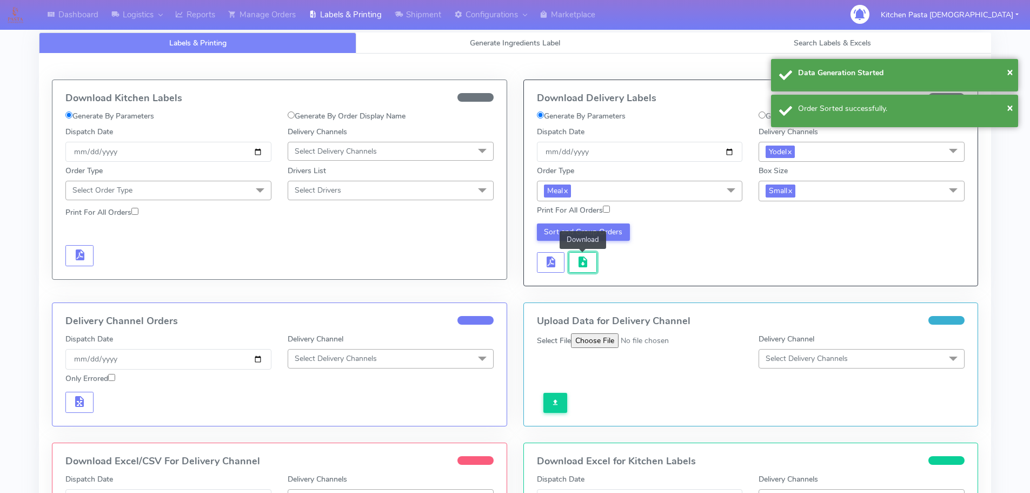
click at [580, 260] on span "button" at bounding box center [582, 264] width 13 height 10
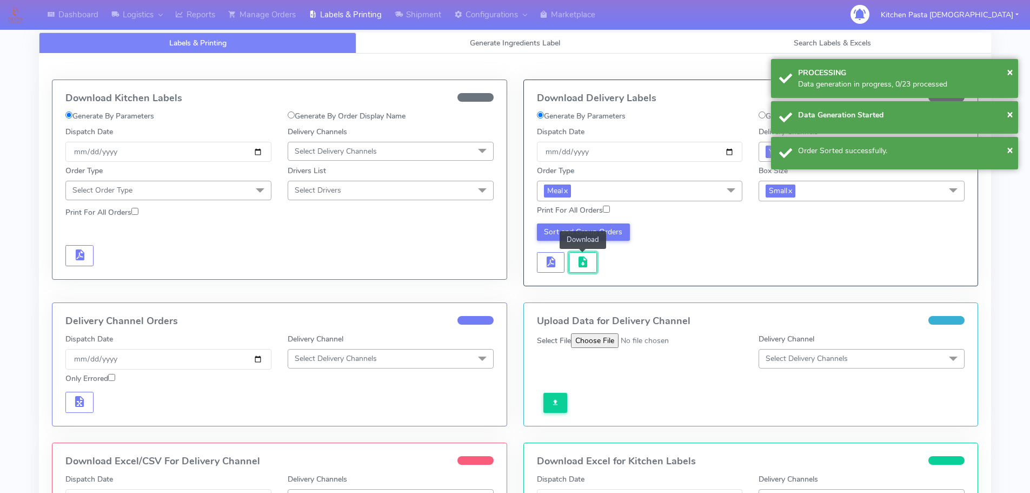
click at [580, 260] on span "button" at bounding box center [582, 264] width 13 height 10
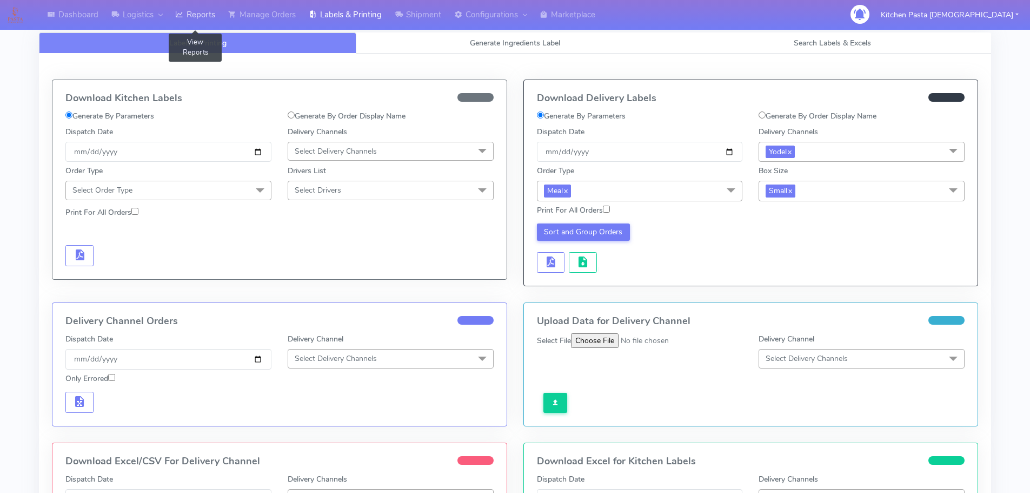
click at [203, 3] on link "Reports" at bounding box center [195, 15] width 53 height 30
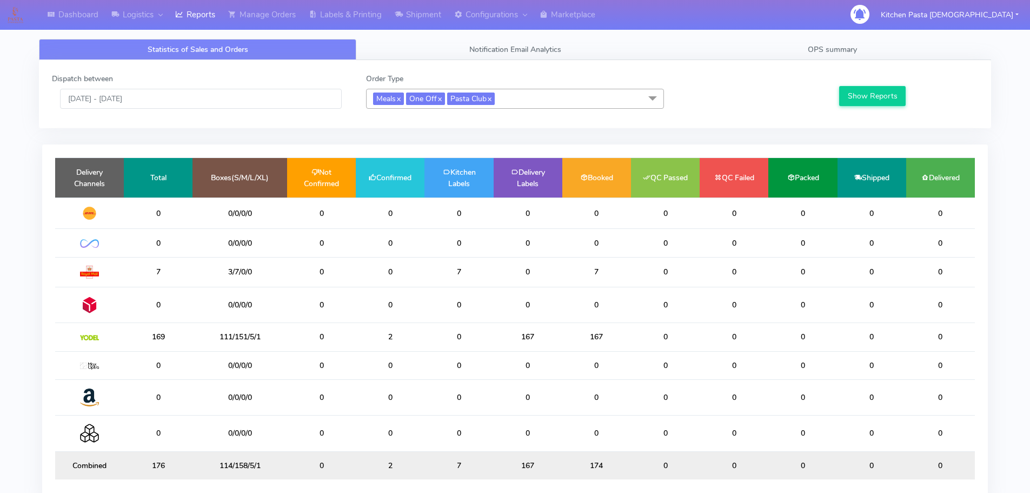
click at [506, 94] on span "Meals x One Off x Pasta Club x" at bounding box center [515, 99] width 298 height 20
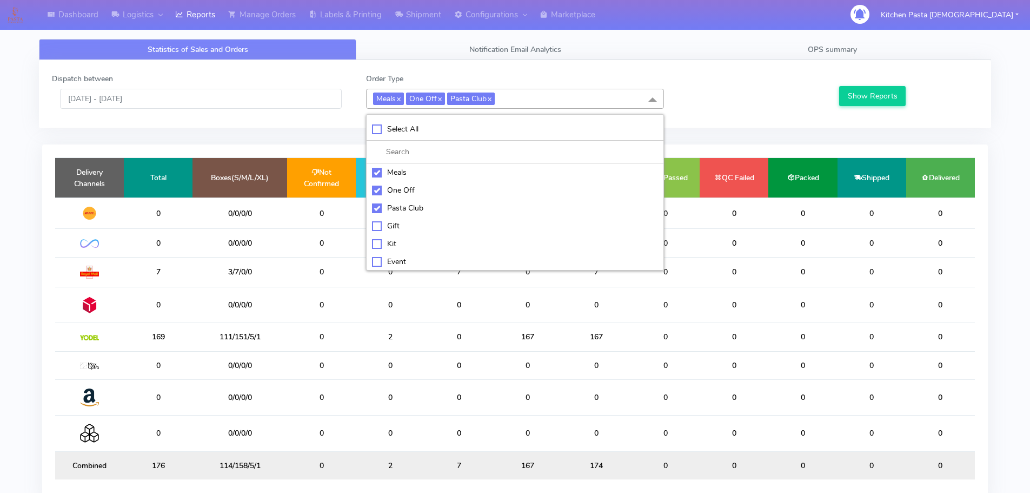
click at [394, 235] on li "Kit" at bounding box center [515, 244] width 297 height 18
checkbox input "true"
click at [403, 208] on div "Pasta Club" at bounding box center [515, 207] width 286 height 11
checkbox input "false"
click at [409, 189] on div "One Off" at bounding box center [515, 189] width 286 height 11
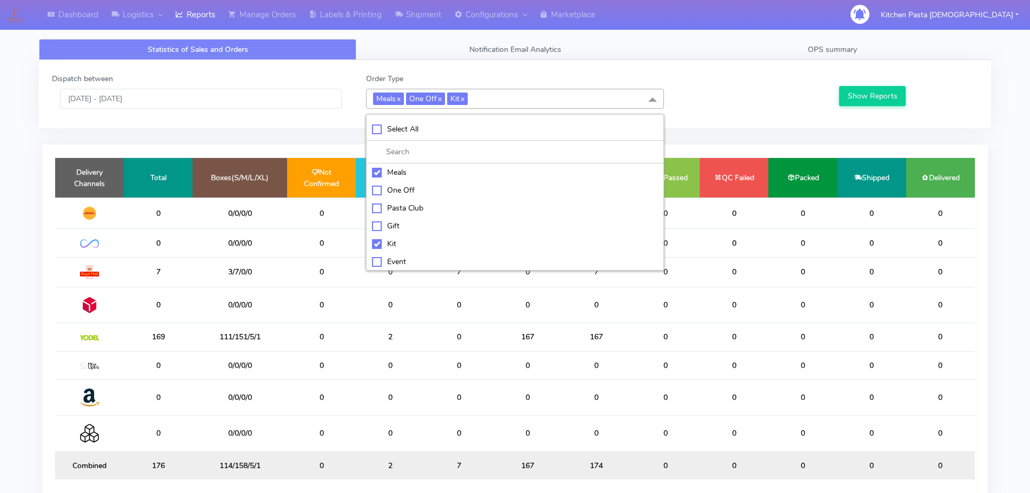
checkbox input "false"
click at [419, 170] on div "Meals" at bounding box center [515, 172] width 286 height 11
checkbox input "false"
click at [873, 92] on button "Show Reports" at bounding box center [872, 96] width 67 height 20
